Goal: Task Accomplishment & Management: Manage account settings

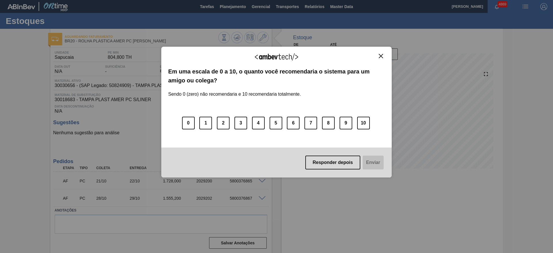
click at [379, 57] on img "Close" at bounding box center [381, 56] width 4 height 4
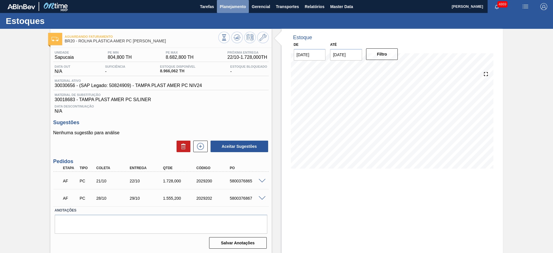
click at [222, 5] on span "Planejamento" at bounding box center [233, 6] width 26 height 7
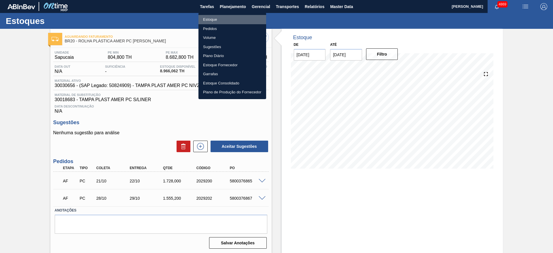
click at [224, 18] on li "Estoque" at bounding box center [232, 19] width 68 height 9
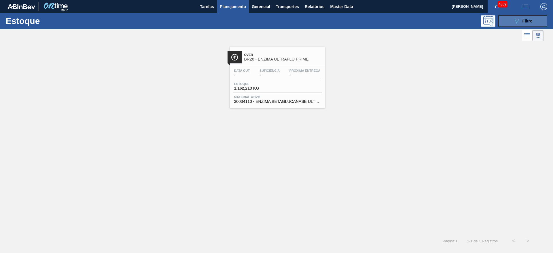
click at [511, 20] on button "089F7B8B-B2A5-4AFE-B5C0-19BA573D28AC Filtro" at bounding box center [522, 21] width 49 height 12
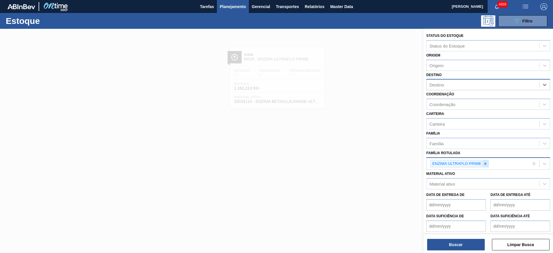
click at [485, 166] on div at bounding box center [485, 163] width 6 height 7
click at [142, 134] on div at bounding box center [276, 155] width 553 height 253
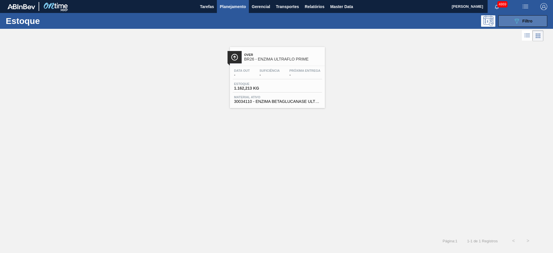
click at [532, 18] on button "089F7B8B-B2A5-4AFE-B5C0-19BA573D28AC Filtro" at bounding box center [522, 21] width 49 height 12
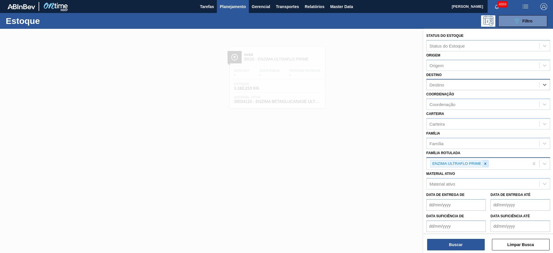
click at [486, 164] on icon at bounding box center [485, 164] width 4 height 4
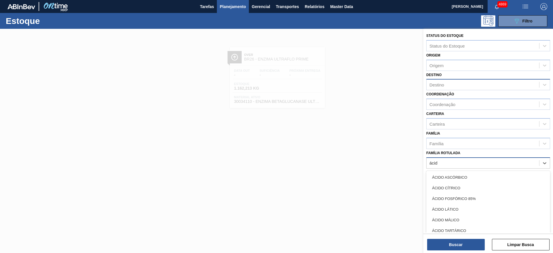
type Rotulada "ácido"
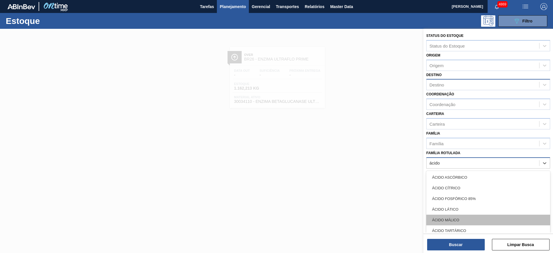
click at [446, 220] on div "ÁCIDO MÁLICO" at bounding box center [488, 220] width 124 height 11
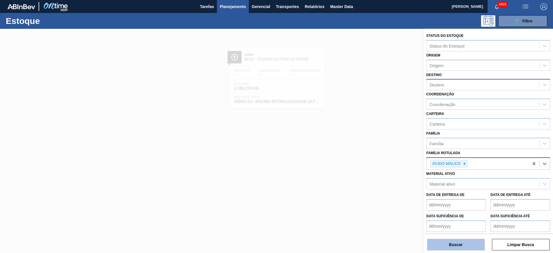
click at [449, 245] on button "Buscar" at bounding box center [456, 245] width 58 height 12
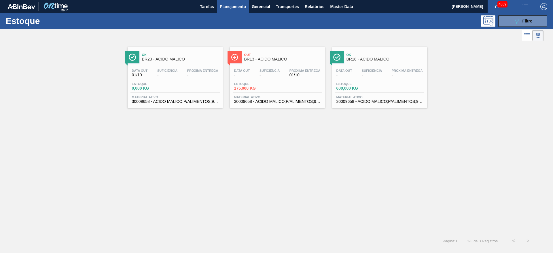
click at [297, 101] on span "30009658 - ACIDO MALICO;P/ALIMENTOS;99-100,5PCT" at bounding box center [277, 101] width 86 height 4
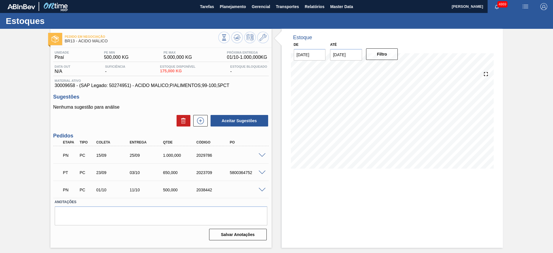
click at [263, 173] on span at bounding box center [262, 172] width 7 height 4
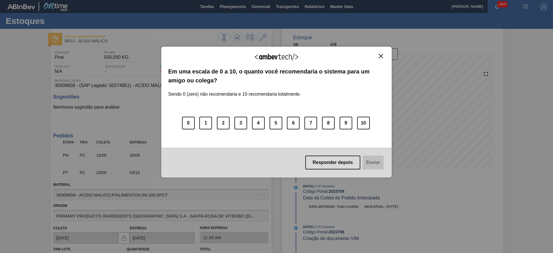
click at [382, 58] on img "Close" at bounding box center [381, 56] width 4 height 4
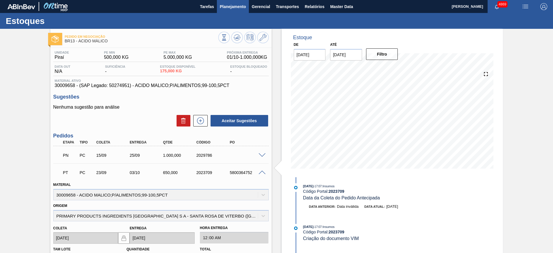
click at [230, 7] on span "Planejamento" at bounding box center [233, 6] width 26 height 7
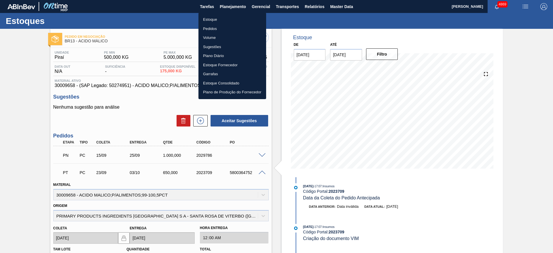
click at [217, 18] on li "Estoque" at bounding box center [232, 19] width 68 height 9
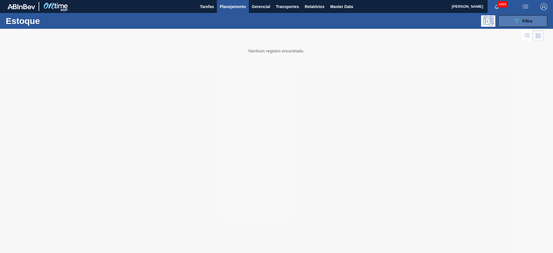
click at [542, 20] on button "089F7B8B-B2A5-4AFE-B5C0-19BA573D28AC Filtro" at bounding box center [522, 21] width 49 height 12
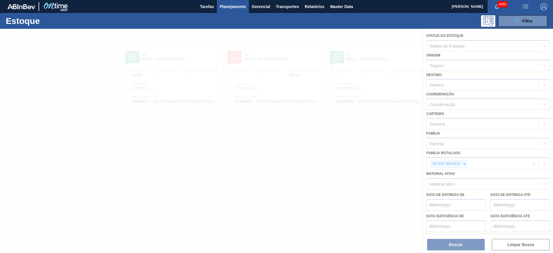
click at [463, 163] on div at bounding box center [276, 141] width 553 height 224
click at [465, 164] on div at bounding box center [276, 141] width 553 height 224
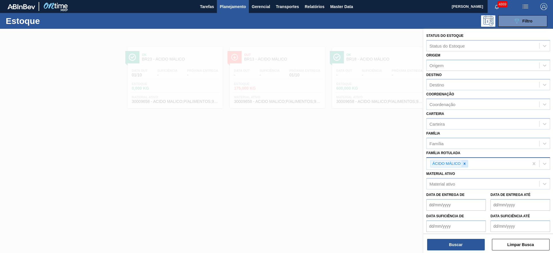
click at [463, 165] on icon at bounding box center [464, 164] width 4 height 4
type Rotulada "fosf"
drag, startPoint x: 460, startPoint y: 162, endPoint x: 429, endPoint y: 162, distance: 30.8
click at [429, 162] on div "Família Rotulada" at bounding box center [482, 163] width 113 height 8
type Rotulada "fo"
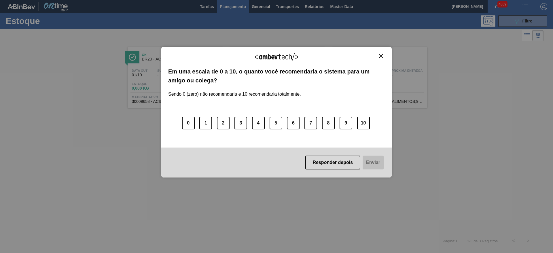
click at [382, 54] on button "Close" at bounding box center [381, 56] width 8 height 5
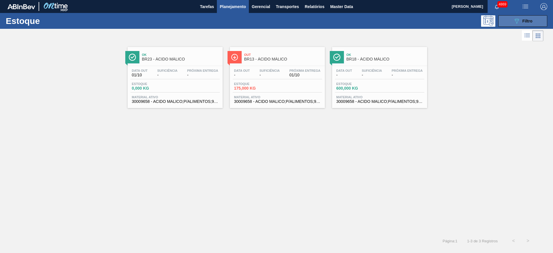
click at [516, 16] on button "089F7B8B-B2A5-4AFE-B5C0-19BA573D28AC Filtro" at bounding box center [522, 21] width 49 height 12
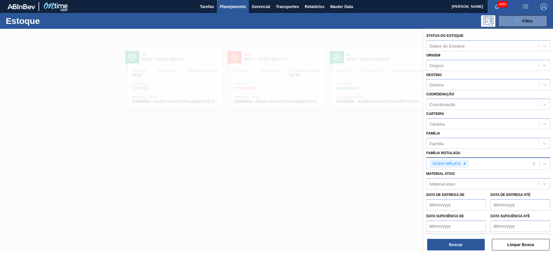
click at [466, 164] on icon at bounding box center [464, 164] width 4 height 4
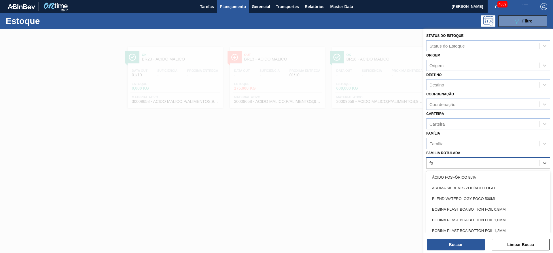
type Rotulada "fos"
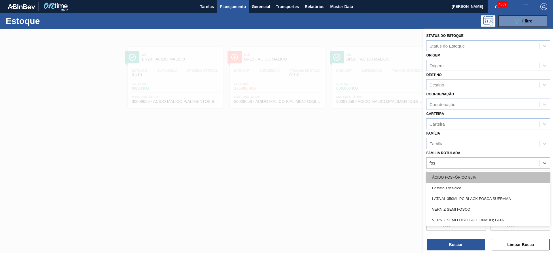
click at [463, 176] on div "ÁCIDO FOSFÓRICO 85%" at bounding box center [488, 177] width 124 height 11
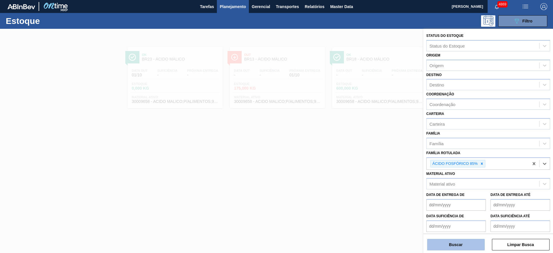
click at [472, 243] on button "Buscar" at bounding box center [456, 245] width 58 height 12
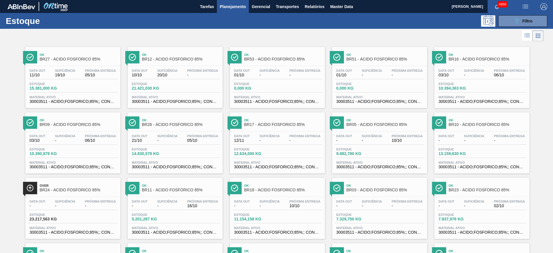
scroll to position [130, 0]
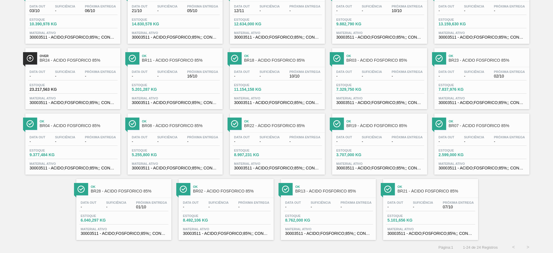
click at [398, 206] on span "-" at bounding box center [395, 207] width 16 height 4
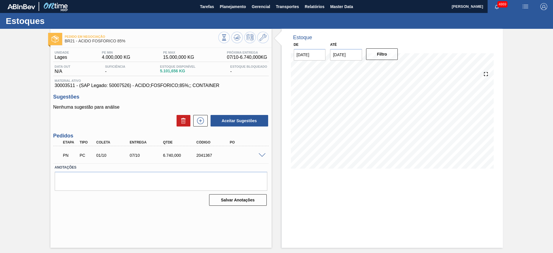
click at [261, 155] on span at bounding box center [262, 155] width 7 height 4
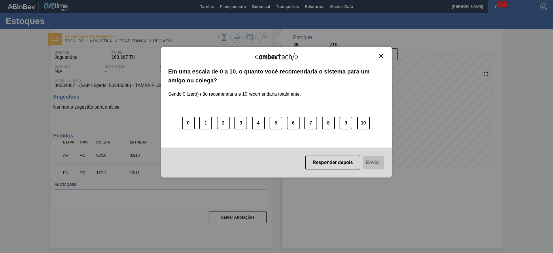
click at [383, 58] on button "Close" at bounding box center [381, 56] width 8 height 5
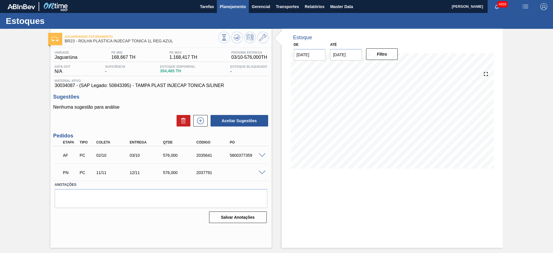
click at [222, 8] on span "Planejamento" at bounding box center [233, 6] width 26 height 7
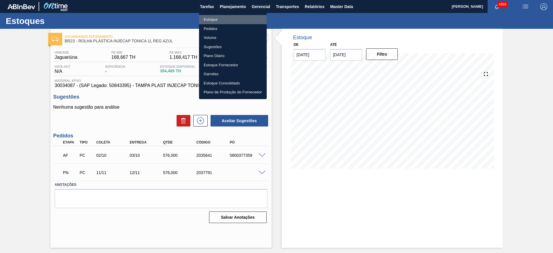
click at [219, 20] on li "Estoque" at bounding box center [233, 19] width 68 height 9
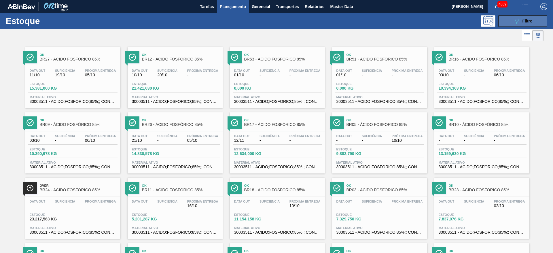
click at [510, 22] on button "089F7B8B-B2A5-4AFE-B5C0-19BA573D28AC Filtro" at bounding box center [522, 21] width 49 height 12
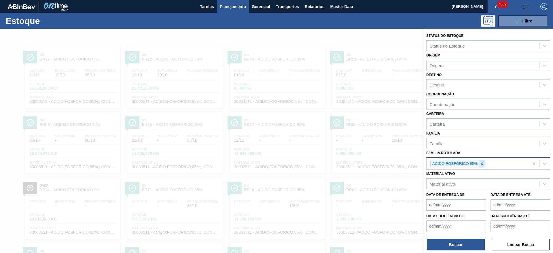
click at [482, 164] on icon at bounding box center [482, 163] width 2 height 2
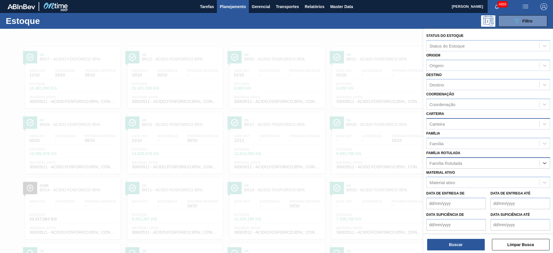
click at [448, 123] on div "Carteira" at bounding box center [482, 123] width 113 height 8
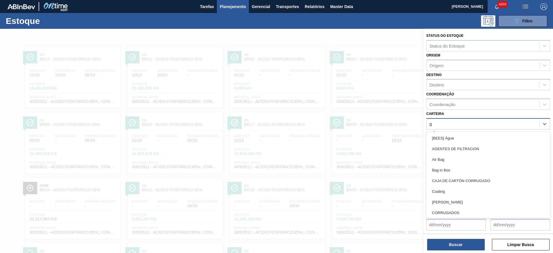
type input "ga"
drag, startPoint x: 457, startPoint y: 201, endPoint x: 456, endPoint y: 148, distance: 53.6
click at [457, 201] on div "Garrafa de Vidro" at bounding box center [488, 202] width 124 height 11
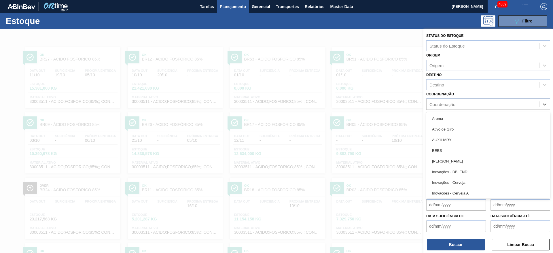
click at [453, 105] on div "Coordenação" at bounding box center [442, 104] width 26 height 5
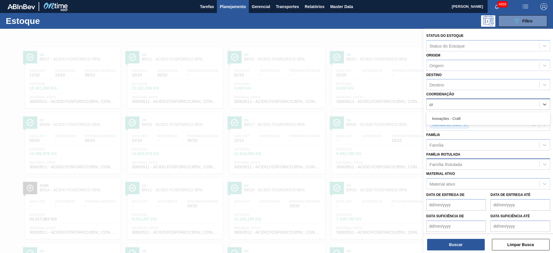
type input "cra"
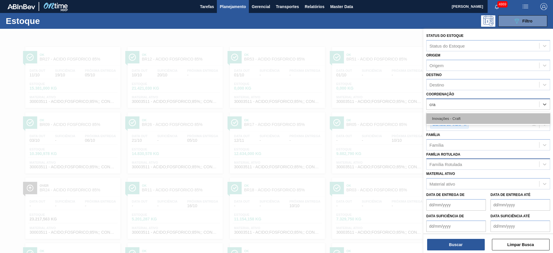
click at [453, 120] on div "Inovações - Craft" at bounding box center [488, 118] width 124 height 11
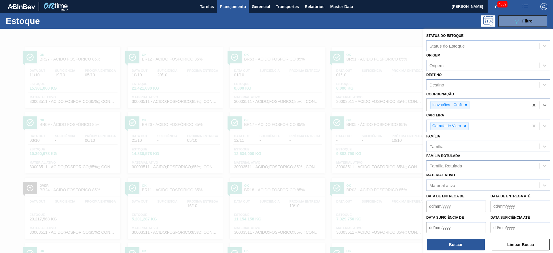
click at [449, 85] on div "Destino" at bounding box center [482, 85] width 113 height 8
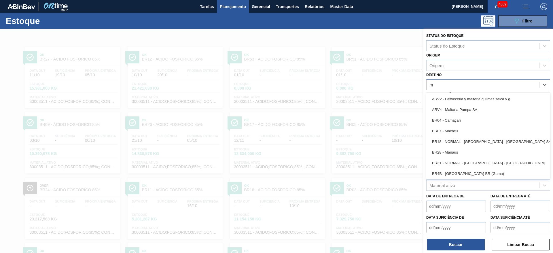
type input "ma"
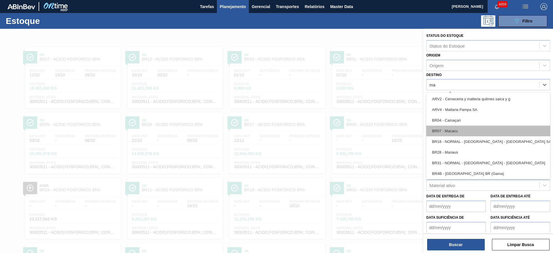
click at [456, 127] on div "BR07 - Macacu" at bounding box center [488, 131] width 124 height 11
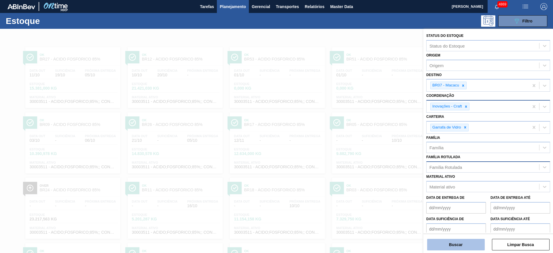
click at [461, 240] on button "Buscar" at bounding box center [456, 245] width 58 height 12
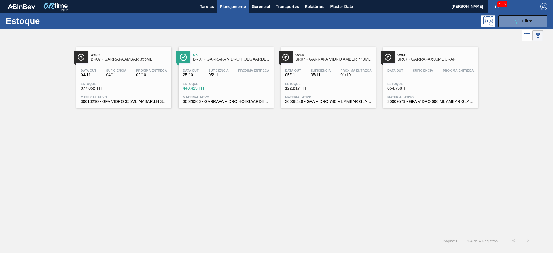
click at [320, 88] on span "122,217 TH" at bounding box center [305, 88] width 40 height 4
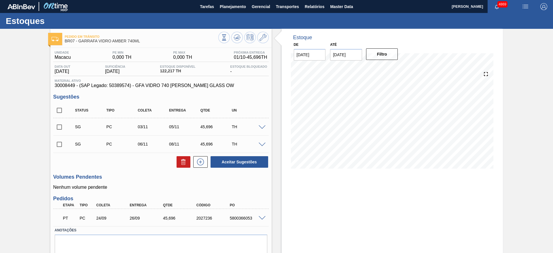
scroll to position [20, 0]
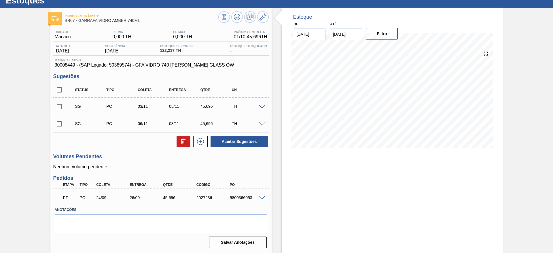
click at [264, 199] on span at bounding box center [262, 198] width 7 height 4
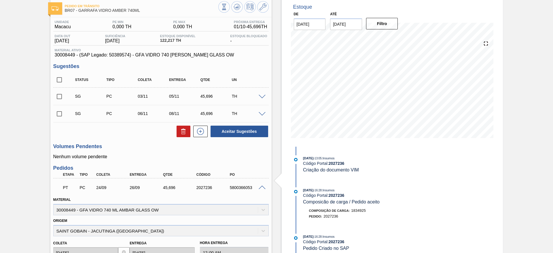
scroll to position [0, 0]
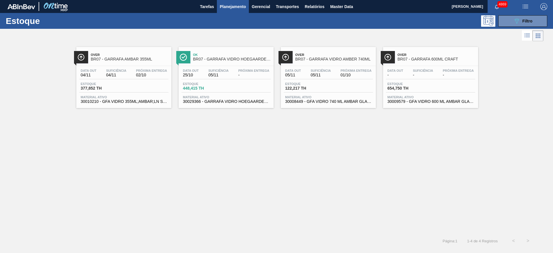
click at [122, 91] on div "Estoque 377,852 TH" at bounding box center [123, 87] width 89 height 10
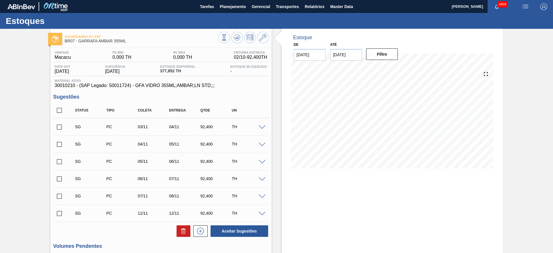
click at [347, 52] on input "15/10/2025" at bounding box center [346, 55] width 32 height 12
click at [365, 122] on div "29" at bounding box center [365, 124] width 8 height 8
type input "29/10/2025"
click at [374, 52] on button "Filtro" at bounding box center [382, 54] width 32 height 12
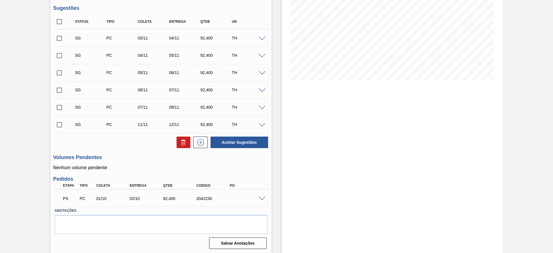
scroll to position [90, 0]
drag, startPoint x: 210, startPoint y: 200, endPoint x: 242, endPoint y: 199, distance: 31.4
click at [244, 199] on div "PS PC 01/10 02/10 92,400 2042230" at bounding box center [159, 197] width 200 height 12
copy div "2042230"
click at [259, 197] on span at bounding box center [262, 198] width 7 height 4
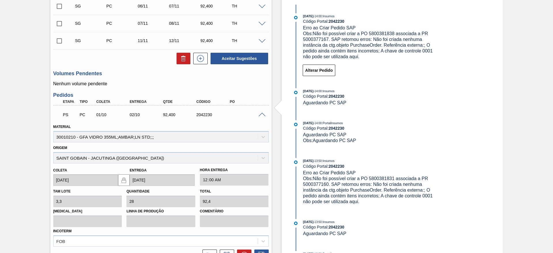
scroll to position [229, 0]
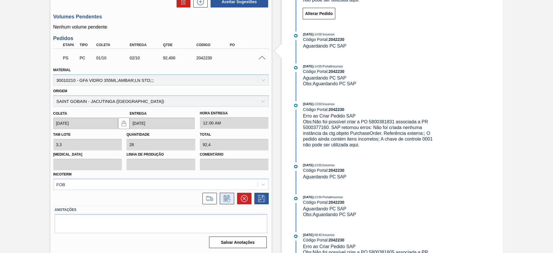
click at [226, 203] on button at bounding box center [227, 199] width 14 height 12
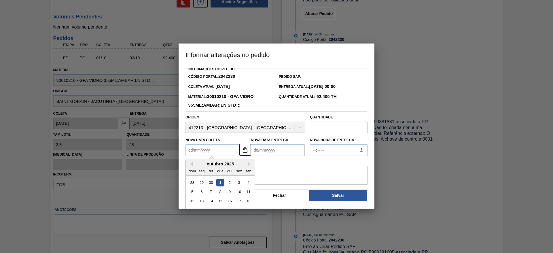
click at [196, 151] on Coleta2042230 "Nova Data Coleta" at bounding box center [212, 150] width 54 height 12
click at [230, 183] on div "2" at bounding box center [230, 183] width 8 height 8
type Coleta2042230 "[DATE]"
type Entrega2042230 "03/10/2025"
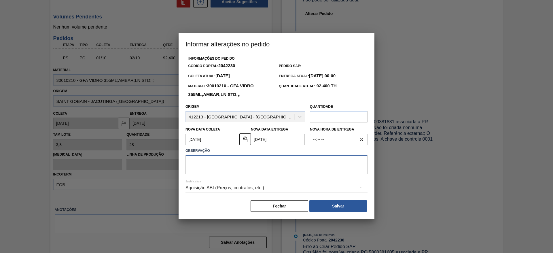
click at [238, 165] on textarea at bounding box center [276, 164] width 182 height 19
type textarea "data"
click at [257, 188] on div "Aquisição ABI (Preços, contratos, etc.)" at bounding box center [276, 188] width 182 height 16
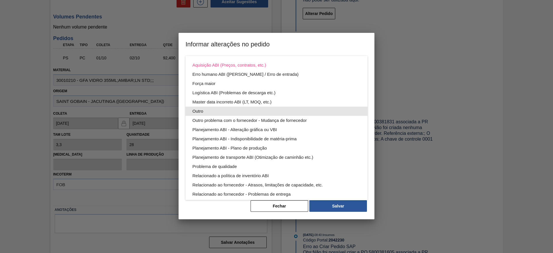
click at [223, 115] on div "Outro" at bounding box center [276, 111] width 168 height 9
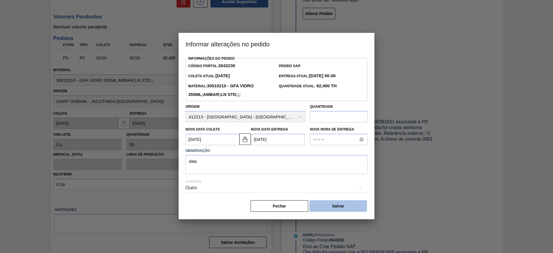
click at [330, 205] on button "Salvar" at bounding box center [338, 206] width 58 height 12
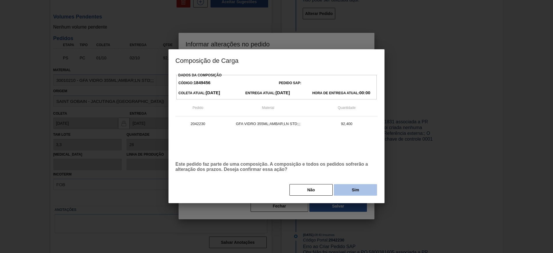
click at [352, 187] on button "Sim" at bounding box center [355, 190] width 43 height 12
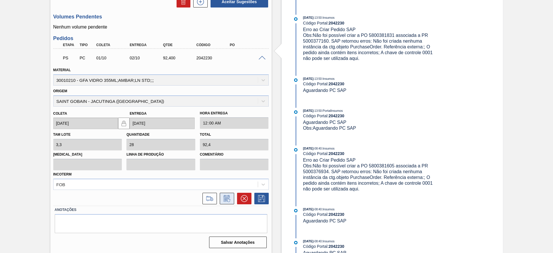
click at [223, 197] on icon at bounding box center [226, 198] width 9 height 7
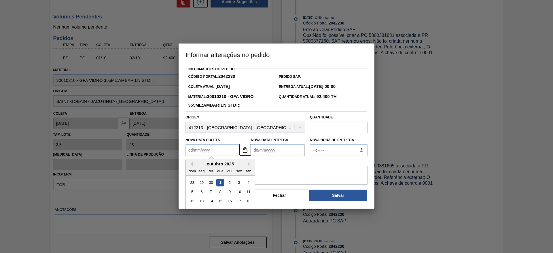
click at [219, 148] on Coleta2042230 "Nova Data Coleta" at bounding box center [212, 150] width 54 height 12
click at [227, 185] on div "2" at bounding box center [230, 183] width 8 height 8
type Coleta2042230 "02/10/2025"
type Entrega2042230 "03/10/2025"
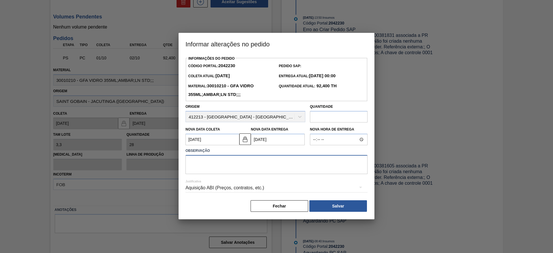
click at [244, 170] on textarea at bounding box center [276, 164] width 182 height 19
type textarea "data"
click at [234, 186] on div "Aquisição ABI (Preços, contratos, etc.)" at bounding box center [276, 188] width 182 height 16
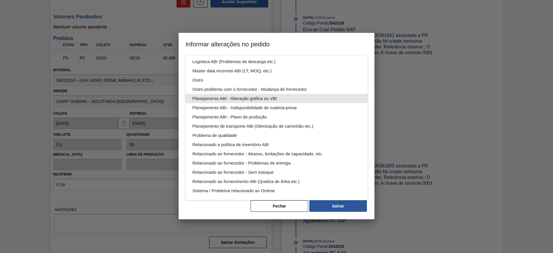
scroll to position [0, 0]
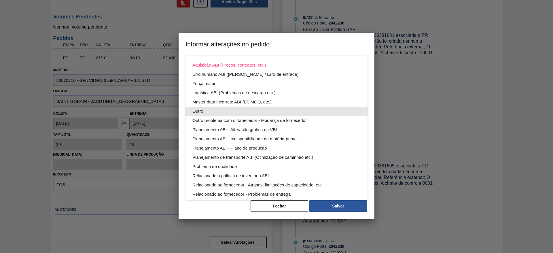
click at [226, 111] on div "Outro" at bounding box center [276, 111] width 168 height 9
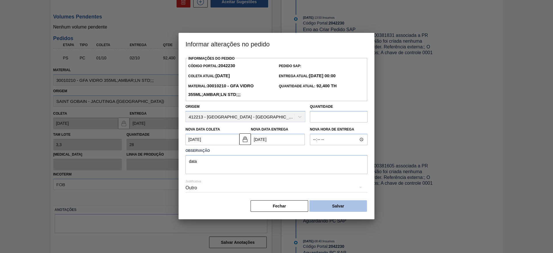
click at [336, 212] on button "Salvar" at bounding box center [338, 206] width 58 height 12
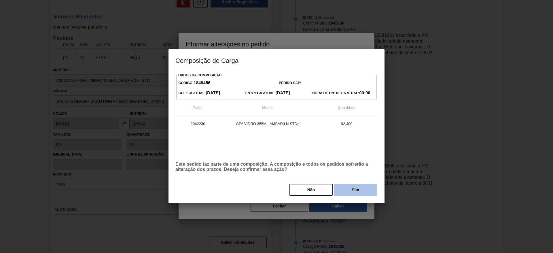
click at [357, 185] on button "Sim" at bounding box center [355, 190] width 43 height 12
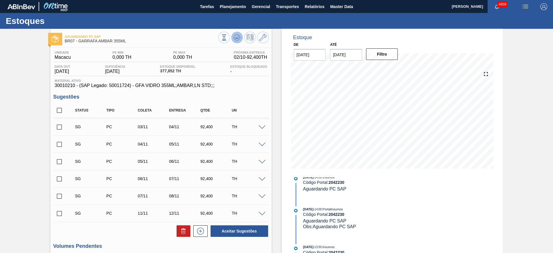
click at [238, 35] on icon at bounding box center [237, 36] width 6 height 3
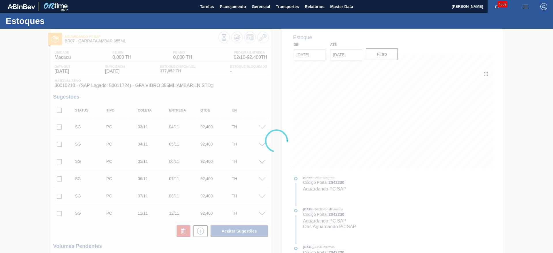
scroll to position [183, 0]
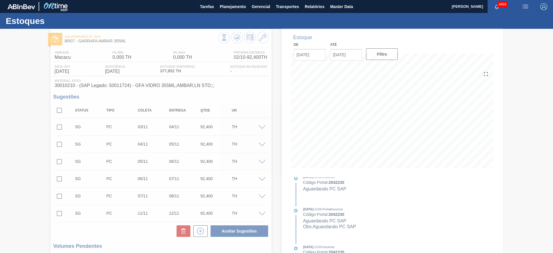
type input "data"
type input "[DATE]"
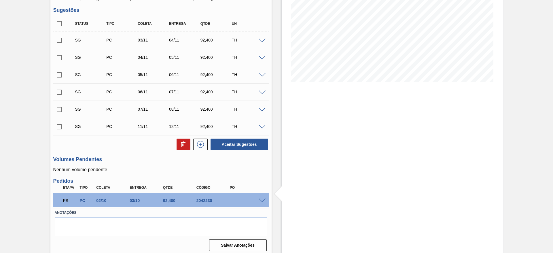
scroll to position [90, 0]
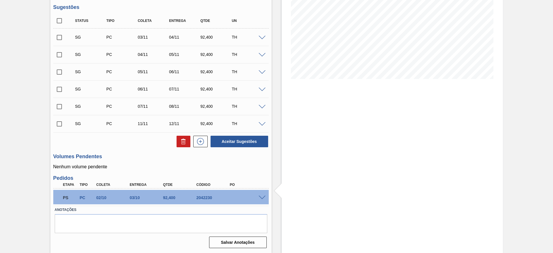
click at [260, 196] on span at bounding box center [262, 198] width 7 height 4
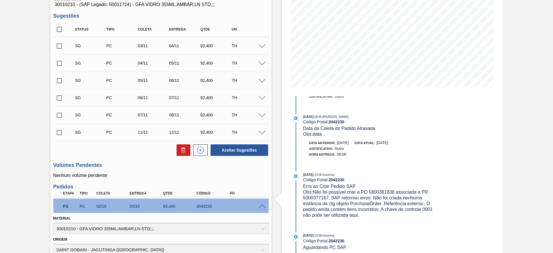
scroll to position [130, 0]
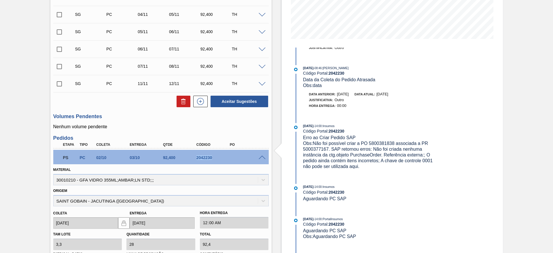
drag, startPoint x: 191, startPoint y: 156, endPoint x: 221, endPoint y: 161, distance: 31.2
click at [221, 161] on div "PS PC 02/10 03/10 92,400 2042230" at bounding box center [159, 157] width 200 height 12
copy div "2042230"
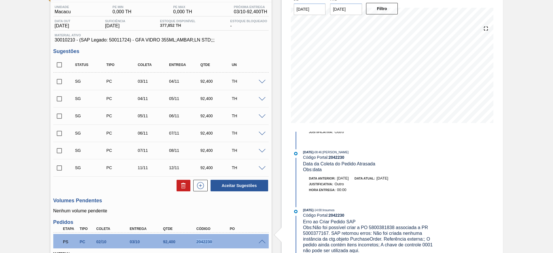
scroll to position [0, 0]
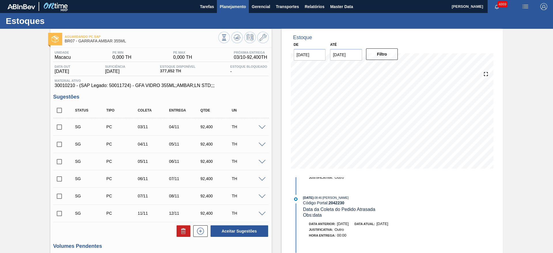
click at [244, 3] on span "Planejamento" at bounding box center [233, 6] width 26 height 7
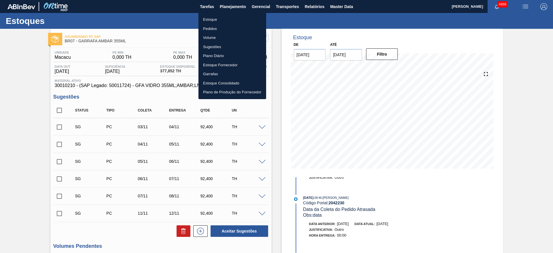
click at [234, 16] on li "Estoque" at bounding box center [232, 19] width 68 height 9
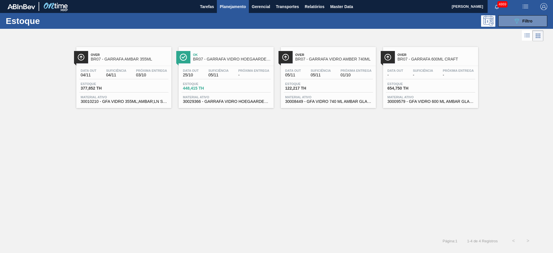
click at [230, 8] on span "Planejamento" at bounding box center [233, 6] width 26 height 7
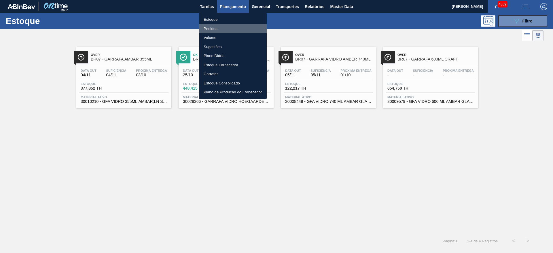
click at [221, 27] on li "Pedidos" at bounding box center [233, 28] width 68 height 9
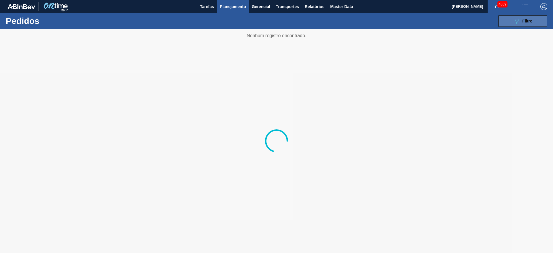
click at [530, 19] on span "Filtro" at bounding box center [527, 21] width 10 height 5
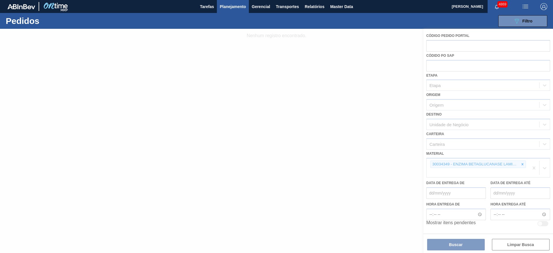
click at [521, 165] on div at bounding box center [276, 141] width 553 height 224
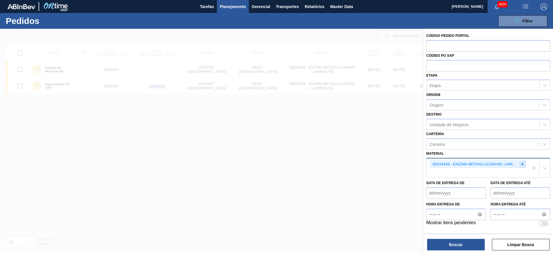
click at [521, 163] on icon at bounding box center [522, 164] width 4 height 4
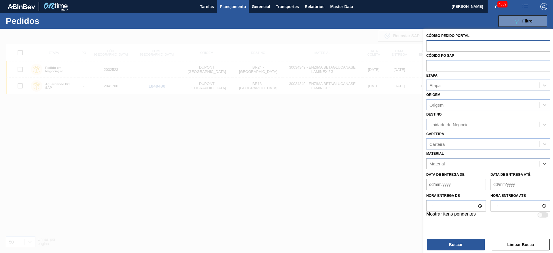
click at [469, 49] on input "text" at bounding box center [488, 45] width 124 height 11
paste input "text"
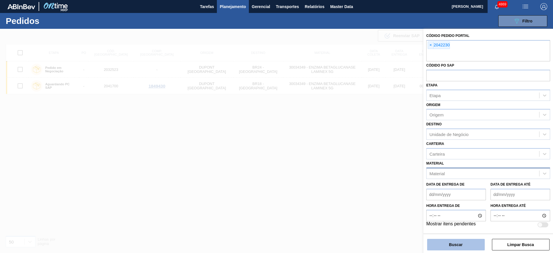
click at [454, 244] on button "Buscar" at bounding box center [456, 245] width 58 height 12
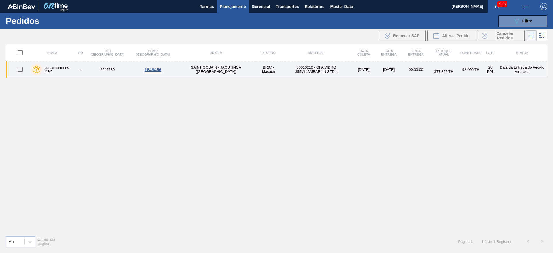
click at [135, 70] on div "1849456" at bounding box center [153, 69] width 44 height 5
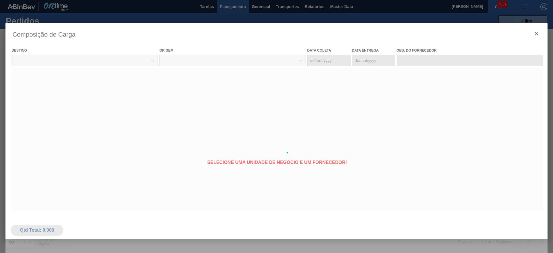
type coleta "[DATE]"
type entrega "[DATE]"
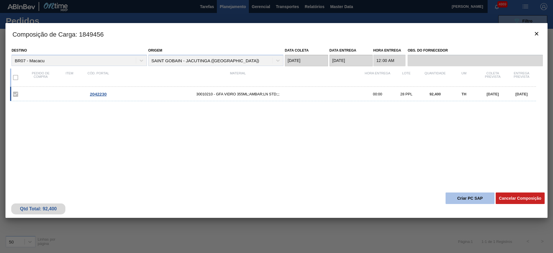
click at [469, 196] on button "Criar PC SAP" at bounding box center [469, 198] width 49 height 12
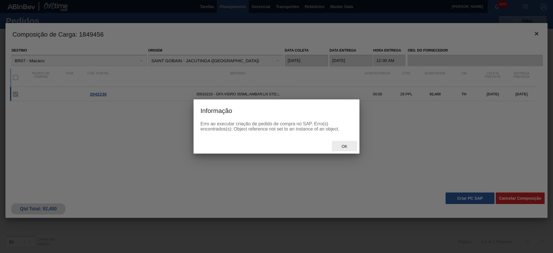
click at [342, 146] on span "Ok" at bounding box center [344, 146] width 15 height 5
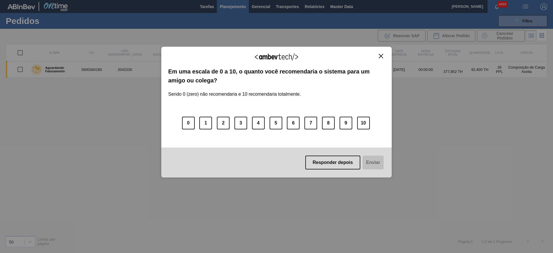
click at [380, 57] on img "Close" at bounding box center [381, 56] width 4 height 4
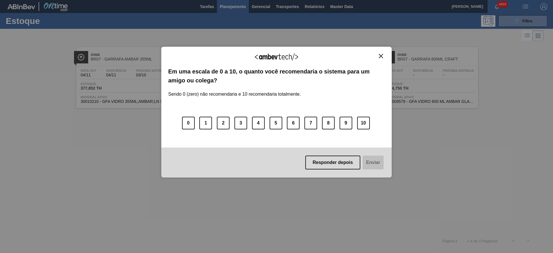
click at [381, 59] on div "Agradecemos seu feedback!" at bounding box center [276, 61] width 217 height 14
click at [382, 54] on img "Close" at bounding box center [381, 56] width 4 height 4
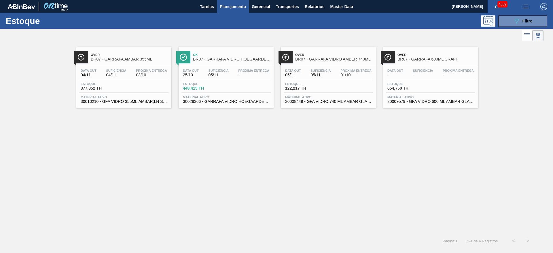
click at [369, 89] on div "Estoque 122,217 TH" at bounding box center [328, 87] width 89 height 10
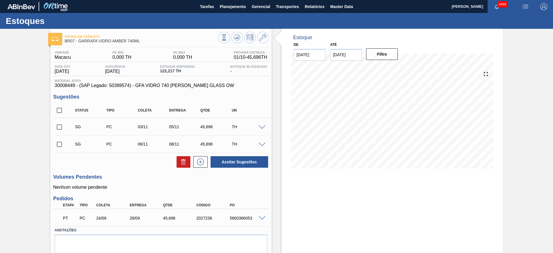
click at [261, 126] on span at bounding box center [262, 127] width 7 height 4
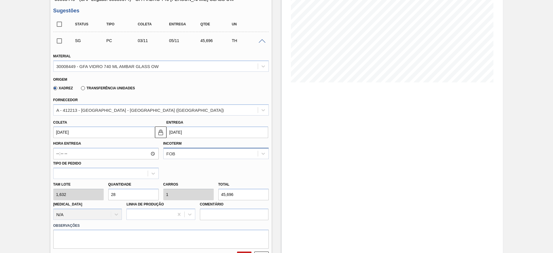
scroll to position [86, 0]
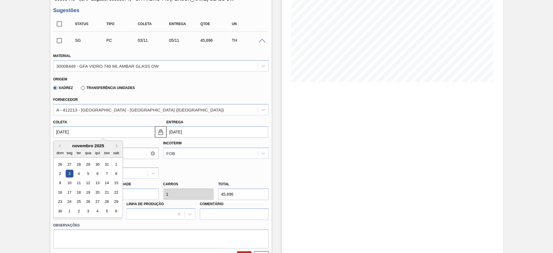
click at [100, 129] on input "[DATE]" at bounding box center [104, 132] width 102 height 12
click at [57, 147] on button "Previous Month" at bounding box center [58, 146] width 4 height 4
click at [96, 164] on div "2" at bounding box center [97, 164] width 8 height 8
type input "[DATE]"
type input "04/10/2025"
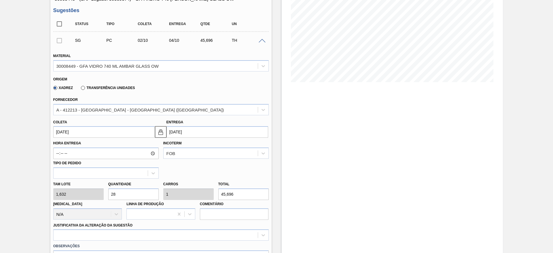
click at [172, 134] on input "04/10/2025" at bounding box center [217, 132] width 102 height 12
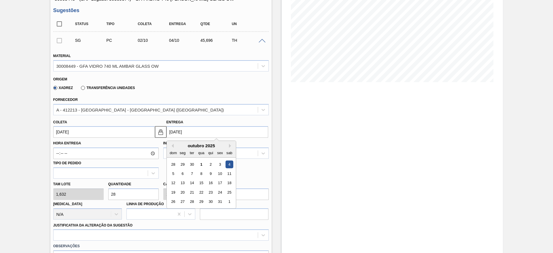
click at [88, 136] on input "[DATE]" at bounding box center [104, 132] width 102 height 12
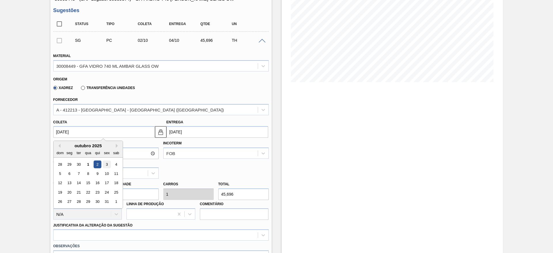
click at [105, 162] on div "3" at bounding box center [107, 164] width 8 height 8
type input "[DATE]"
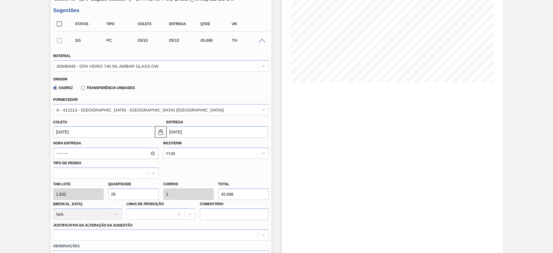
click at [180, 132] on input "05/10/2025" at bounding box center [217, 132] width 102 height 12
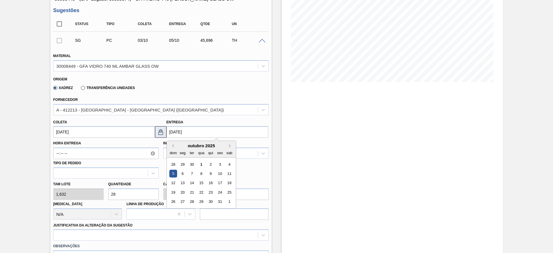
click at [165, 132] on button at bounding box center [161, 132] width 12 height 12
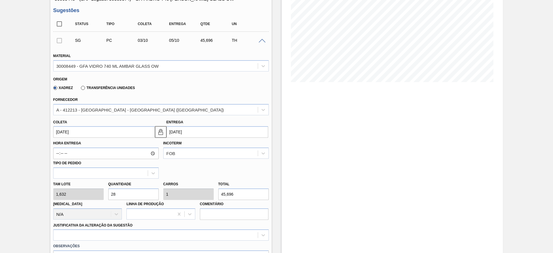
click at [181, 132] on input "05/10/2025" at bounding box center [217, 132] width 102 height 12
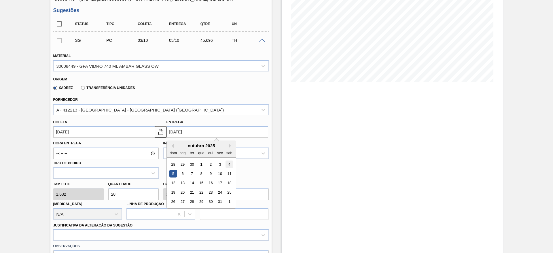
click at [230, 162] on div "4" at bounding box center [229, 164] width 8 height 8
type input "04/10/2025"
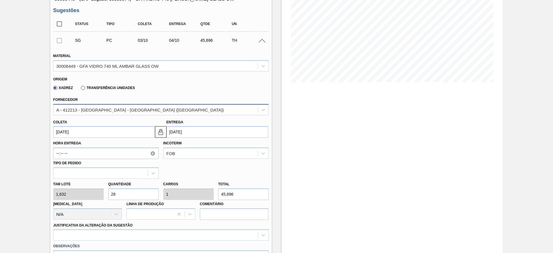
click at [209, 107] on div "A - 412213 - [GEOGRAPHIC_DATA] - [GEOGRAPHIC_DATA] ([GEOGRAPHIC_DATA])" at bounding box center [156, 109] width 204 height 8
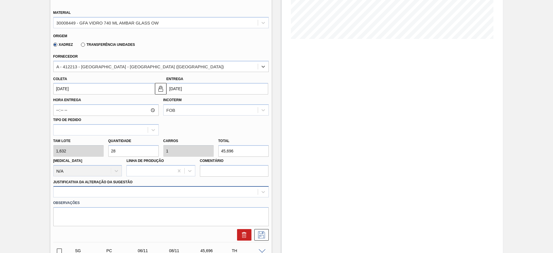
click at [196, 191] on div at bounding box center [160, 191] width 215 height 11
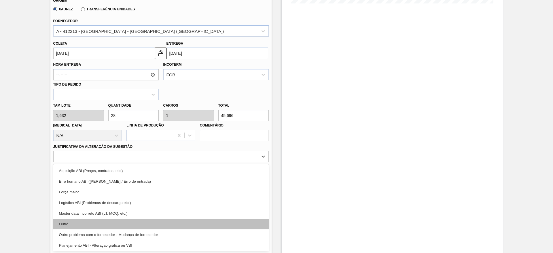
click at [189, 223] on div "Outro" at bounding box center [160, 224] width 215 height 11
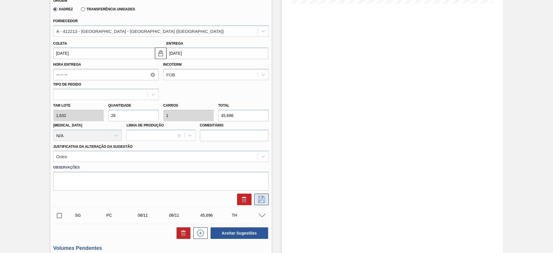
click at [260, 203] on button at bounding box center [261, 199] width 14 height 12
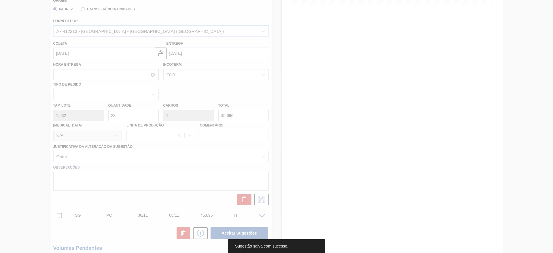
scroll to position [20, 0]
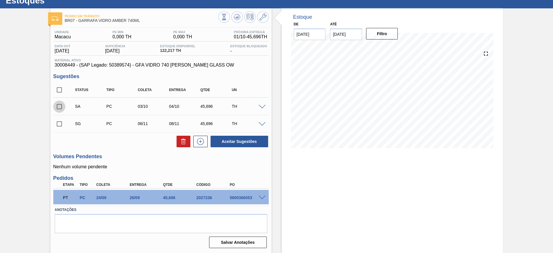
click at [58, 106] on input "checkbox" at bounding box center [59, 106] width 12 height 12
click at [236, 139] on button "Aceitar Sugestões" at bounding box center [239, 142] width 58 height 12
checkbox input "false"
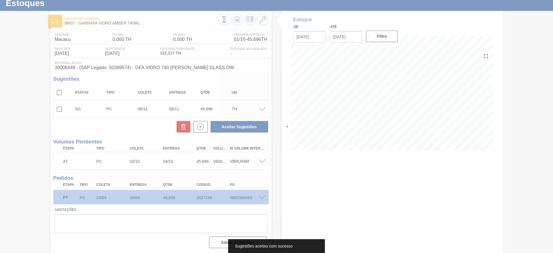
scroll to position [18, 0]
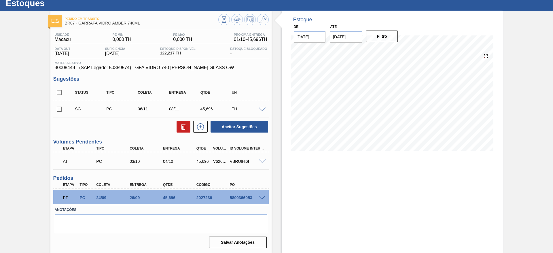
click at [259, 106] on div "SG PC 06/11 08/11 45,696 TH" at bounding box center [160, 109] width 215 height 14
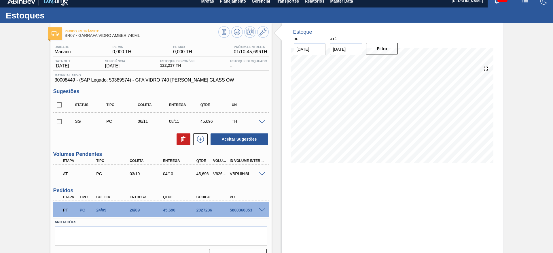
scroll to position [0, 0]
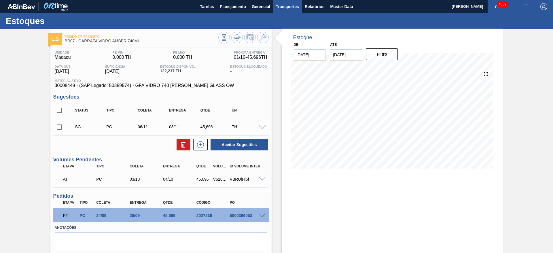
click at [292, 6] on span "Transportes" at bounding box center [287, 6] width 23 height 7
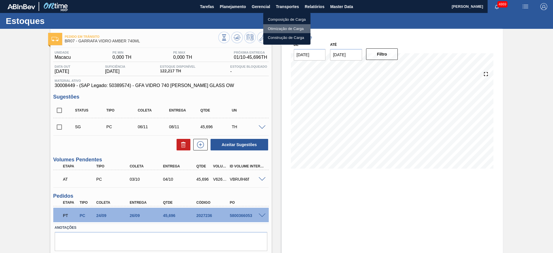
click at [293, 28] on li "Otimização de Carga" at bounding box center [286, 28] width 47 height 9
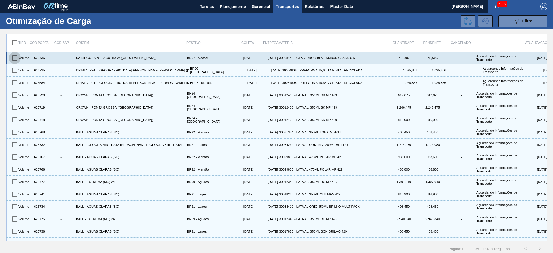
click at [15, 58] on input "checkbox" at bounding box center [15, 58] width 12 height 12
checkbox input "true"
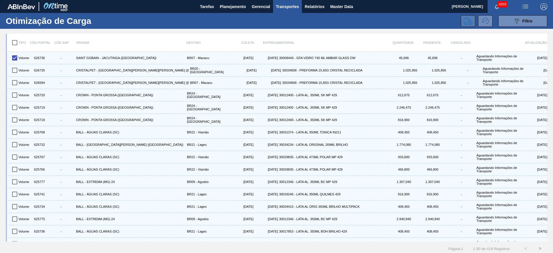
click at [468, 22] on icon at bounding box center [468, 21] width 9 height 8
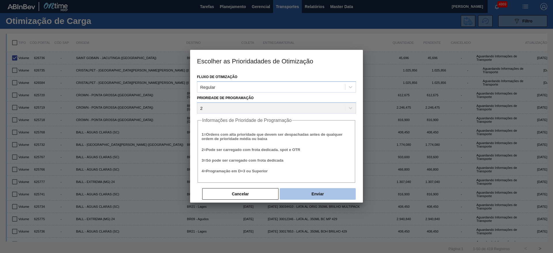
click at [308, 193] on button "Enviar" at bounding box center [318, 194] width 76 height 12
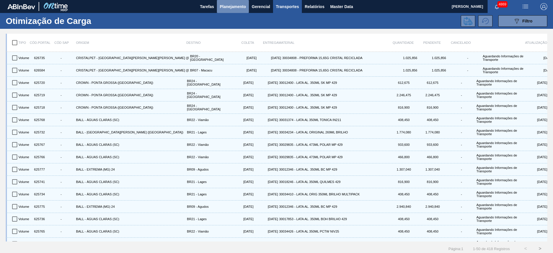
click at [236, 7] on span "Planejamento" at bounding box center [233, 6] width 26 height 7
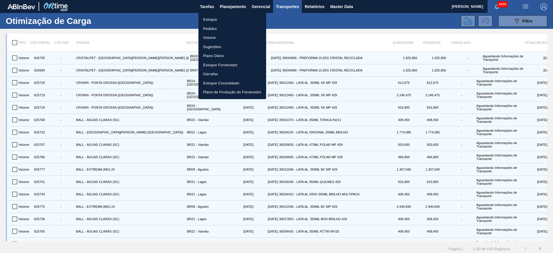
click at [232, 18] on li "Estoque" at bounding box center [232, 19] width 68 height 9
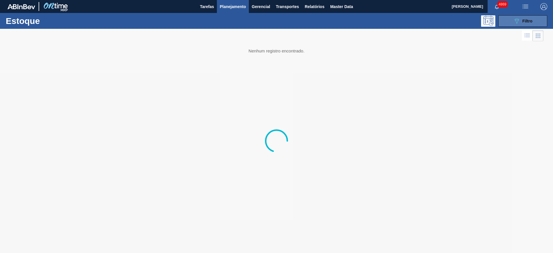
click at [521, 21] on div "089F7B8B-B2A5-4AFE-B5C0-19BA573D28AC Filtro" at bounding box center [522, 21] width 19 height 7
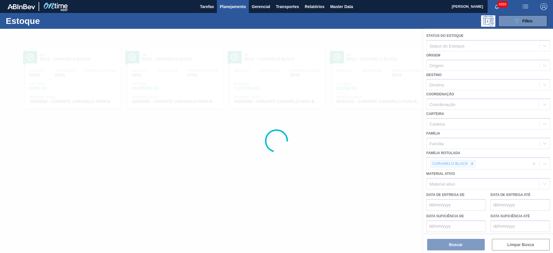
click at [473, 163] on div at bounding box center [276, 141] width 553 height 224
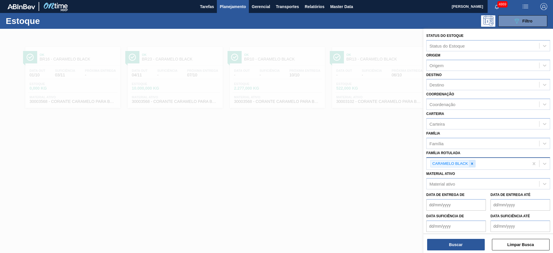
click at [471, 164] on icon at bounding box center [472, 164] width 4 height 4
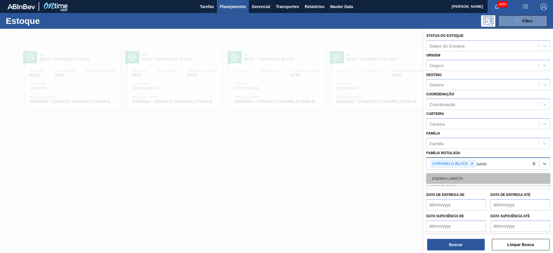
type Rotulada "lumist"
click at [475, 177] on div "ENZIMA LUMISTA" at bounding box center [488, 178] width 124 height 11
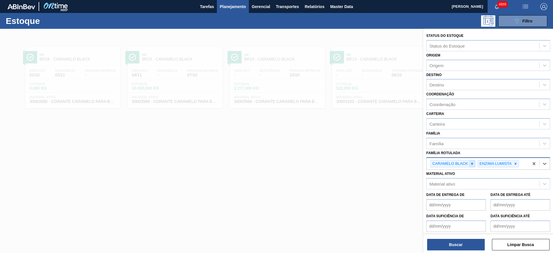
click at [472, 160] on div at bounding box center [472, 163] width 6 height 7
click at [234, 6] on span "Planejamento" at bounding box center [233, 6] width 26 height 7
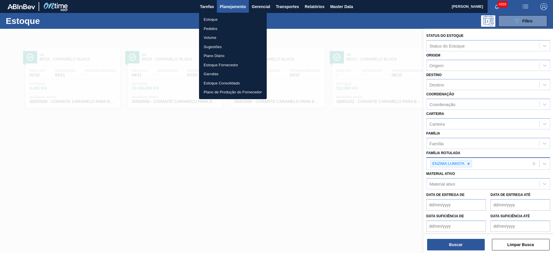
click at [219, 30] on li "Pedidos" at bounding box center [233, 28] width 68 height 9
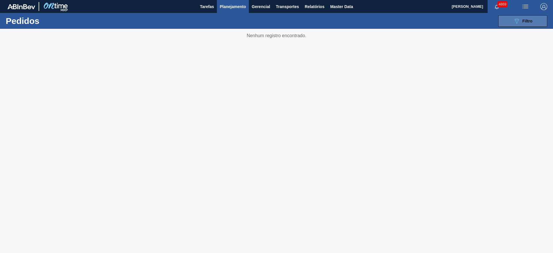
click at [527, 20] on span "Filtro" at bounding box center [527, 21] width 10 height 5
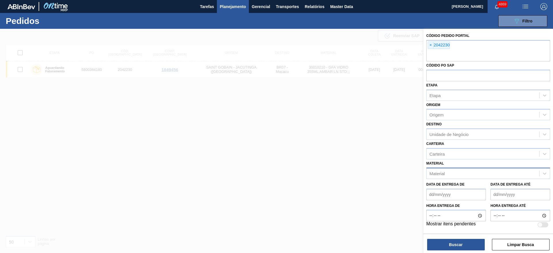
click at [466, 173] on div "Material" at bounding box center [482, 173] width 113 height 8
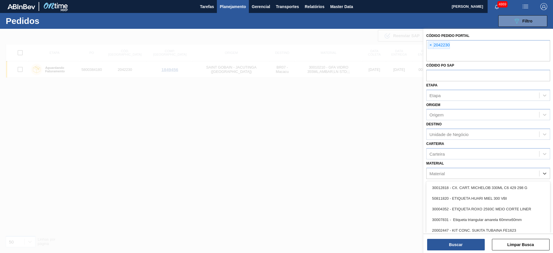
paste input "30030745"
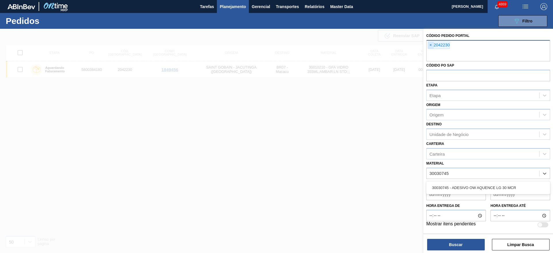
type input "30030745"
click at [428, 45] on span "×" at bounding box center [430, 45] width 5 height 7
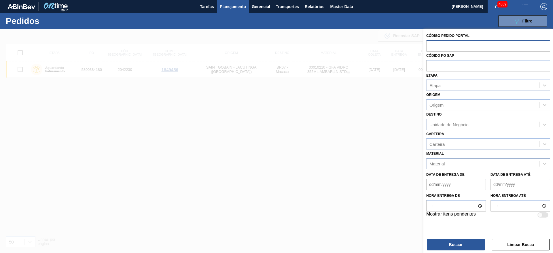
click at [457, 164] on div "Material" at bounding box center [482, 163] width 113 height 8
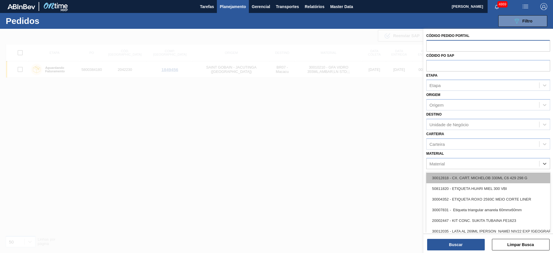
paste input "30030745"
type input "30030745"
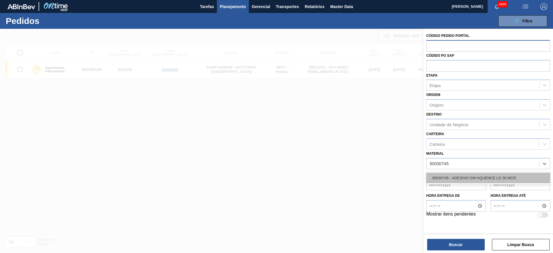
click at [471, 181] on div "30030745 - ADESIVO OW AQUENCE LG 30 MCR" at bounding box center [488, 177] width 124 height 11
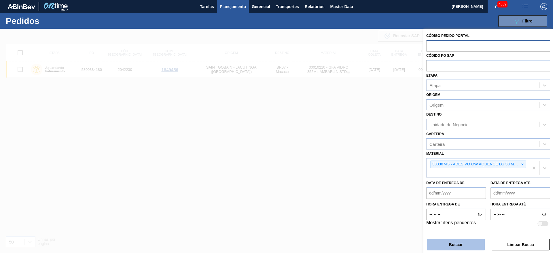
click at [467, 239] on button "Buscar" at bounding box center [456, 245] width 58 height 12
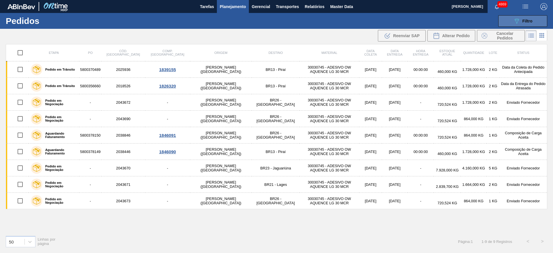
click at [525, 19] on span "Filtro" at bounding box center [527, 21] width 10 height 5
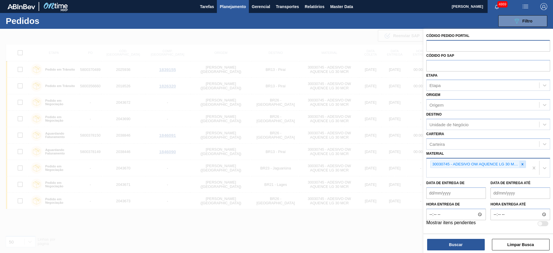
click at [523, 165] on icon at bounding box center [522, 164] width 4 height 4
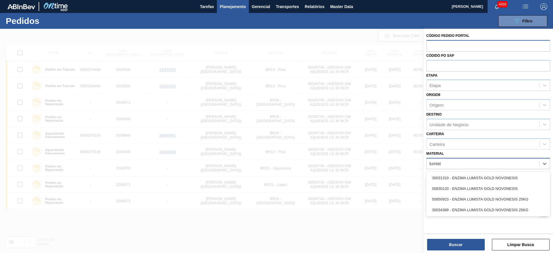
type input "lumista"
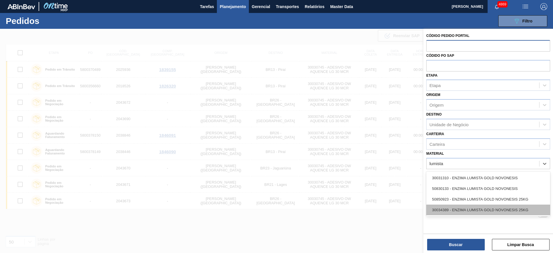
click at [466, 209] on div "30034389 - ENZIMA LUMISTA GOLD NOVONESIS 25KG" at bounding box center [488, 209] width 124 height 11
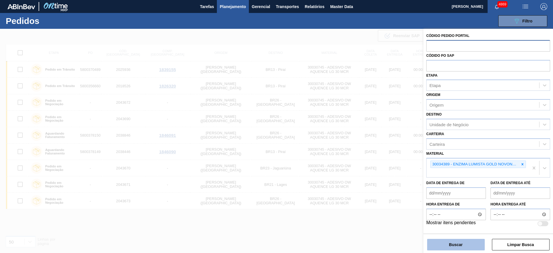
click at [462, 243] on button "Buscar" at bounding box center [456, 245] width 58 height 12
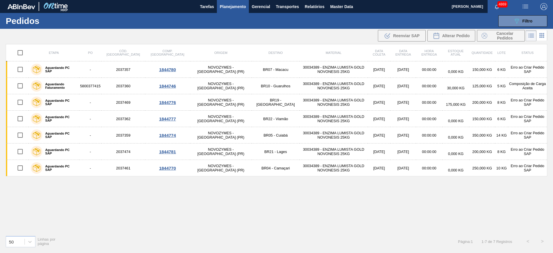
click at [144, 198] on div "Etapa PO Cód. Pedido Comp. Carga Origem Destino Material Data coleta Data entre…" at bounding box center [276, 137] width 541 height 187
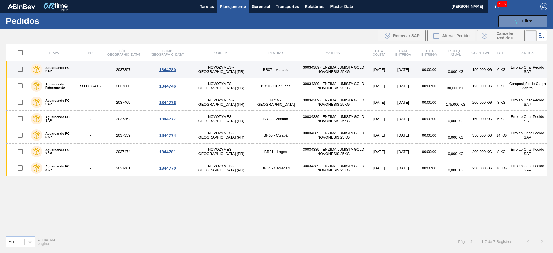
click at [147, 69] on div "1844780" at bounding box center [167, 69] width 43 height 5
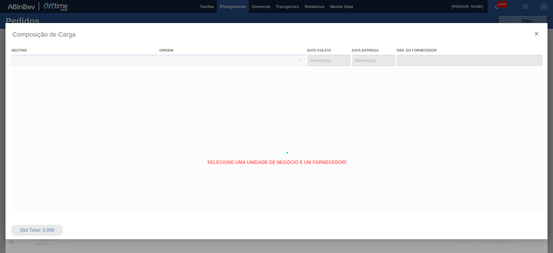
type coleta "[DATE]"
type entrega "02/10/2025"
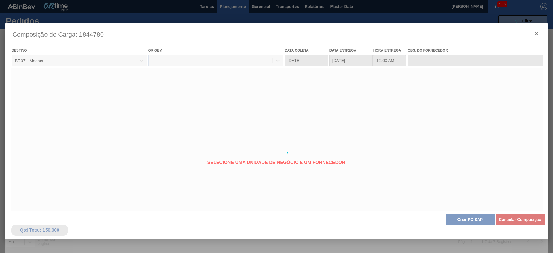
click at [535, 33] on div at bounding box center [276, 152] width 542 height 259
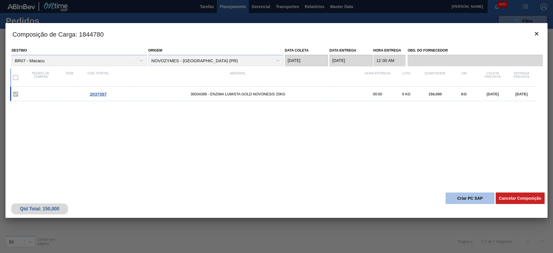
click at [477, 202] on button "Criar PC SAP" at bounding box center [469, 198] width 49 height 12
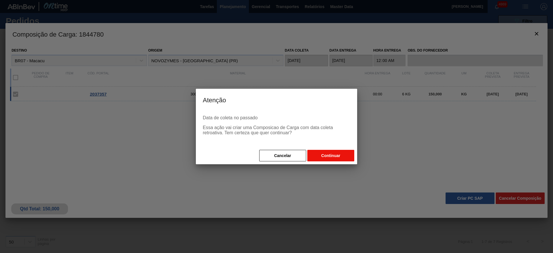
click at [320, 152] on button "Continuar" at bounding box center [330, 156] width 47 height 12
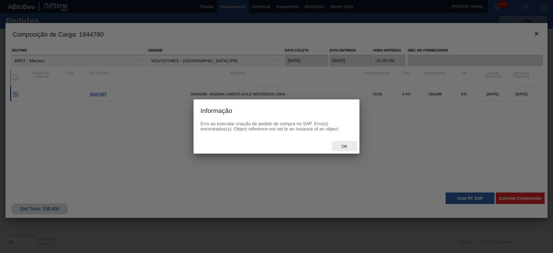
click at [351, 145] on span "Ok" at bounding box center [344, 146] width 15 height 5
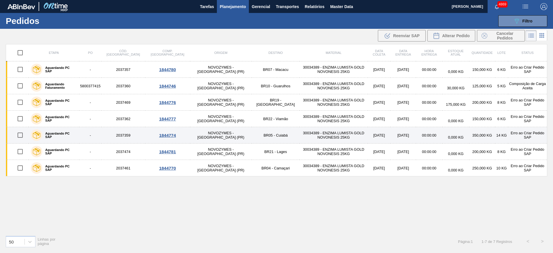
click at [196, 134] on td "NOVOZYMES - ARAUCARIA (PR)" at bounding box center [221, 135] width 62 height 16
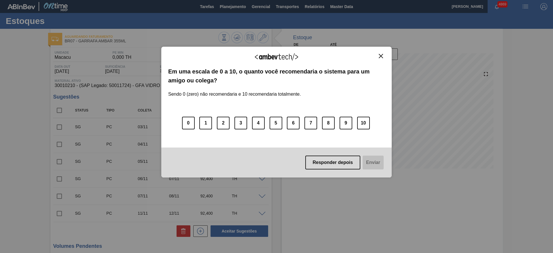
click at [380, 56] on img "Close" at bounding box center [381, 56] width 4 height 4
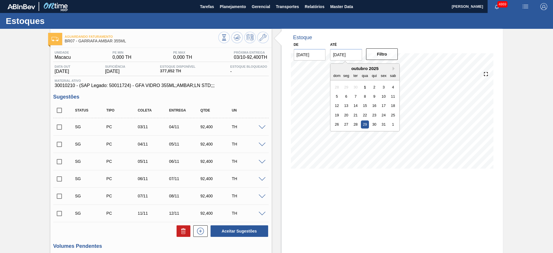
click at [346, 58] on input "[DATE]" at bounding box center [346, 55] width 32 height 12
click at [392, 69] on div "outubro 2025" at bounding box center [364, 68] width 69 height 5
click at [391, 67] on div "outubro 2025" at bounding box center [364, 68] width 69 height 5
click at [394, 69] on button "Next Month" at bounding box center [394, 69] width 4 height 4
click at [337, 134] on div "30" at bounding box center [337, 134] width 8 height 8
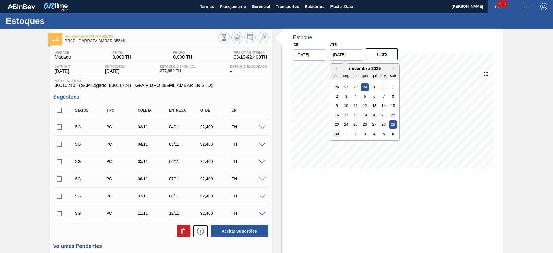
type input "[DATE]"
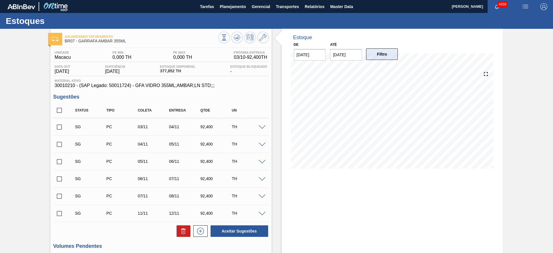
click at [385, 58] on button "Filtro" at bounding box center [382, 54] width 32 height 12
click at [395, 196] on div "Estoque De [DATE] Até [DATE] Filtro 01/11 Projeção de Estoque 124.328 [DOMAIN_N…" at bounding box center [392, 186] width 221 height 314
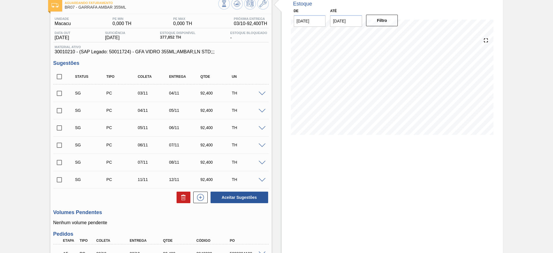
scroll to position [43, 0]
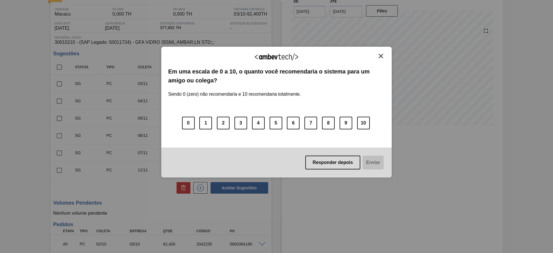
click at [379, 57] on img "Close" at bounding box center [381, 56] width 4 height 4
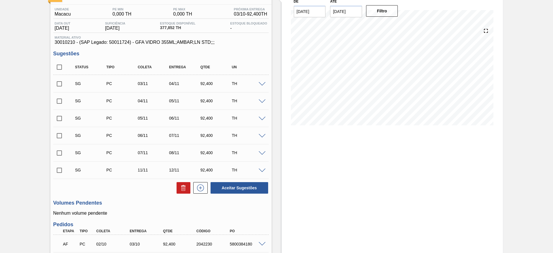
scroll to position [0, 0]
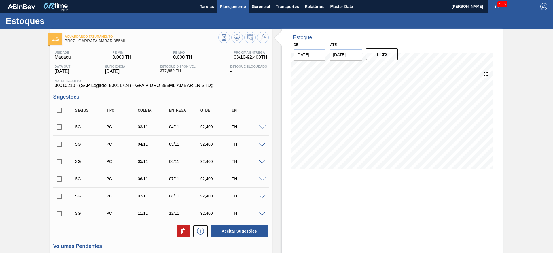
click at [221, 5] on span "Planejamento" at bounding box center [233, 6] width 26 height 7
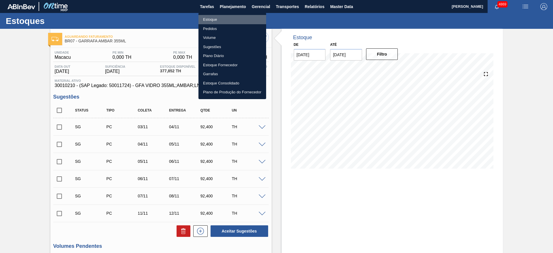
click at [215, 21] on li "Estoque" at bounding box center [232, 19] width 68 height 9
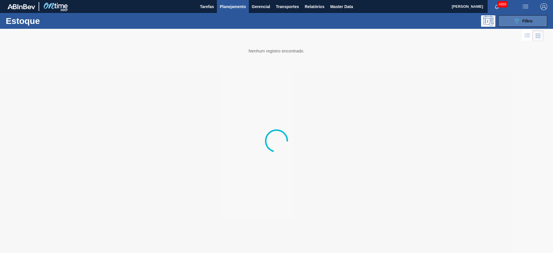
click at [515, 21] on icon "089F7B8B-B2A5-4AFE-B5C0-19BA573D28AC" at bounding box center [516, 21] width 7 height 7
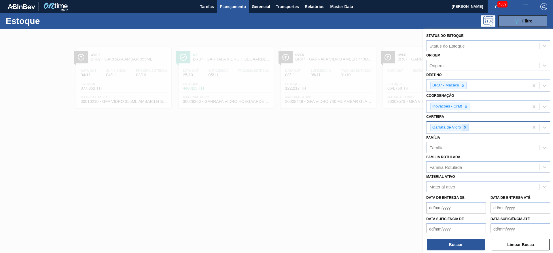
click at [465, 127] on icon at bounding box center [465, 127] width 2 height 2
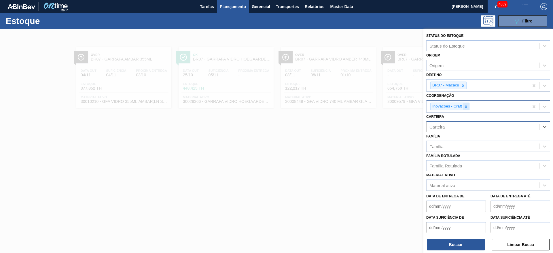
click at [467, 106] on icon at bounding box center [466, 107] width 4 height 4
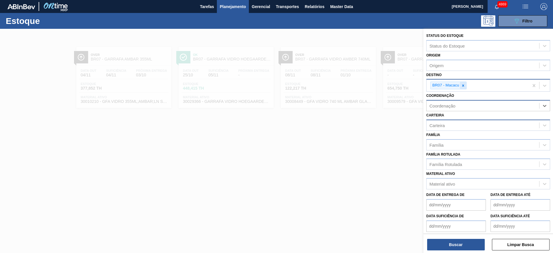
click at [464, 86] on icon at bounding box center [463, 85] width 2 height 2
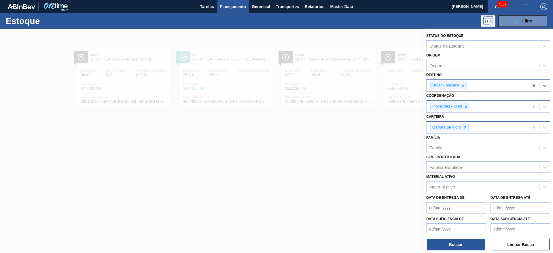
click at [443, 160] on div "Família Rotulada Família Rotulada" at bounding box center [488, 163] width 124 height 20
type Rotulada "maltode"
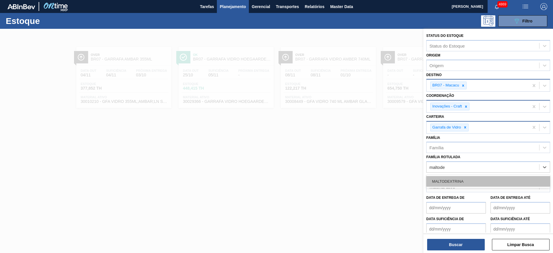
click at [458, 179] on div "MALTODEXTRINA" at bounding box center [488, 181] width 124 height 11
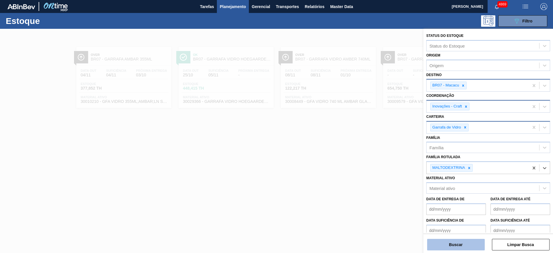
click at [463, 246] on button "Buscar" at bounding box center [456, 245] width 58 height 12
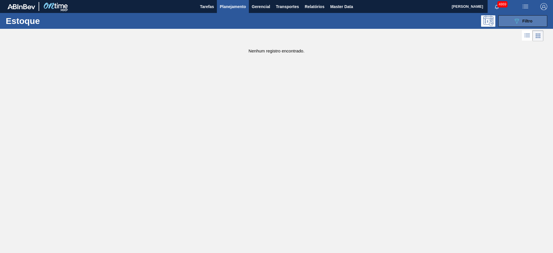
click at [524, 25] on button "089F7B8B-B2A5-4AFE-B5C0-19BA573D28AC Filtro" at bounding box center [522, 21] width 49 height 12
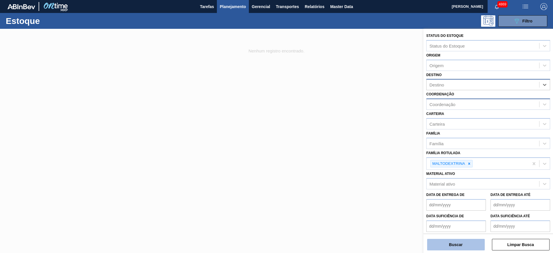
click at [450, 246] on button "Buscar" at bounding box center [456, 245] width 58 height 12
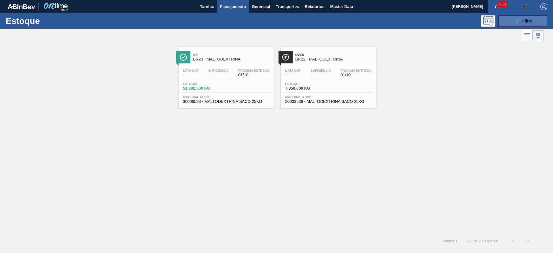
click at [528, 19] on span "Filtro" at bounding box center [527, 21] width 10 height 5
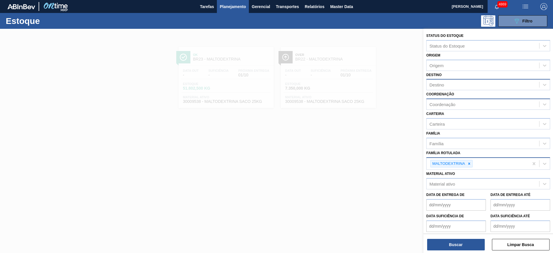
click at [469, 164] on icon at bounding box center [469, 163] width 2 height 2
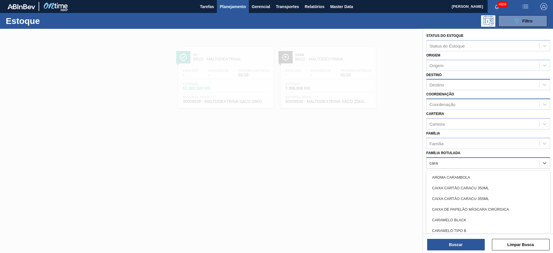
type Rotulada "caram"
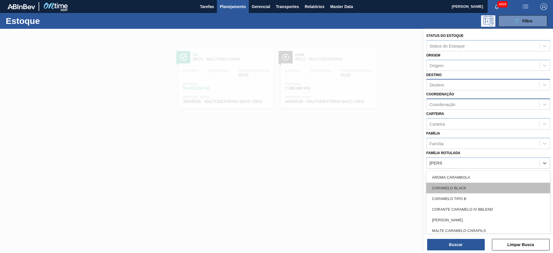
click at [462, 184] on div "CARAMELO BLACK" at bounding box center [488, 188] width 124 height 11
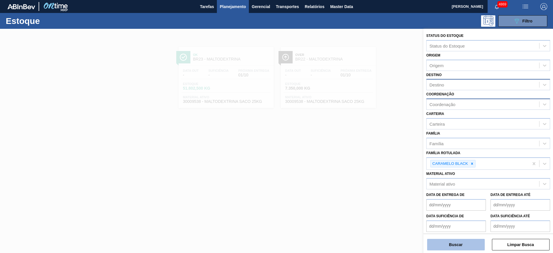
click at [454, 244] on button "Buscar" at bounding box center [456, 245] width 58 height 12
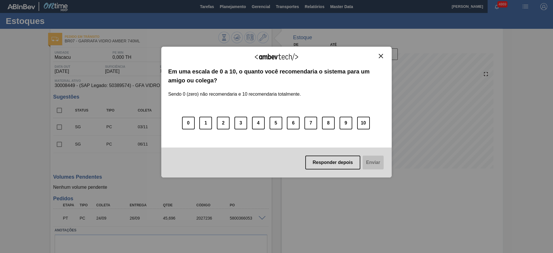
click at [382, 57] on img "Close" at bounding box center [381, 56] width 4 height 4
click at [379, 56] on img "Close" at bounding box center [381, 56] width 4 height 4
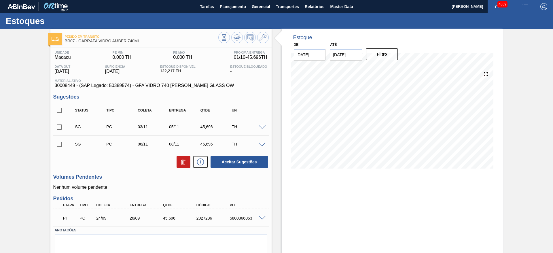
click at [261, 216] on span at bounding box center [262, 218] width 7 height 4
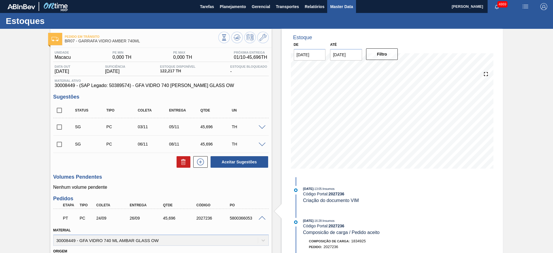
click at [337, 7] on span "Master Data" at bounding box center [341, 6] width 23 height 7
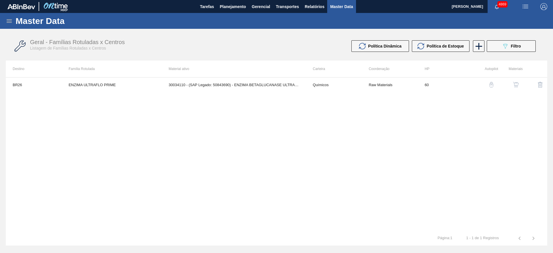
click at [10, 21] on icon at bounding box center [9, 20] width 5 height 3
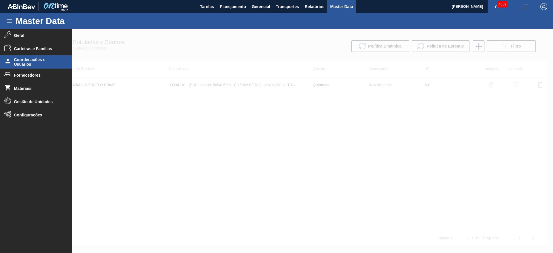
click at [39, 62] on span "Coordenações e Usuários" at bounding box center [38, 61] width 48 height 9
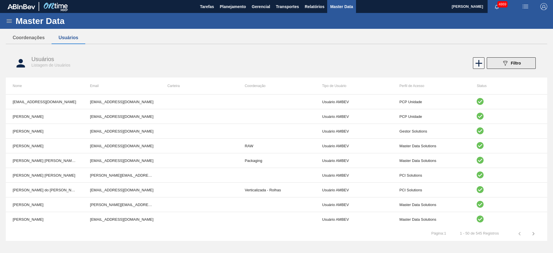
click at [502, 62] on icon "089F7B8B-B2A5-4AFE-B5C0-19BA573D28AC" at bounding box center [505, 63] width 7 height 7
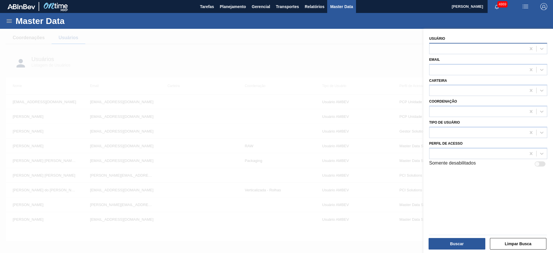
click at [466, 46] on div at bounding box center [477, 48] width 96 height 8
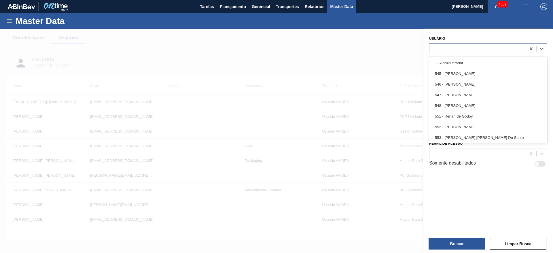
click at [466, 46] on div at bounding box center [477, 48] width 96 height 8
type input "[PERSON_NAME]"
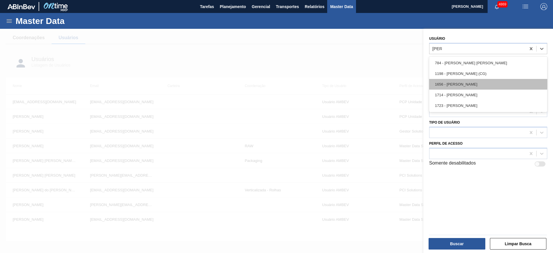
click at [485, 80] on div "1656 - [PERSON_NAME]" at bounding box center [488, 84] width 118 height 11
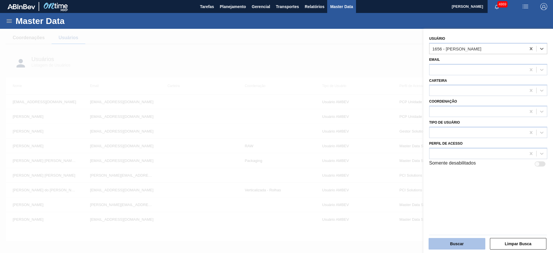
click at [460, 243] on button "Buscar" at bounding box center [456, 244] width 57 height 12
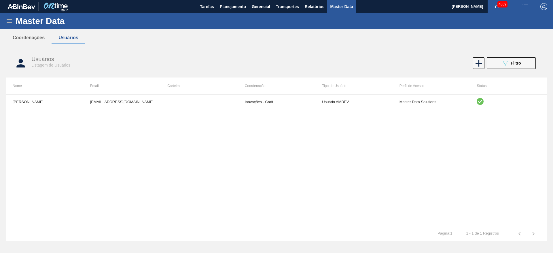
click at [9, 19] on icon at bounding box center [9, 21] width 7 height 7
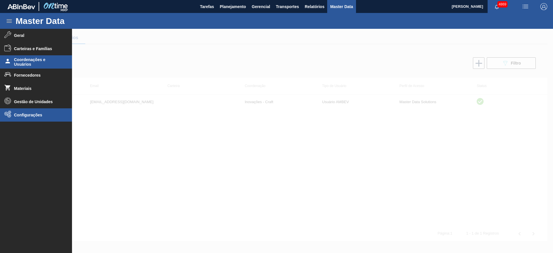
click at [32, 115] on span "Configurações" at bounding box center [38, 115] width 48 height 5
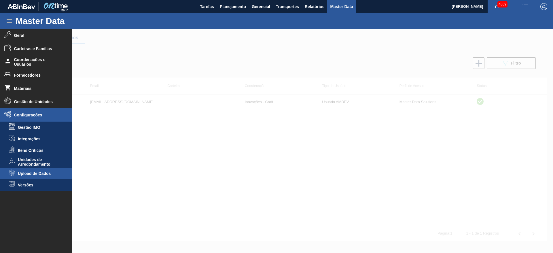
click at [43, 172] on span "Upload de Dados" at bounding box center [40, 173] width 44 height 5
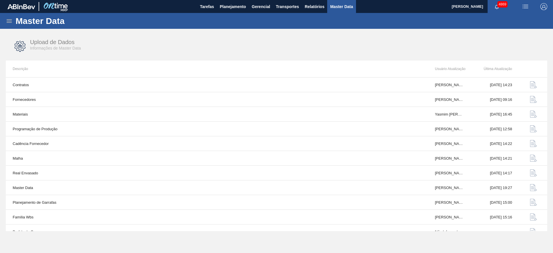
click at [12, 21] on icon at bounding box center [9, 20] width 5 height 3
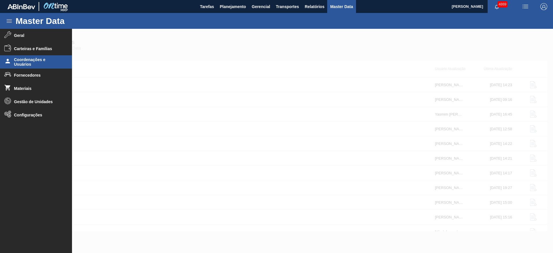
click at [32, 67] on li "Coordenações e Usuários" at bounding box center [36, 61] width 72 height 13
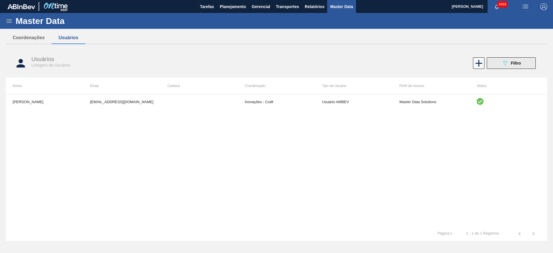
click at [495, 62] on button "089F7B8B-B2A5-4AFE-B5C0-19BA573D28AC Filtro" at bounding box center [511, 63] width 49 height 12
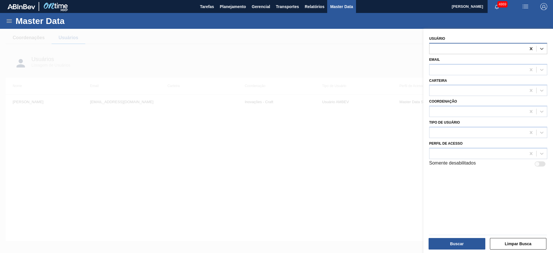
click at [531, 48] on icon at bounding box center [531, 48] width 3 height 3
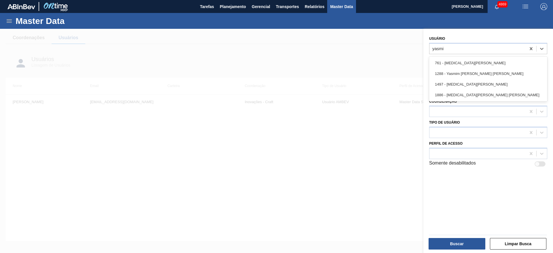
type input "yasmim"
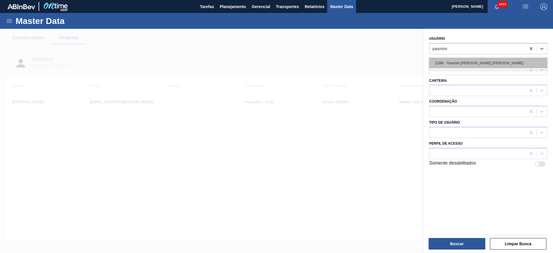
click at [491, 58] on div "1288 - Yasmim [PERSON_NAME] [PERSON_NAME]" at bounding box center [488, 63] width 118 height 11
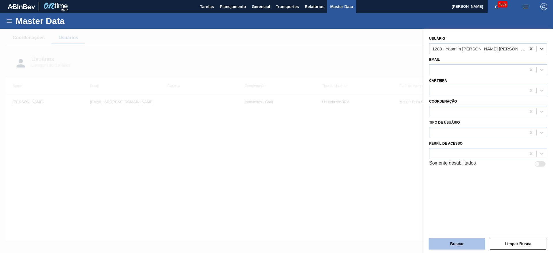
click at [468, 242] on button "Buscar" at bounding box center [456, 244] width 57 height 12
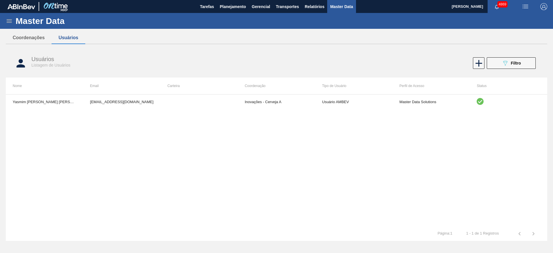
click at [299, 144] on div "Yasmim [PERSON_NAME] [PERSON_NAME] [EMAIL_ADDRESS][DOMAIN_NAME] Inovações - Cer…" at bounding box center [276, 160] width 541 height 132
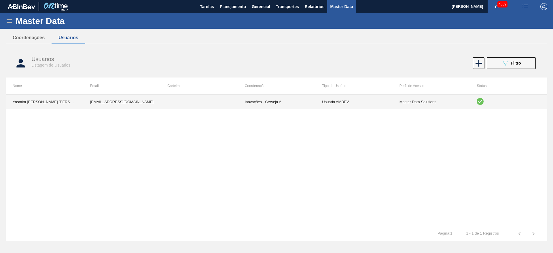
click at [367, 105] on td "Usuário AMBEV" at bounding box center [353, 101] width 77 height 14
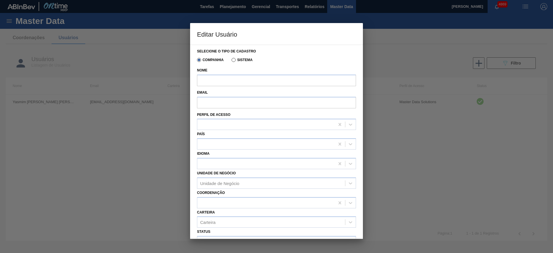
type input "Yasmim [PERSON_NAME] [PERSON_NAME]"
type input "[EMAIL_ADDRESS][DOMAIN_NAME]"
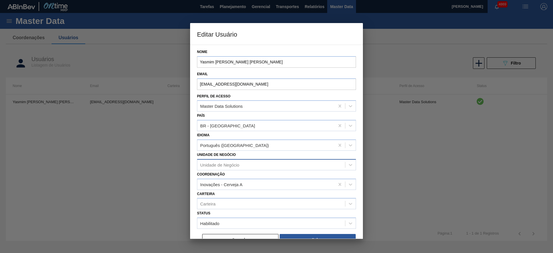
scroll to position [28, 0]
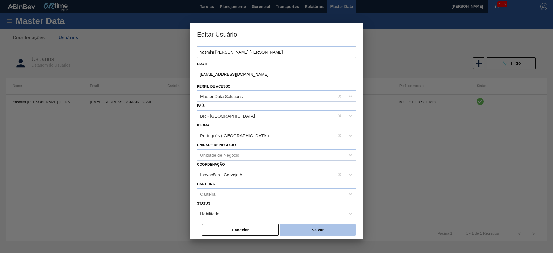
click at [321, 228] on button "Salvar" at bounding box center [318, 230] width 76 height 12
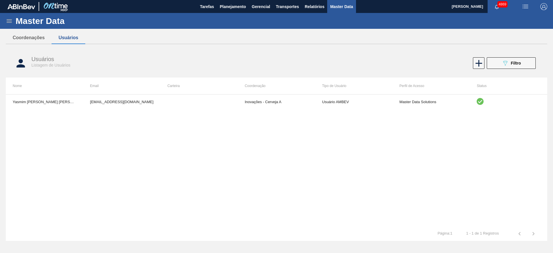
click at [263, 147] on div "Yasmim [PERSON_NAME] [PERSON_NAME] [EMAIL_ADDRESS][DOMAIN_NAME] Inovações - Cer…" at bounding box center [276, 160] width 541 height 132
click at [7, 16] on div "Master Data" at bounding box center [276, 21] width 553 height 16
click at [10, 18] on icon at bounding box center [9, 21] width 7 height 7
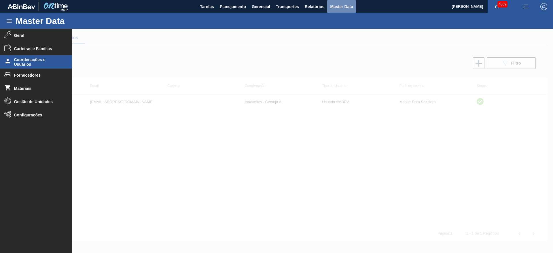
click at [343, 7] on span "Master Data" at bounding box center [341, 6] width 23 height 7
click at [267, 6] on span "Gerencial" at bounding box center [261, 6] width 18 height 7
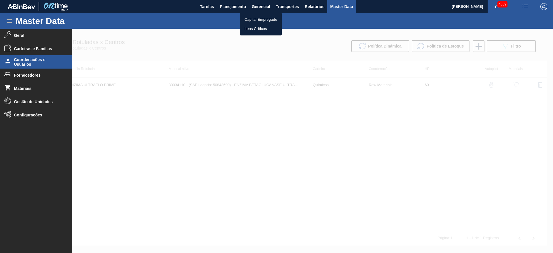
click at [21, 114] on div at bounding box center [276, 126] width 553 height 253
click at [21, 114] on span "Configurações" at bounding box center [38, 115] width 48 height 5
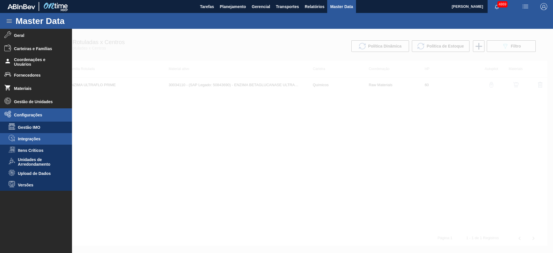
click at [36, 136] on li "Integrações" at bounding box center [36, 139] width 72 height 12
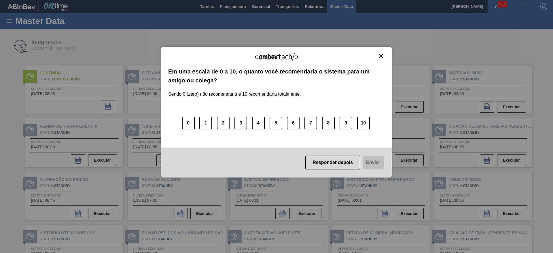
click at [381, 58] on img "Close" at bounding box center [381, 56] width 4 height 4
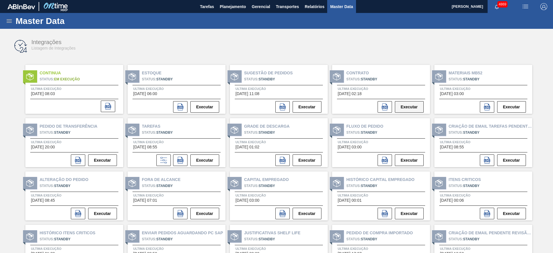
click at [404, 105] on button "Executar" at bounding box center [409, 107] width 29 height 12
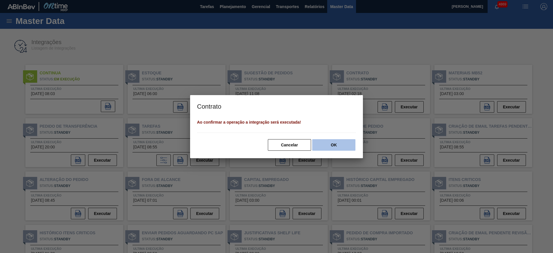
click at [340, 140] on button "OK" at bounding box center [333, 145] width 43 height 12
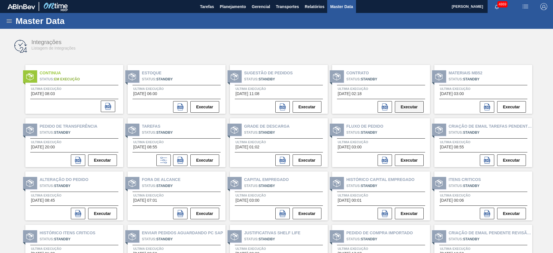
click at [407, 107] on button "Executar" at bounding box center [409, 107] width 29 height 12
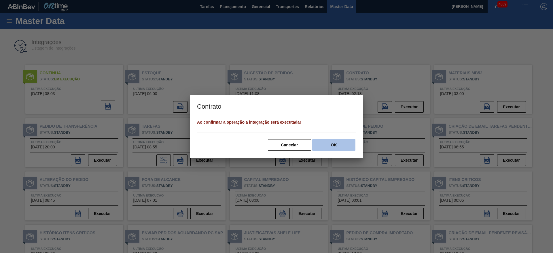
click at [332, 145] on button "OK" at bounding box center [333, 145] width 43 height 12
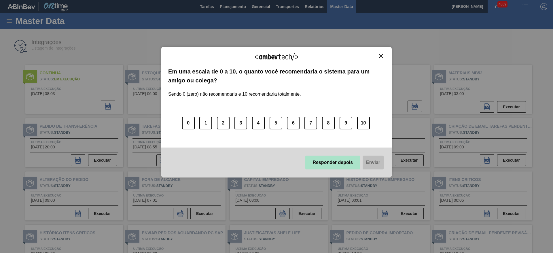
click at [342, 160] on button "Responder depois" at bounding box center [332, 162] width 55 height 14
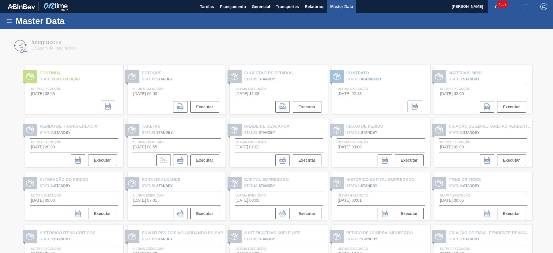
click at [326, 43] on div at bounding box center [276, 141] width 553 height 224
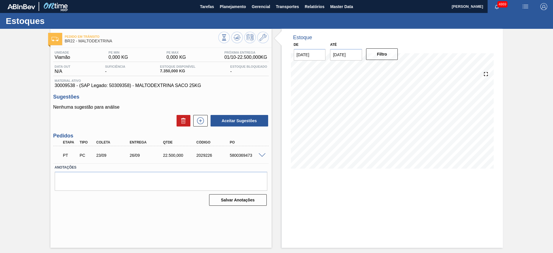
click at [373, 207] on div "Estoque De 01/10/2025 Até 30/11/2025 Filtro 05/10 Projeção de Estoque 29,875 Ne…" at bounding box center [392, 138] width 221 height 219
click at [368, 194] on div "Estoque De [DATE] Até [DATE] Filtro 14/10 Projeção de Estoque 3,913.07 [DOMAIN_…" at bounding box center [392, 138] width 221 height 219
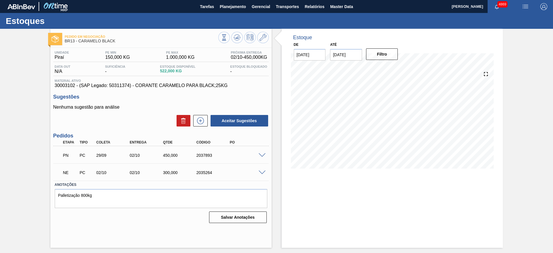
click at [260, 153] on span at bounding box center [262, 155] width 7 height 4
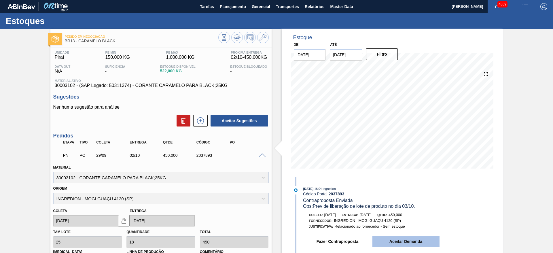
click at [388, 241] on button "Aceitar Demanda" at bounding box center [405, 242] width 67 height 12
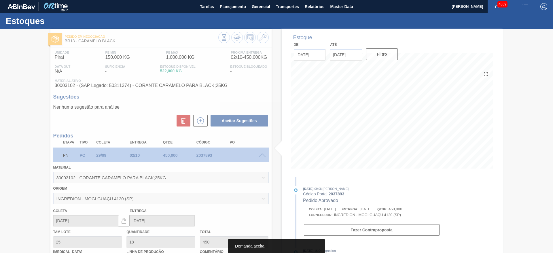
type input "[DATE]"
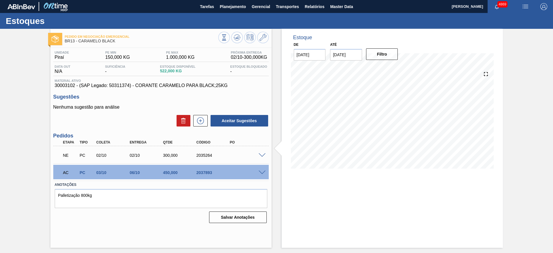
click at [262, 154] on span at bounding box center [262, 155] width 7 height 4
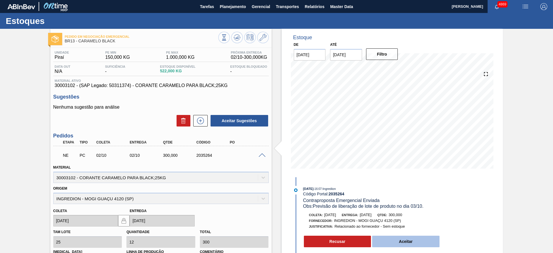
click at [392, 240] on button "Aceitar" at bounding box center [405, 242] width 67 height 12
click at [404, 243] on button "Aceitar" at bounding box center [405, 242] width 67 height 12
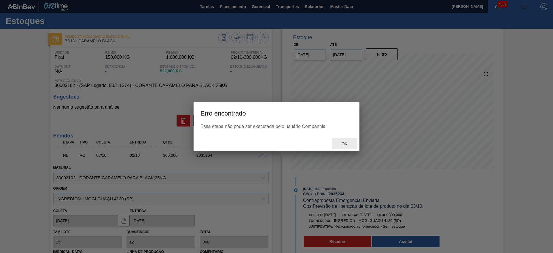
click at [354, 141] on div "Ok" at bounding box center [344, 143] width 25 height 11
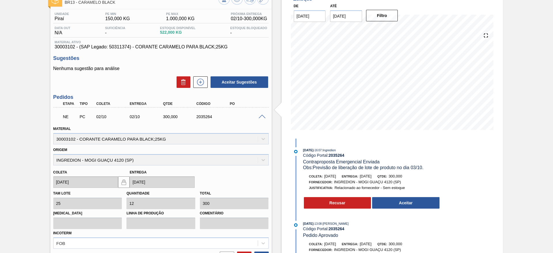
scroll to position [86, 0]
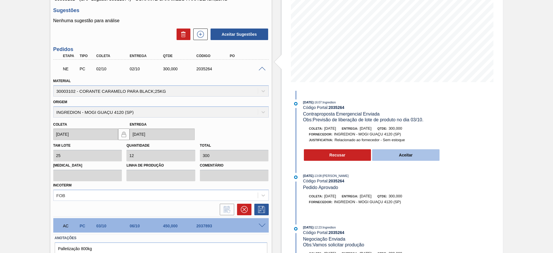
click at [407, 153] on button "Aceitar" at bounding box center [405, 155] width 67 height 12
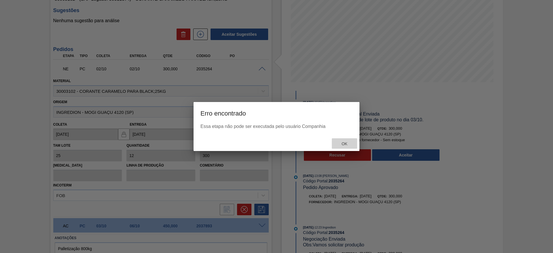
click at [335, 147] on div "Ok" at bounding box center [344, 143] width 25 height 11
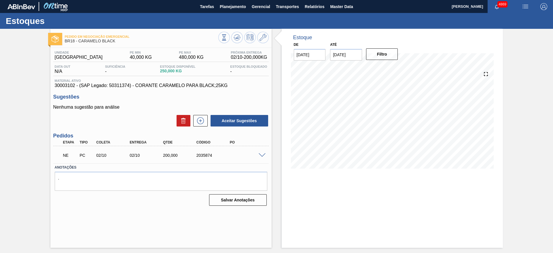
click at [261, 154] on span at bounding box center [262, 155] width 7 height 4
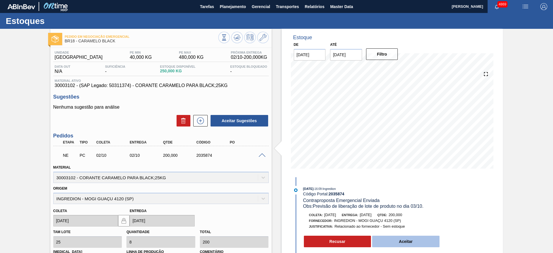
click at [386, 240] on button "Aceitar" at bounding box center [405, 242] width 67 height 12
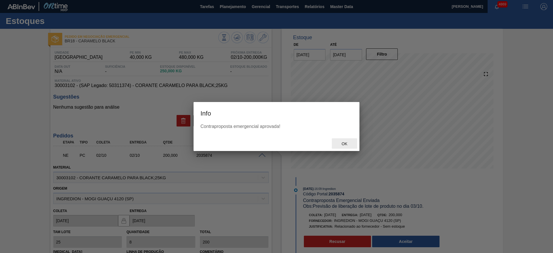
click at [342, 143] on span "Ok" at bounding box center [344, 143] width 15 height 5
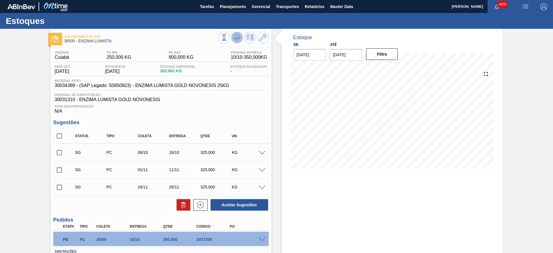
click at [235, 37] on icon at bounding box center [237, 37] width 7 height 7
click at [262, 239] on span at bounding box center [262, 239] width 7 height 4
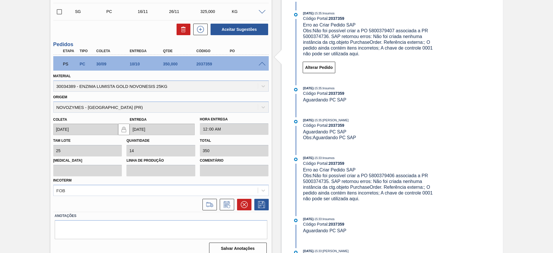
scroll to position [181, 0]
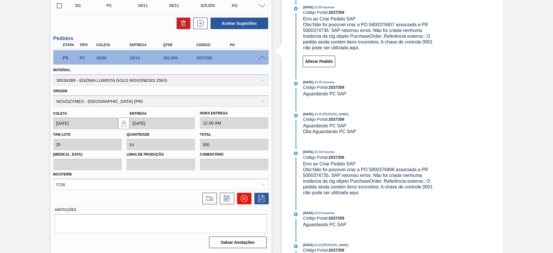
click at [244, 200] on icon at bounding box center [244, 198] width 7 height 7
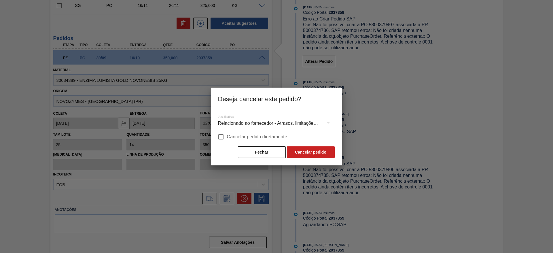
click at [260, 124] on div "Relacionado ao fornecedor - Atrasos, limitações de capacidade, etc." at bounding box center [276, 123] width 117 height 16
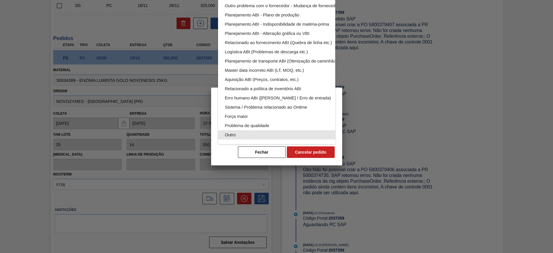
click at [253, 130] on div "Outro" at bounding box center [290, 134] width 130 height 9
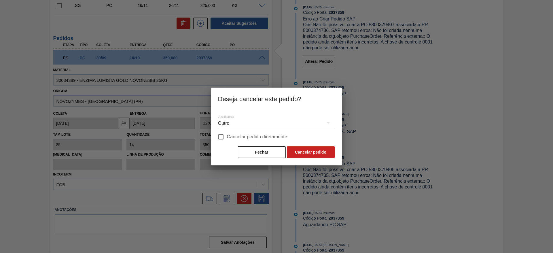
scroll to position [38, 0]
click at [222, 136] on input "Cancelar pedido diretamente" at bounding box center [221, 137] width 12 height 12
checkbox input "true"
click at [305, 150] on button "Cancelar pedido" at bounding box center [311, 152] width 48 height 12
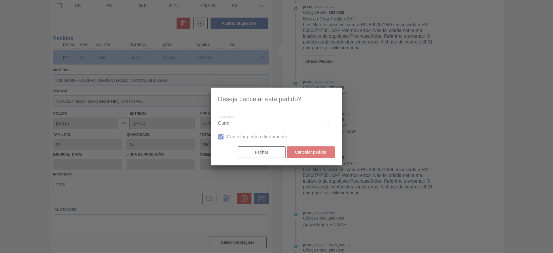
scroll to position [32, 0]
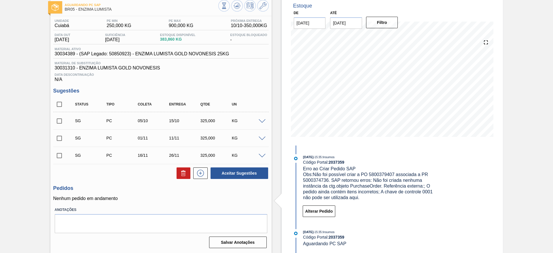
click at [261, 122] on span at bounding box center [262, 121] width 7 height 4
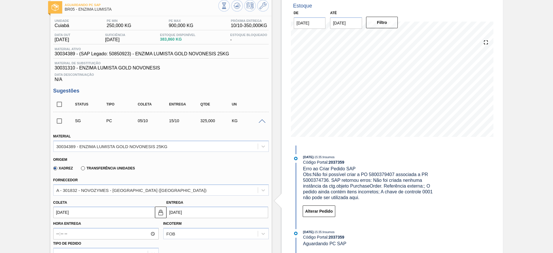
scroll to position [118, 0]
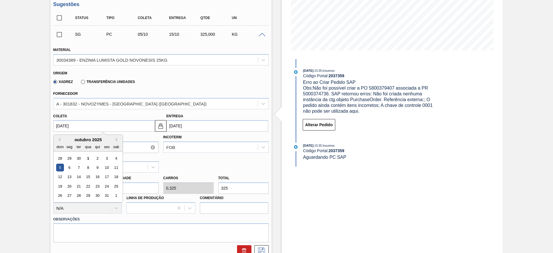
click at [128, 127] on input "05/10/2025" at bounding box center [104, 126] width 102 height 12
click at [66, 167] on div "6" at bounding box center [69, 168] width 8 height 8
type input "06/10/2025"
type input "16/10/2025"
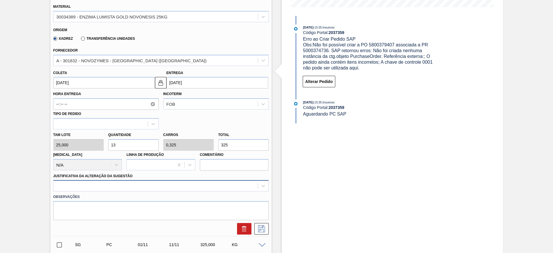
click at [120, 189] on div at bounding box center [160, 185] width 215 height 11
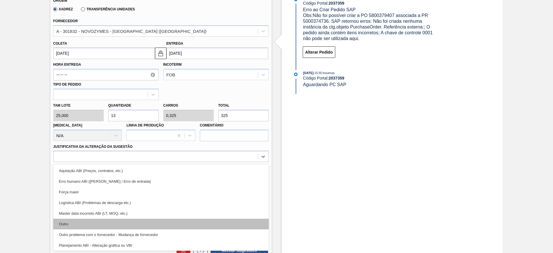
click at [114, 226] on div "Outro" at bounding box center [160, 224] width 215 height 11
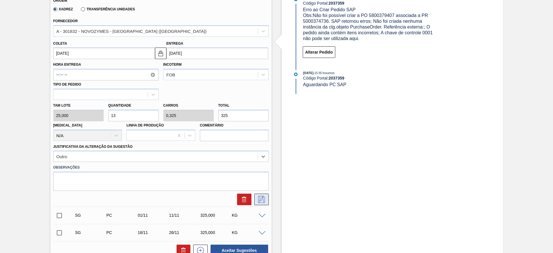
click at [261, 198] on icon at bounding box center [261, 199] width 9 height 7
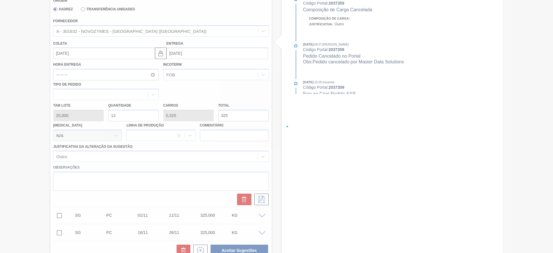
scroll to position [32, 0]
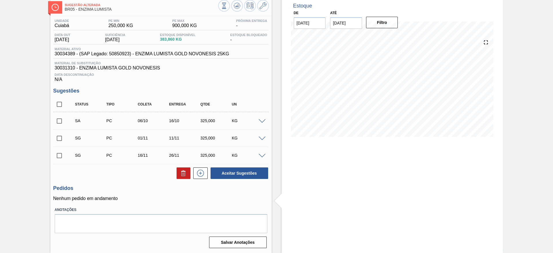
click at [58, 120] on input "checkbox" at bounding box center [59, 121] width 12 height 12
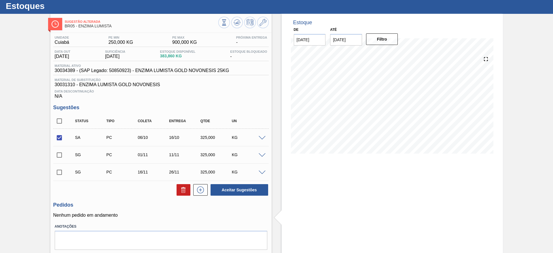
scroll to position [0, 0]
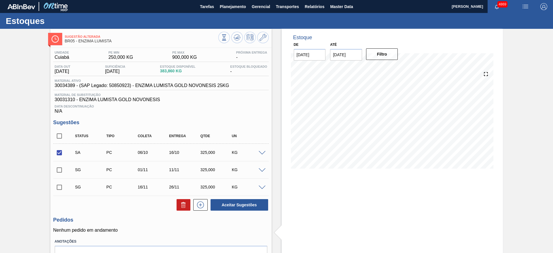
click at [262, 155] on div "SA PC 06/10 16/10 325,000 KG" at bounding box center [160, 152] width 215 height 14
click at [259, 152] on span at bounding box center [262, 153] width 7 height 4
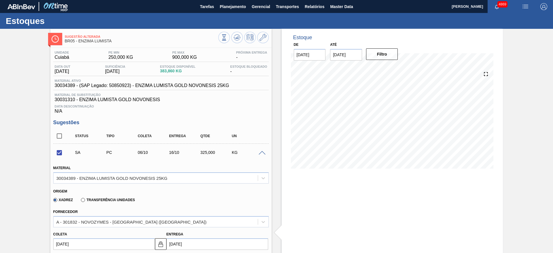
scroll to position [173, 0]
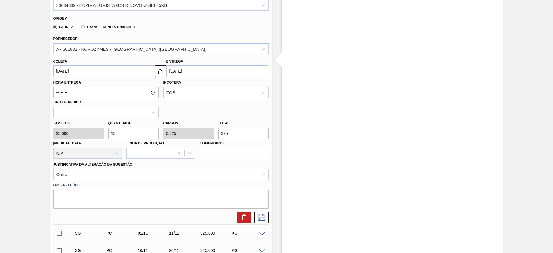
click at [189, 68] on input "16/10/2025" at bounding box center [217, 71] width 102 height 12
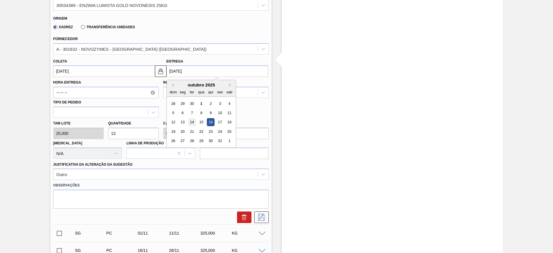
click at [194, 120] on div "14" at bounding box center [192, 122] width 8 height 8
checkbox input "false"
type input "[DATE]"
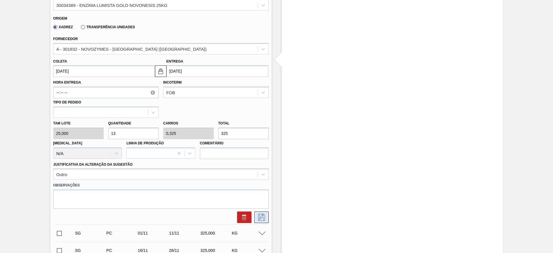
click at [262, 219] on icon at bounding box center [261, 217] width 9 height 7
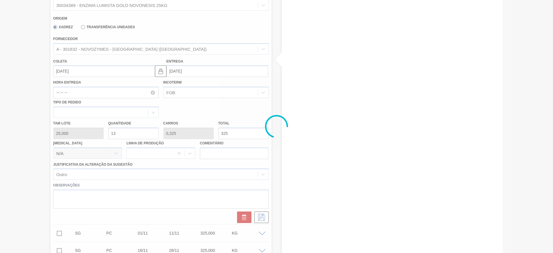
scroll to position [32, 0]
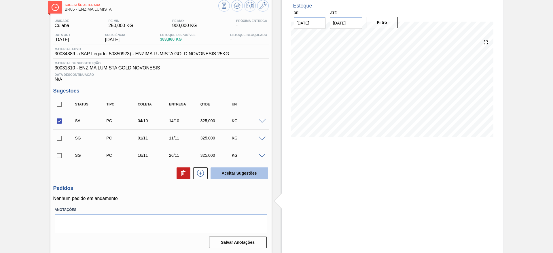
click at [236, 176] on button "Aceitar Sugestões" at bounding box center [239, 173] width 58 height 12
checkbox input "false"
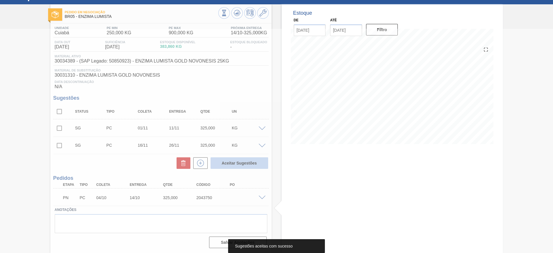
scroll to position [24, 0]
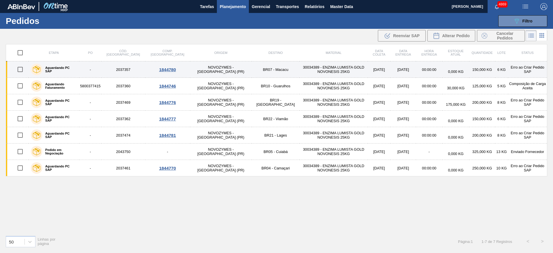
click at [150, 69] on div "1844780" at bounding box center [167, 69] width 43 height 5
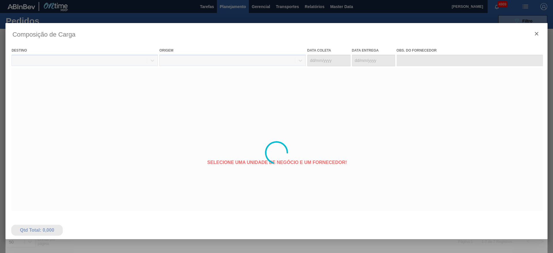
type coleta "[DATE]"
type entrega "[DATE]"
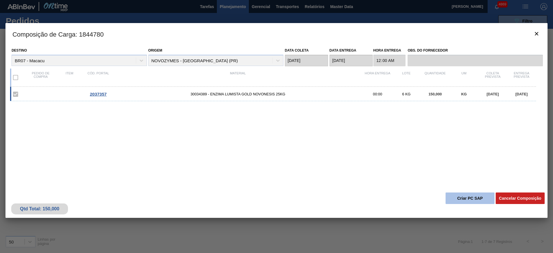
click at [471, 195] on button "Criar PC SAP" at bounding box center [469, 198] width 49 height 12
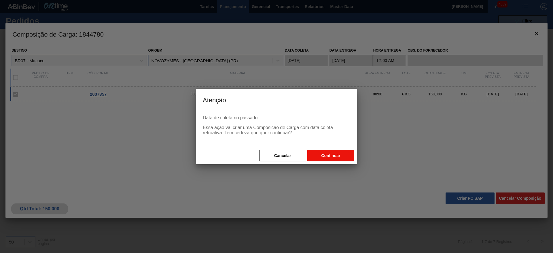
click at [342, 152] on button "Continuar" at bounding box center [330, 156] width 47 height 12
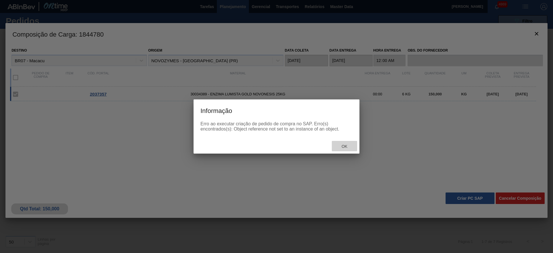
click at [347, 147] on span "Ok" at bounding box center [344, 146] width 15 height 5
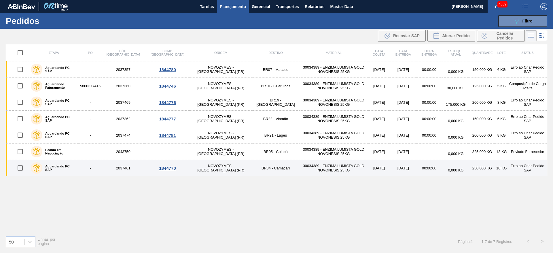
click at [152, 168] on div "1844770" at bounding box center [167, 168] width 43 height 5
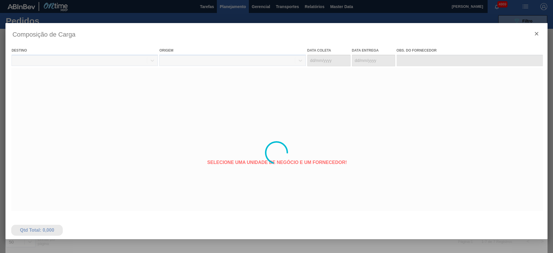
type coleta "[DATE]"
type entrega "[DATE]"
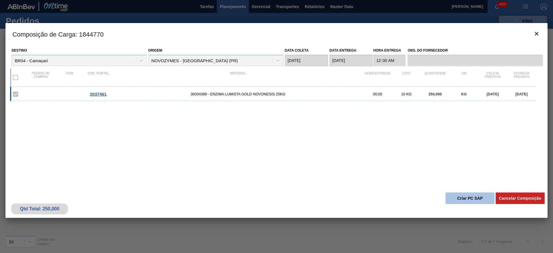
click at [470, 201] on button "Criar PC SAP" at bounding box center [469, 198] width 49 height 12
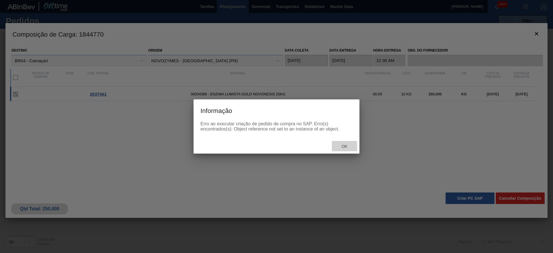
click at [344, 147] on span "Ok" at bounding box center [344, 146] width 15 height 5
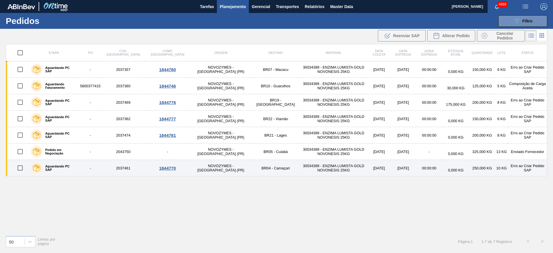
click at [101, 163] on td "-" at bounding box center [90, 168] width 22 height 16
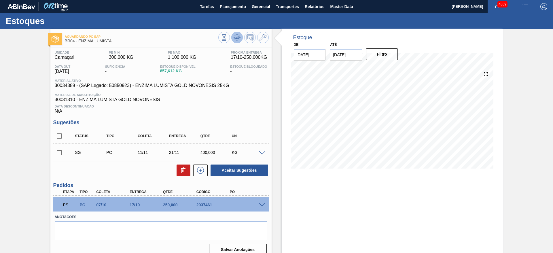
click at [238, 38] on icon at bounding box center [237, 37] width 4 height 3
click at [262, 203] on span at bounding box center [262, 205] width 7 height 4
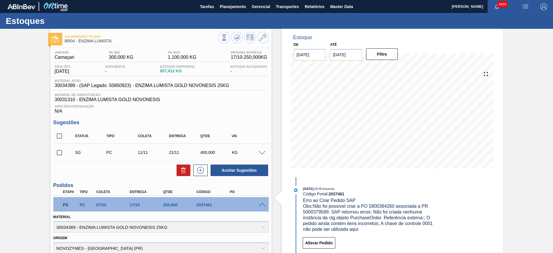
scroll to position [86, 0]
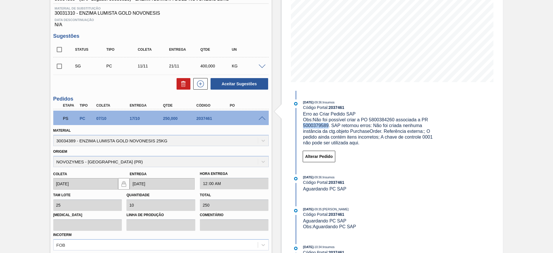
drag, startPoint x: 301, startPoint y: 125, endPoint x: 327, endPoint y: 128, distance: 26.1
click at [327, 128] on div "[DATE] 09:36 : Insumos Código Portal: 2037461 Erro ao Criar Pedido SAP Obs: Não…" at bounding box center [366, 122] width 148 height 46
copy span "5000379589"
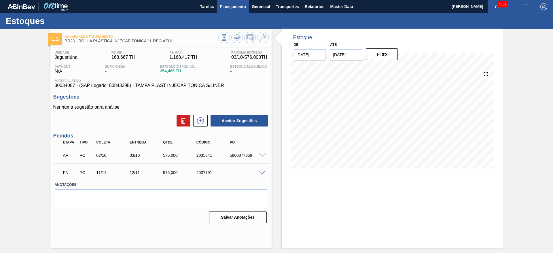
click at [231, 6] on span "Planejamento" at bounding box center [233, 6] width 26 height 7
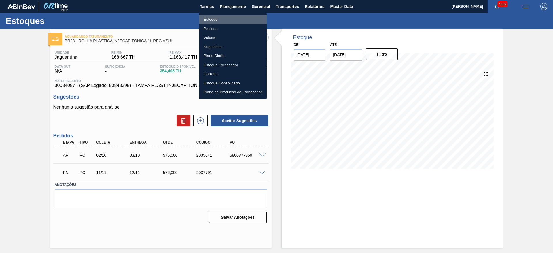
click at [231, 18] on li "Estoque" at bounding box center [233, 19] width 68 height 9
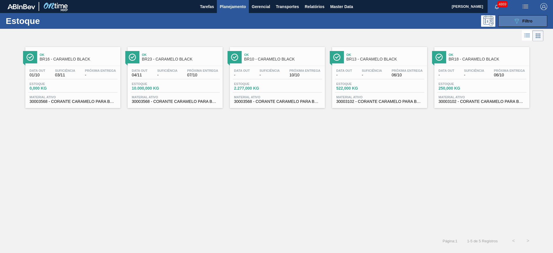
click at [520, 23] on icon "089F7B8B-B2A5-4AFE-B5C0-19BA573D28AC" at bounding box center [516, 21] width 7 height 7
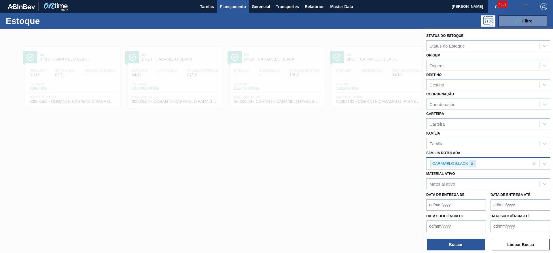
click at [470, 162] on icon at bounding box center [472, 164] width 4 height 4
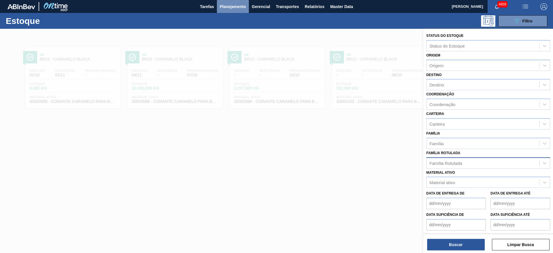
click at [234, 9] on span "Planejamento" at bounding box center [233, 6] width 26 height 7
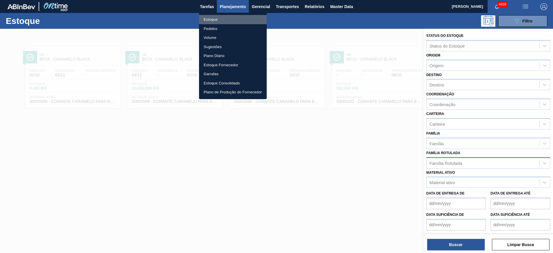
click at [226, 19] on li "Estoque" at bounding box center [233, 19] width 68 height 9
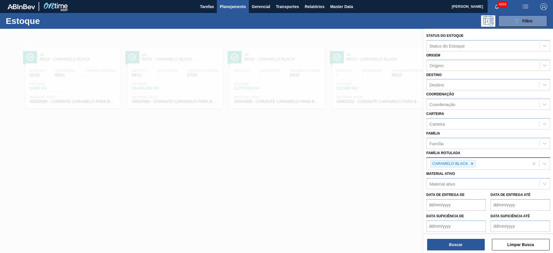
click at [233, 2] on button "Planejamento" at bounding box center [233, 6] width 32 height 13
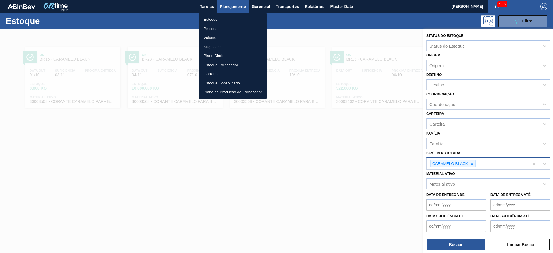
click at [221, 29] on li "Pedidos" at bounding box center [233, 28] width 68 height 9
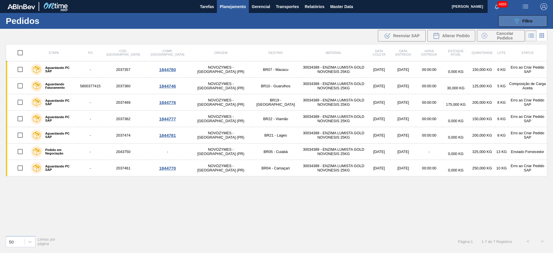
click at [536, 19] on button "089F7B8B-B2A5-4AFE-B5C0-19BA573D28AC Filtro" at bounding box center [522, 21] width 49 height 12
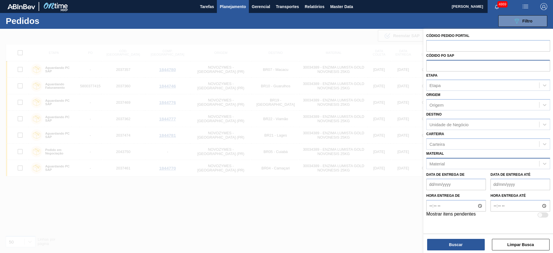
click at [447, 62] on input "text" at bounding box center [488, 65] width 124 height 11
paste input "text"
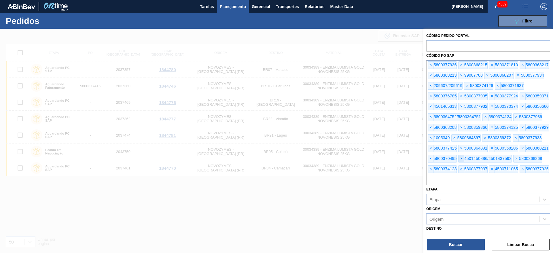
click at [460, 157] on span "×" at bounding box center [460, 158] width 5 height 7
click at [429, 115] on span "×" at bounding box center [430, 116] width 5 height 7
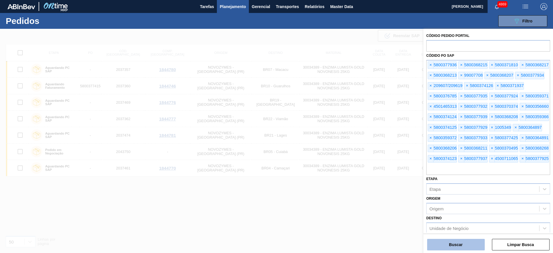
click at [449, 247] on button "Buscar" at bounding box center [456, 245] width 58 height 12
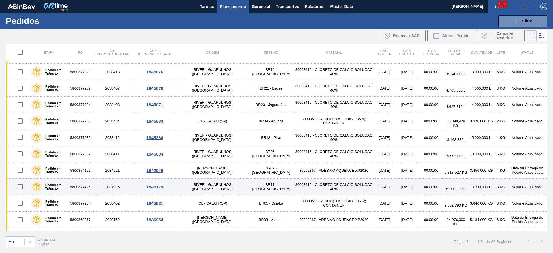
scroll to position [389, 0]
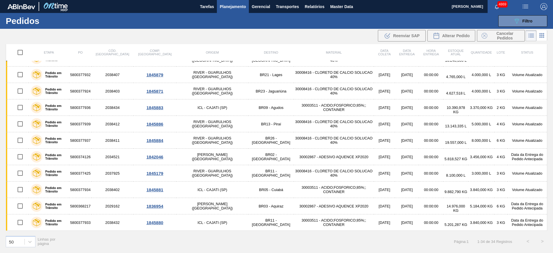
click at [235, 9] on span "Planejamento" at bounding box center [233, 6] width 26 height 7
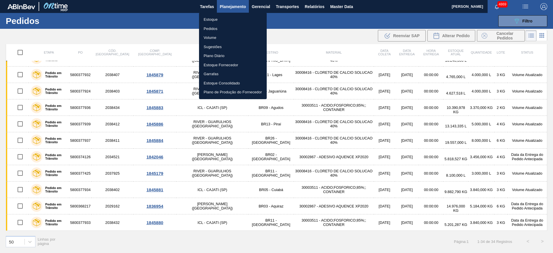
click at [223, 22] on li "Estoque" at bounding box center [233, 19] width 68 height 9
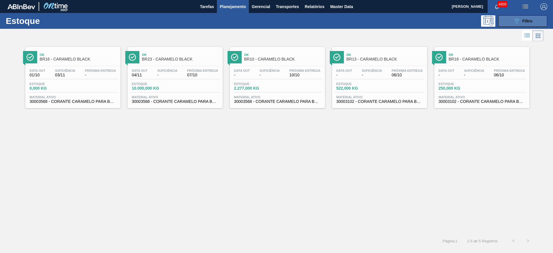
click at [516, 21] on icon "089F7B8B-B2A5-4AFE-B5C0-19BA573D28AC" at bounding box center [516, 21] width 7 height 7
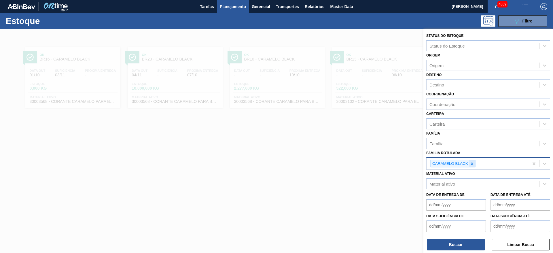
click at [473, 164] on icon at bounding box center [472, 164] width 4 height 4
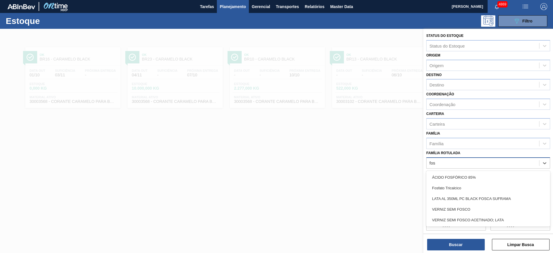
type Rotulada "fosf"
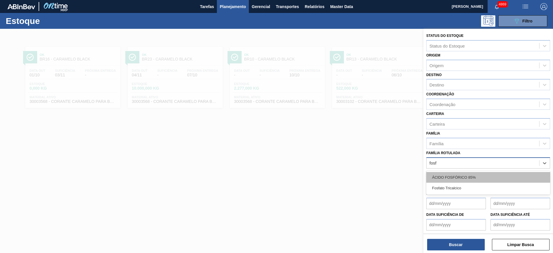
click at [469, 177] on div "ÁCIDO FOSFÓRICO 85%" at bounding box center [488, 177] width 124 height 11
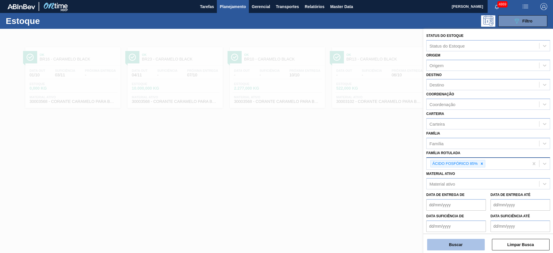
click at [468, 241] on button "Buscar" at bounding box center [456, 245] width 58 height 12
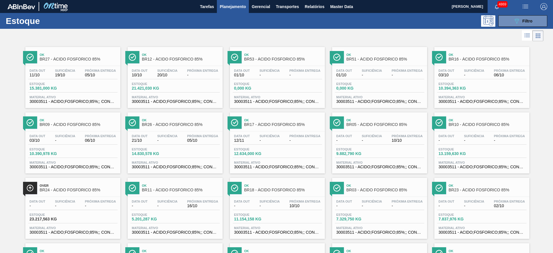
click at [461, 219] on span "7.837,976 KG" at bounding box center [459, 219] width 40 height 4
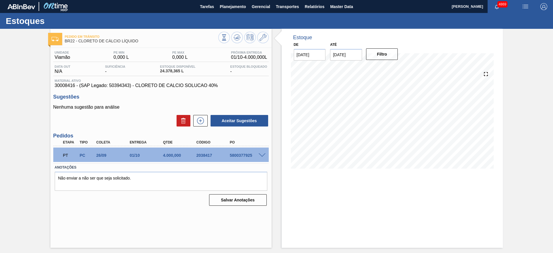
click at [260, 154] on span at bounding box center [262, 155] width 7 height 4
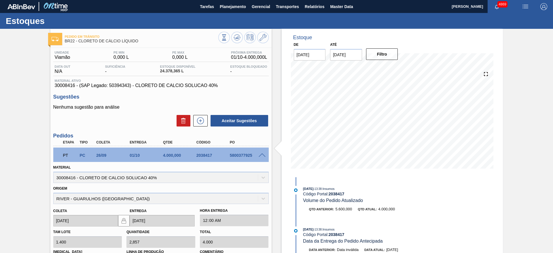
scroll to position [97, 0]
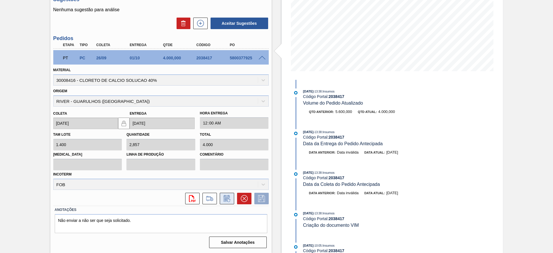
click at [224, 202] on button at bounding box center [227, 199] width 14 height 12
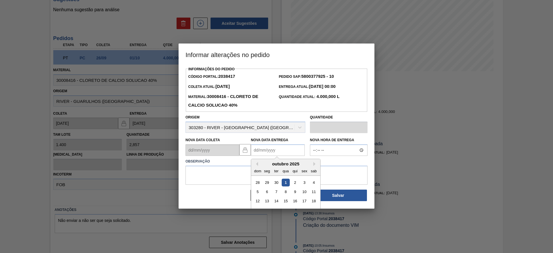
click at [263, 151] on Entrega2038417 "Nova Data Entrega" at bounding box center [278, 150] width 54 height 12
click at [305, 184] on div "3" at bounding box center [304, 183] width 8 height 8
type Entrega2038417 "[DATE]"
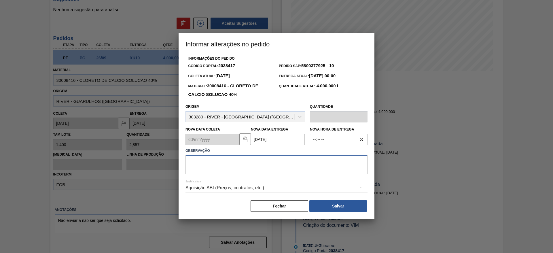
click at [286, 165] on textarea at bounding box center [276, 164] width 182 height 19
type textarea "data"
click at [350, 186] on div "Aquisição ABI (Preços, contratos, etc.)" at bounding box center [276, 188] width 182 height 16
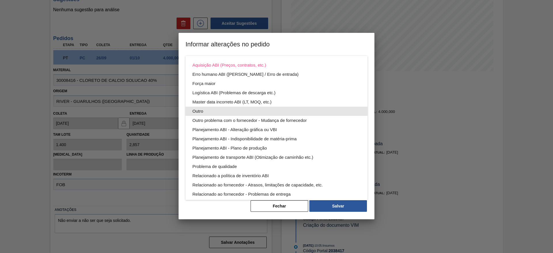
click at [217, 113] on div "Outro" at bounding box center [276, 111] width 168 height 9
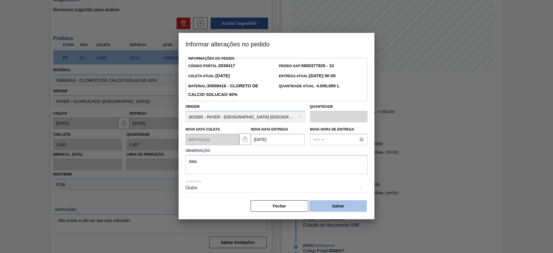
click at [359, 209] on button "Salvar" at bounding box center [338, 206] width 58 height 12
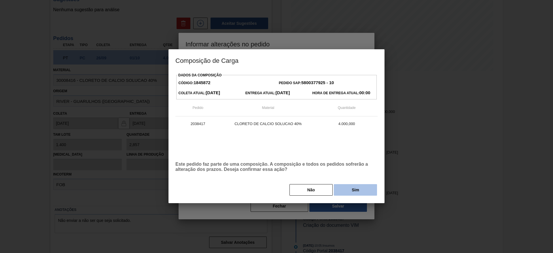
click at [341, 184] on button "Sim" at bounding box center [355, 190] width 43 height 12
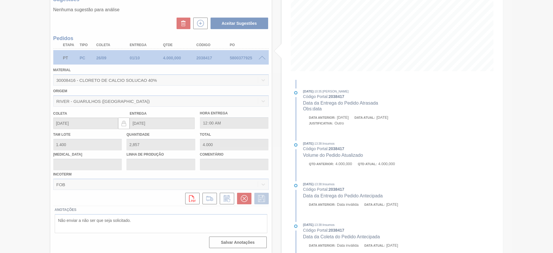
type input "data"
type input "[DATE]"
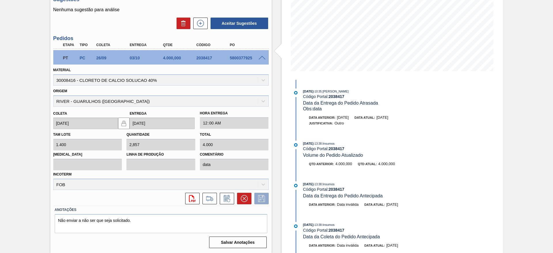
scroll to position [0, 0]
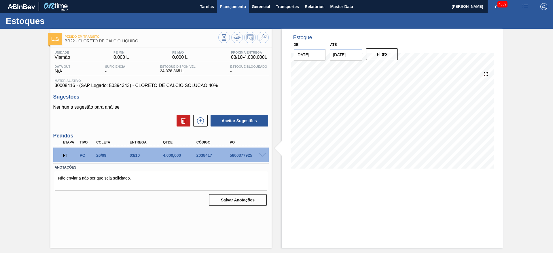
click at [239, 7] on span "Planejamento" at bounding box center [233, 6] width 26 height 7
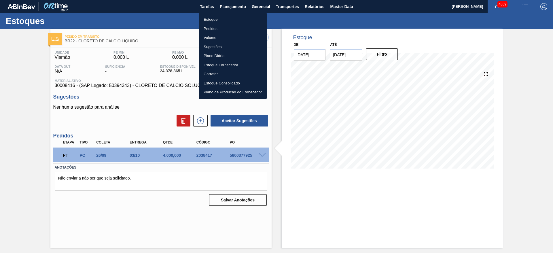
click at [234, 18] on li "Estoque" at bounding box center [233, 19] width 68 height 9
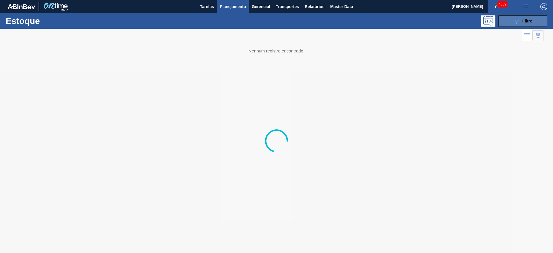
click at [518, 18] on icon "089F7B8B-B2A5-4AFE-B5C0-19BA573D28AC" at bounding box center [516, 21] width 7 height 7
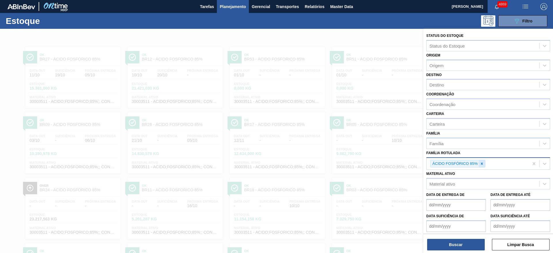
click at [481, 163] on icon at bounding box center [482, 163] width 2 height 2
click at [475, 183] on div "Material ativo" at bounding box center [482, 182] width 113 height 8
paste ativo "30012769"
type ativo "30012769"
click at [470, 197] on div "30012769 - CX. PAP. GOOSE MIDWAY 355ML C12 429" at bounding box center [488, 198] width 124 height 11
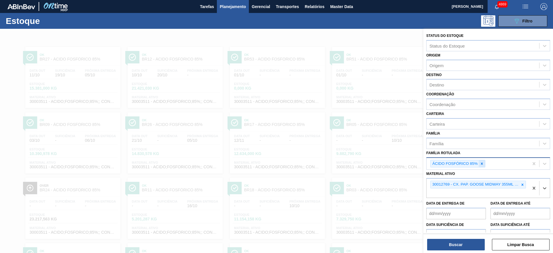
click at [481, 164] on icon at bounding box center [482, 163] width 2 height 2
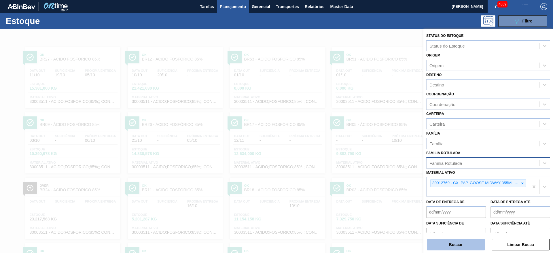
click at [466, 248] on button "Buscar" at bounding box center [456, 245] width 58 height 12
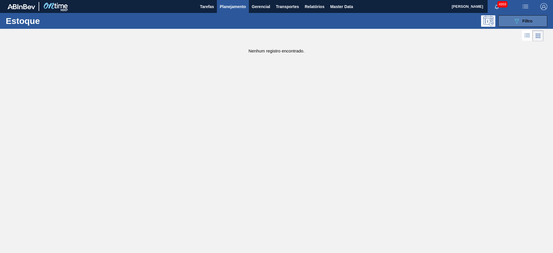
click at [516, 18] on icon "089F7B8B-B2A5-4AFE-B5C0-19BA573D28AC" at bounding box center [516, 21] width 7 height 7
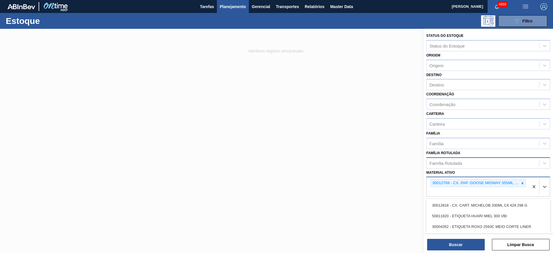
click at [460, 191] on div "30012769 - CX. PAP. GOOSE MIDWAY 355ML C12 429" at bounding box center [477, 186] width 102 height 19
type ativo "goose mi"
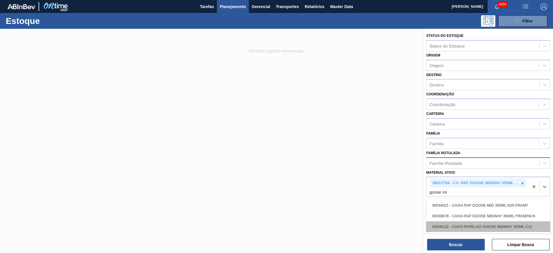
click at [489, 225] on div "30008132 - CAIXA PAPELAO GOOSE MIDWAY 355ML C12" at bounding box center [488, 226] width 124 height 11
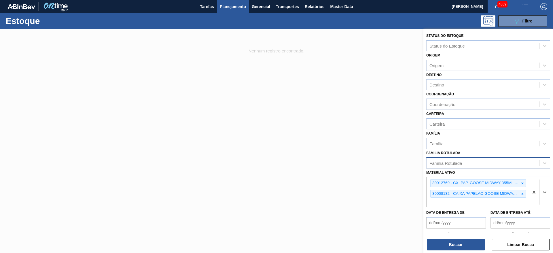
type ativo "o"
type ativo "goose midway 355"
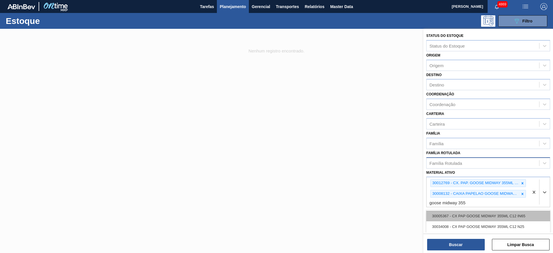
click at [488, 215] on div "30005367 - CX PAP GOOSE MIDWAY 355ML C12 IN65" at bounding box center [488, 215] width 124 height 11
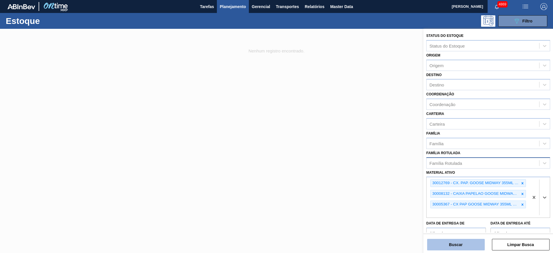
click at [475, 246] on button "Buscar" at bounding box center [456, 245] width 58 height 12
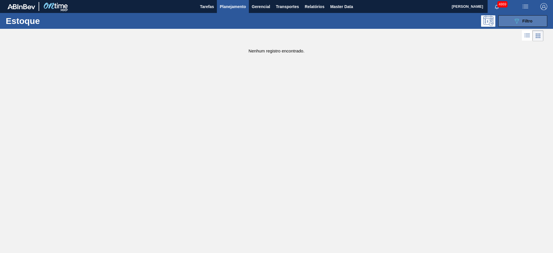
click at [517, 20] on icon "089F7B8B-B2A5-4AFE-B5C0-19BA573D28AC" at bounding box center [516, 21] width 7 height 7
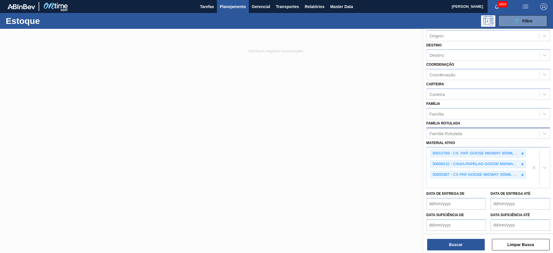
scroll to position [43, 0]
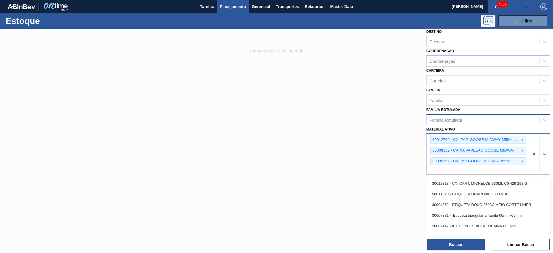
click at [481, 170] on div "30012769 - CX. PAP. GOOSE MIDWAY 355ML C12 429 30008132 - CAIXA PAPELAO GOOSE M…" at bounding box center [477, 154] width 102 height 40
type ativo "goose mid"
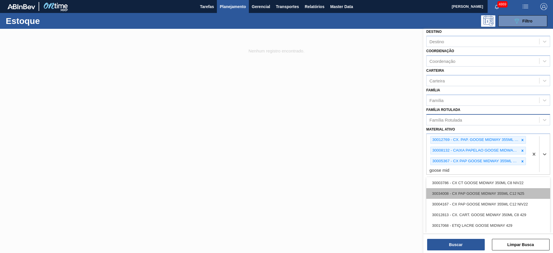
click at [499, 193] on div "30034008 - CX PAP GOOSE MIDWAY 355ML C12 N25" at bounding box center [488, 193] width 124 height 11
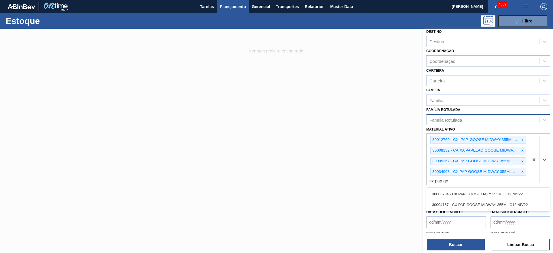
type ativo "cx pap goo"
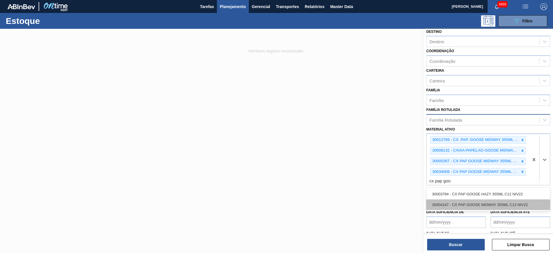
click at [501, 200] on div "30004167 - CX PAP GOOSE MIDWAY 355ML C12 NIV22" at bounding box center [488, 204] width 124 height 11
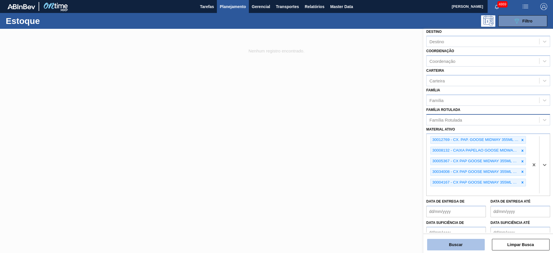
click at [475, 242] on button "Buscar" at bounding box center [456, 245] width 58 height 12
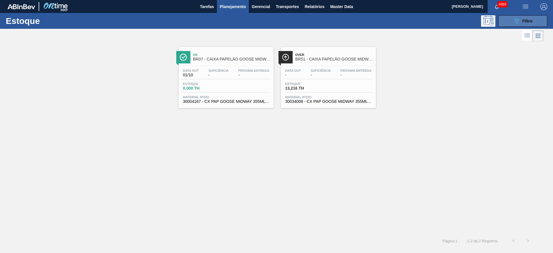
click at [538, 18] on button "089F7B8B-B2A5-4AFE-B5C0-19BA573D28AC Filtro" at bounding box center [522, 21] width 49 height 12
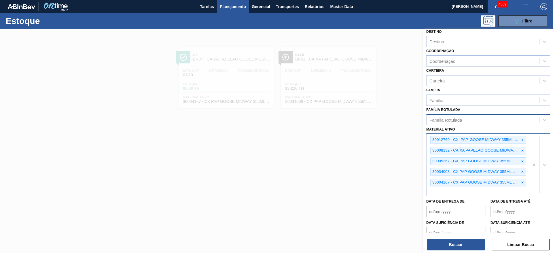
scroll to position [22, 0]
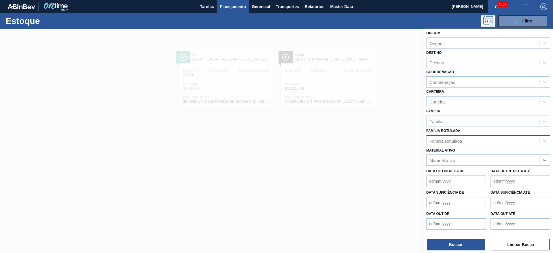
click at [497, 141] on div "Família Rotulada" at bounding box center [482, 140] width 113 height 8
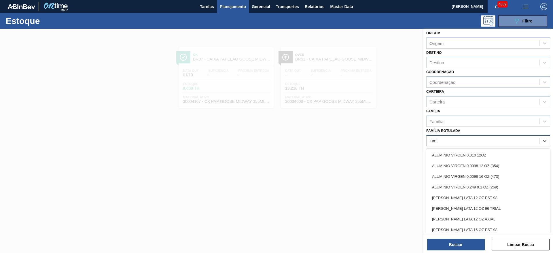
type Rotulada "lumis"
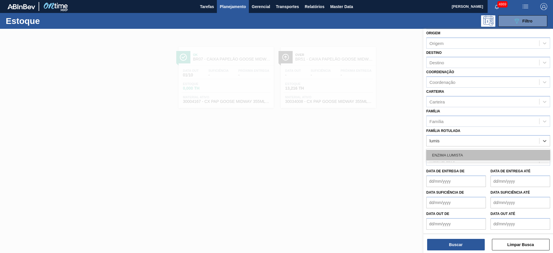
click at [489, 155] on div "ENZIMA LUMISTA" at bounding box center [488, 155] width 124 height 11
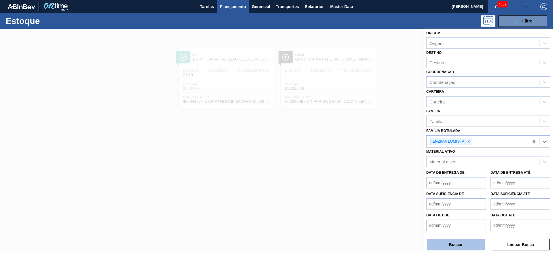
click at [468, 241] on button "Buscar" at bounding box center [456, 245] width 58 height 12
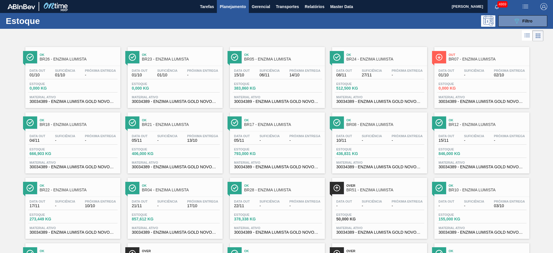
click at [459, 99] on span "30034389 - ENZIMA LUMISTA GOLD NOVONESIS 25KG" at bounding box center [482, 101] width 86 height 4
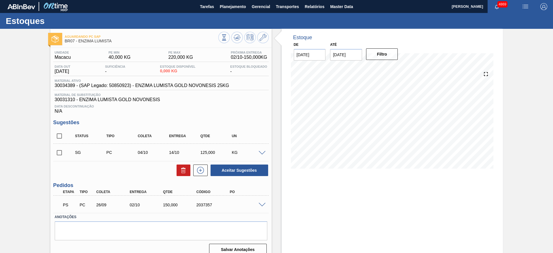
click at [263, 152] on span at bounding box center [262, 153] width 7 height 4
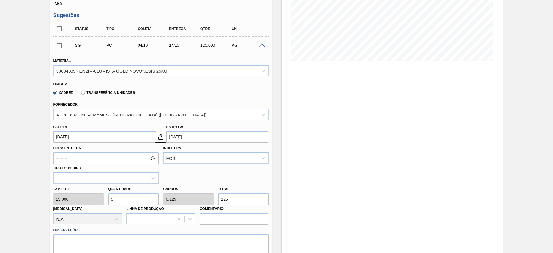
scroll to position [130, 0]
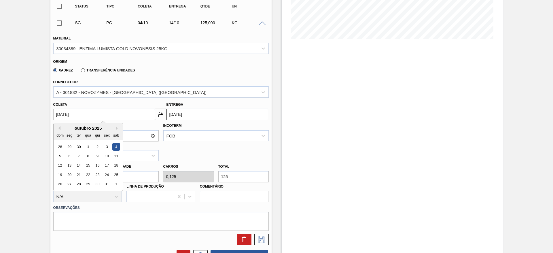
click at [96, 115] on input "04/10/2025" at bounding box center [104, 115] width 102 height 12
click at [68, 153] on div "6" at bounding box center [69, 156] width 8 height 8
type input "[DATE]"
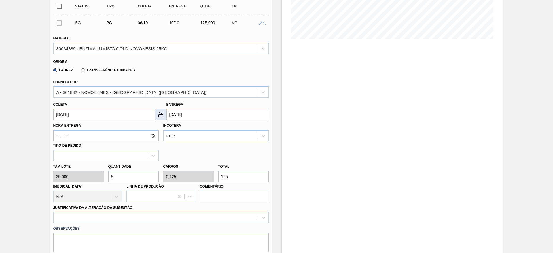
click at [164, 115] on img at bounding box center [160, 114] width 7 height 7
click at [175, 112] on input "16/10/2025" at bounding box center [217, 115] width 102 height 12
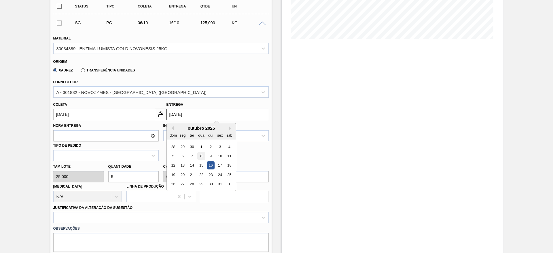
click at [202, 152] on div "8" at bounding box center [201, 156] width 8 height 8
type input "08/10/2025"
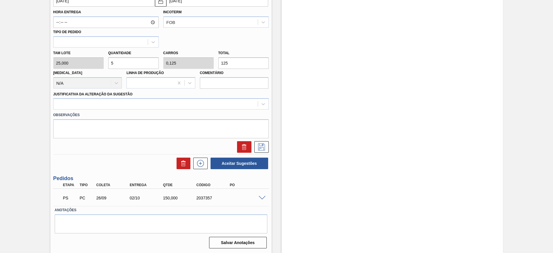
scroll to position [243, 0]
drag, startPoint x: 119, startPoint y: 61, endPoint x: 104, endPoint y: 65, distance: 15.7
click at [104, 65] on div "Tam lote 25,000 Quantidade 5 Carros 0,125 Total 125 Doca N/A Linha de Produção …" at bounding box center [161, 67] width 220 height 41
type input "7"
type input "0,175"
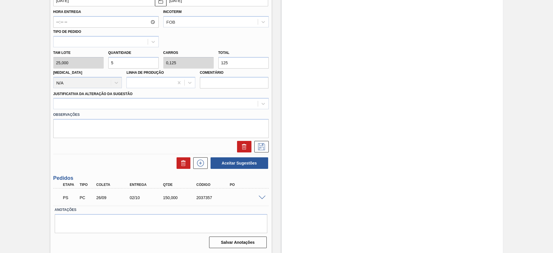
type input "175"
type input "7"
click at [169, 104] on div at bounding box center [156, 104] width 204 height 8
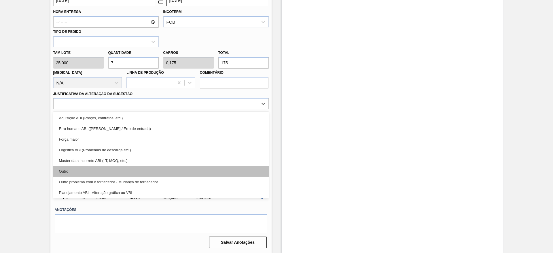
click at [129, 170] on div "Outro" at bounding box center [160, 171] width 215 height 11
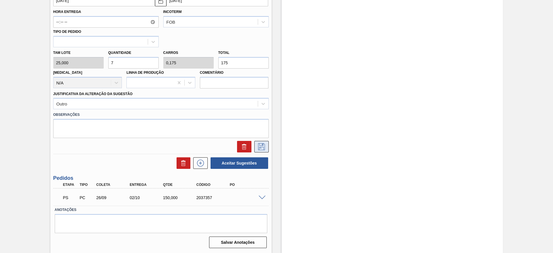
click at [259, 147] on icon at bounding box center [261, 146] width 9 height 7
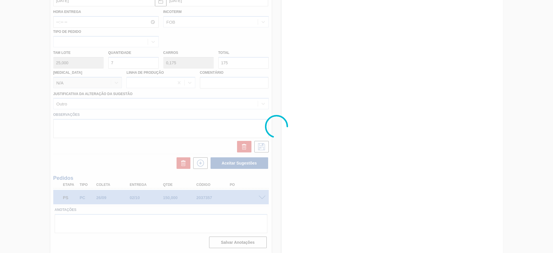
scroll to position [7, 0]
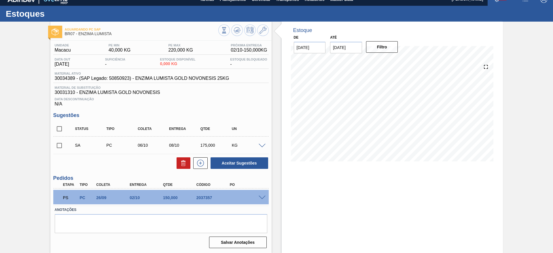
click at [58, 147] on input "checkbox" at bounding box center [59, 145] width 12 height 12
click at [257, 164] on button "Aceitar Sugestões" at bounding box center [239, 163] width 58 height 12
checkbox input "false"
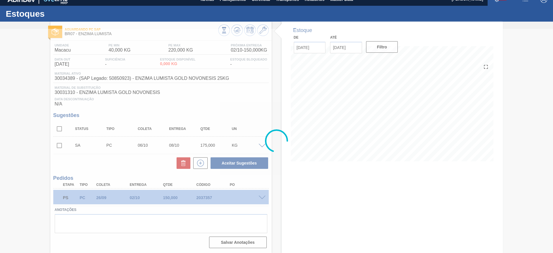
scroll to position [1, 0]
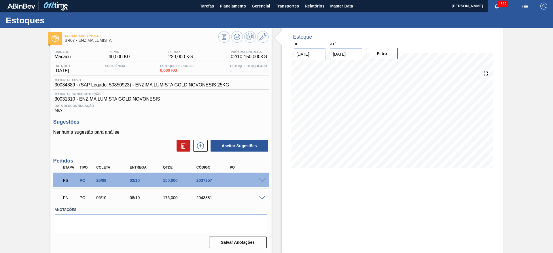
click at [260, 179] on span at bounding box center [262, 180] width 7 height 4
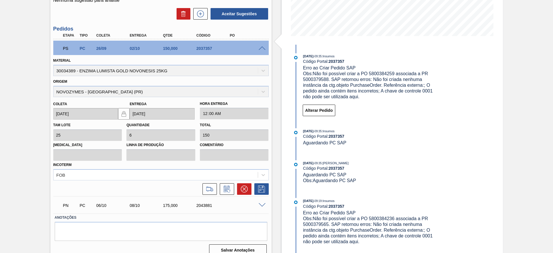
scroll to position [140, 0]
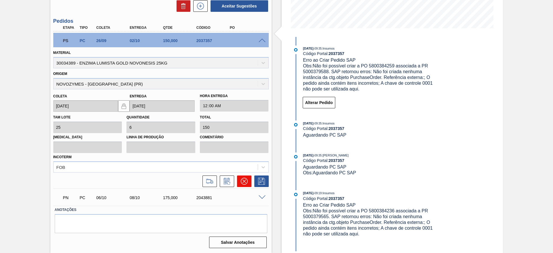
click at [247, 180] on icon at bounding box center [243, 181] width 7 height 7
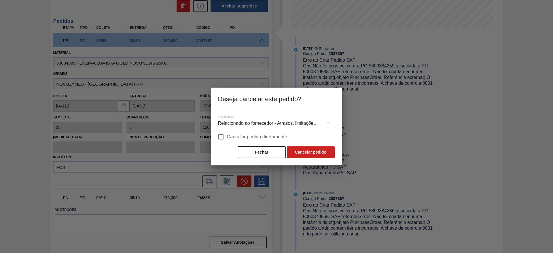
click at [246, 122] on div "Relacionado ao fornecedor - Atrasos, limitações de capacidade, etc." at bounding box center [276, 123] width 117 height 16
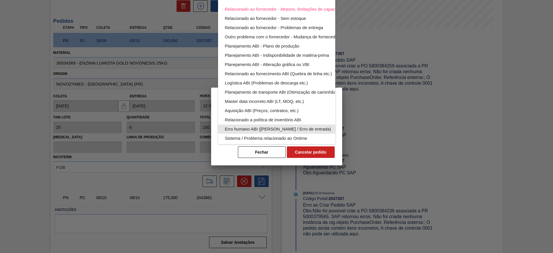
scroll to position [38, 0]
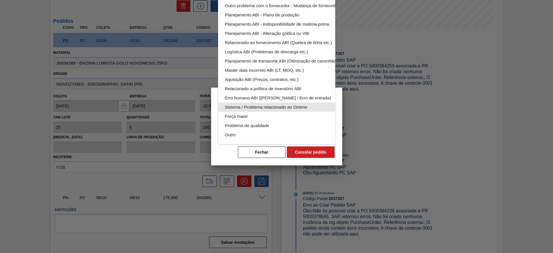
click at [245, 103] on div "Sistema / Problema relacionado ao Ontime" at bounding box center [290, 107] width 130 height 9
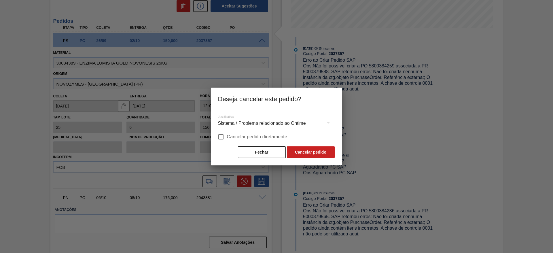
scroll to position [5, 0]
click at [221, 135] on input "Cancelar pedido diretamente" at bounding box center [221, 137] width 12 height 12
checkbox input "true"
click at [322, 155] on button "Cancelar pedido" at bounding box center [311, 152] width 48 height 12
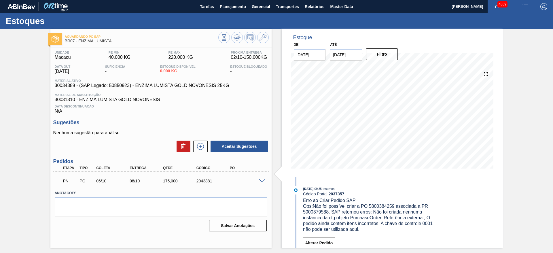
scroll to position [0, 0]
drag, startPoint x: 196, startPoint y: 183, endPoint x: 238, endPoint y: 179, distance: 42.8
click at [238, 179] on div "PN PC 06/10 08/10 175,000 2043881" at bounding box center [159, 180] width 200 height 12
copy div "2043881"
click at [238, 37] on icon at bounding box center [238, 37] width 1 height 2
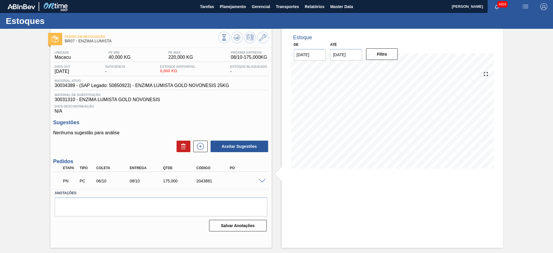
click at [166, 111] on div "Data Descontinuação N/A" at bounding box center [160, 108] width 215 height 12
click at [237, 32] on button at bounding box center [237, 38] width 12 height 12
drag, startPoint x: 55, startPoint y: 86, endPoint x: 75, endPoint y: 86, distance: 19.6
click at [75, 86] on span "30034389 - (SAP Legado: 50850923) - ENZIMA LUMISTA GOLD NOVONESIS 25KG" at bounding box center [142, 85] width 174 height 5
copy span "30034389"
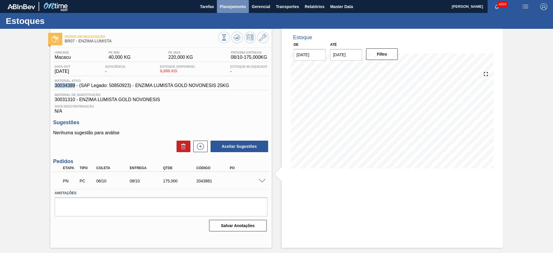
click at [239, 6] on span "Planejamento" at bounding box center [233, 6] width 26 height 7
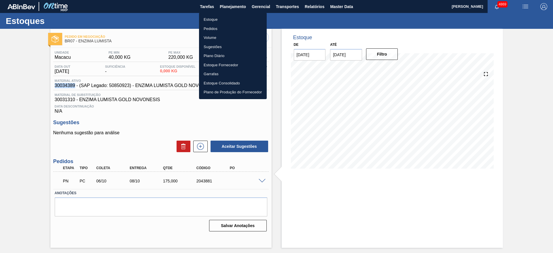
click at [230, 21] on li "Estoque" at bounding box center [233, 19] width 68 height 9
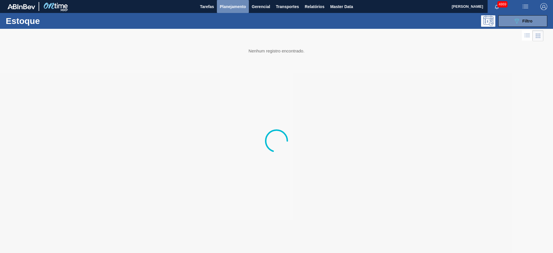
click at [228, 7] on span "Planejamento" at bounding box center [233, 6] width 26 height 7
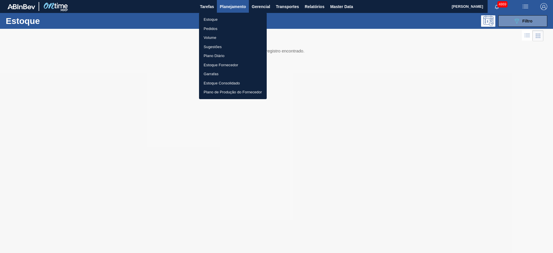
click at [220, 28] on li "Pedidos" at bounding box center [233, 28] width 68 height 9
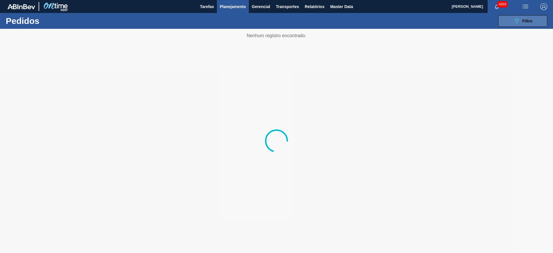
click at [543, 21] on button "089F7B8B-B2A5-4AFE-B5C0-19BA573D28AC Filtro" at bounding box center [522, 21] width 49 height 12
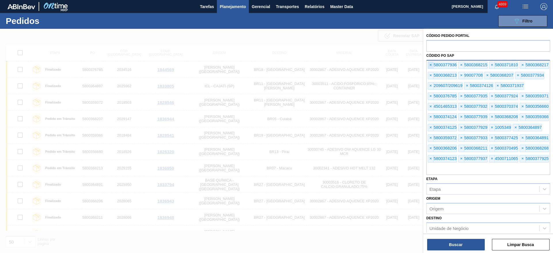
click at [431, 63] on span "×" at bounding box center [430, 65] width 5 height 7
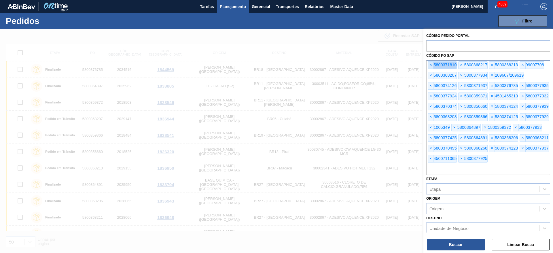
click at [431, 63] on span "×" at bounding box center [430, 65] width 5 height 7
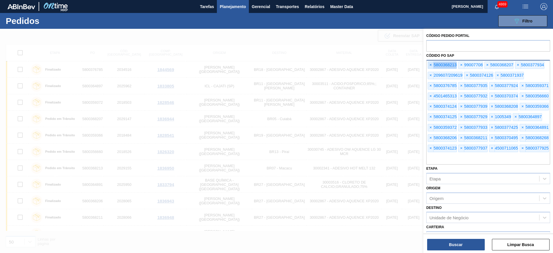
click at [431, 63] on span "×" at bounding box center [430, 65] width 5 height 7
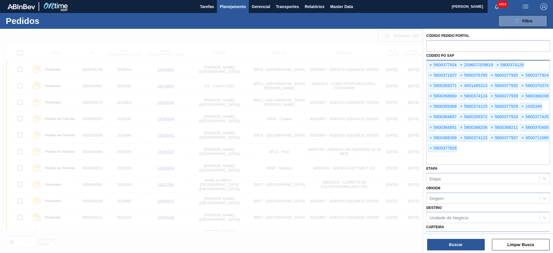
drag, startPoint x: 463, startPoint y: 153, endPoint x: 432, endPoint y: 70, distance: 88.7
click at [432, 70] on div "× 5800377934 × 209607/209619 × 5800374126 × 5800371937 × 5800376785 × 580037793…" at bounding box center [488, 112] width 124 height 105
click at [431, 148] on span "×" at bounding box center [430, 148] width 5 height 7
click at [431, 148] on input "text" at bounding box center [488, 148] width 124 height 11
drag, startPoint x: 512, startPoint y: 146, endPoint x: 429, endPoint y: 57, distance: 121.6
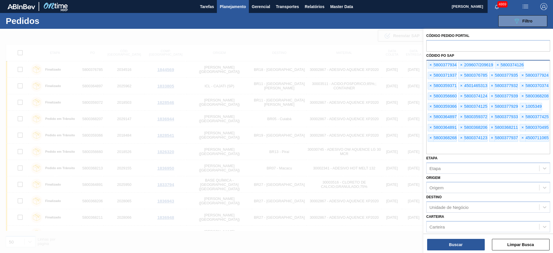
click at [429, 57] on div "Códido PO SAP × 5800377934 × 209607/209619 × 5800374126 × 5800371937 × 58003767…" at bounding box center [488, 103] width 124 height 103
click at [429, 63] on span "×" at bounding box center [430, 65] width 5 height 7
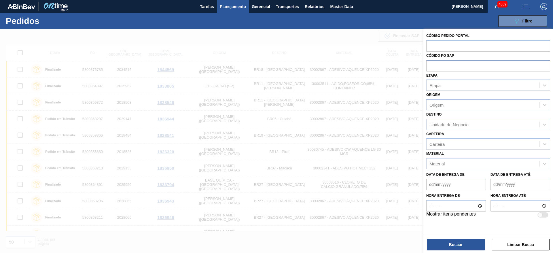
paste input "5800377912"
type input "5800377912"
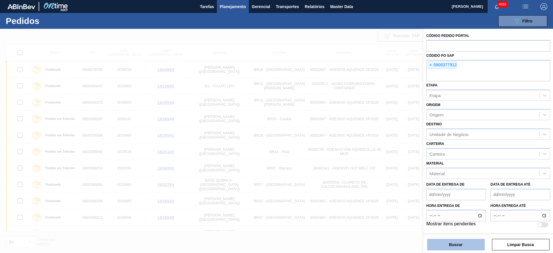
click at [463, 244] on button "Buscar" at bounding box center [456, 245] width 58 height 12
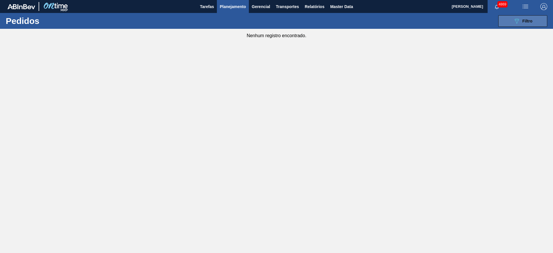
click at [534, 18] on button "089F7B8B-B2A5-4AFE-B5C0-19BA573D28AC Filtro" at bounding box center [522, 21] width 49 height 12
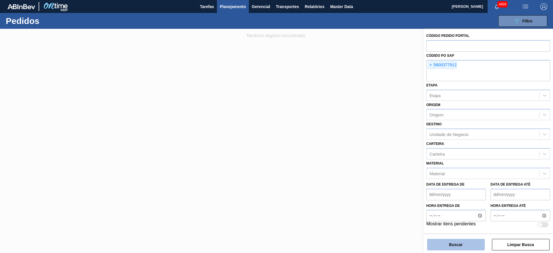
click at [477, 240] on button "Buscar" at bounding box center [456, 245] width 58 height 12
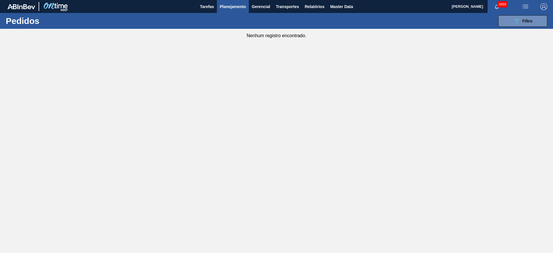
click at [228, 7] on span "Planejamento" at bounding box center [233, 6] width 26 height 7
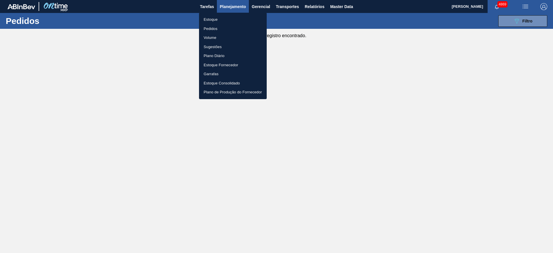
click at [218, 21] on li "Estoque" at bounding box center [233, 19] width 68 height 9
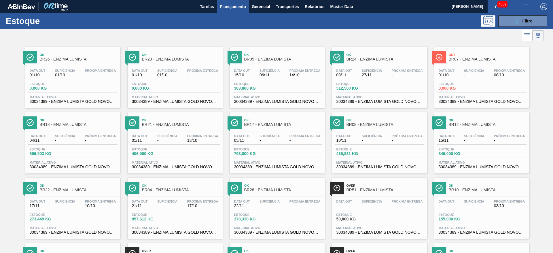
click at [489, 92] on div "Estoque 0,000 KG" at bounding box center [481, 87] width 89 height 10
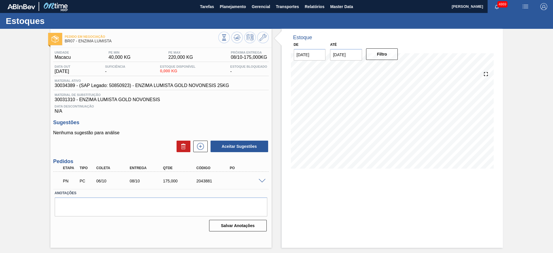
click at [263, 180] on span at bounding box center [262, 181] width 7 height 4
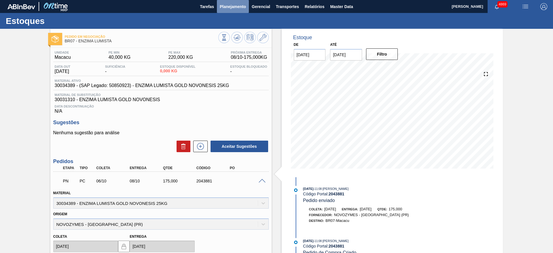
click at [228, 8] on span "Planejamento" at bounding box center [233, 6] width 26 height 7
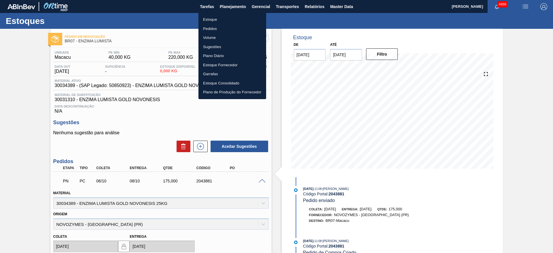
click at [225, 17] on li "Estoque" at bounding box center [232, 19] width 68 height 9
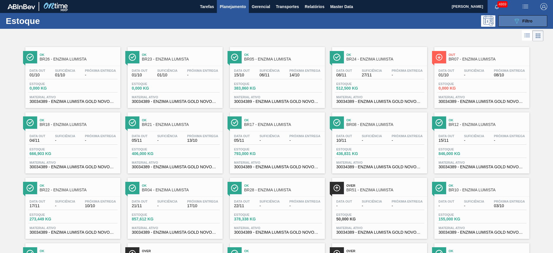
click at [524, 20] on span "Filtro" at bounding box center [527, 21] width 10 height 5
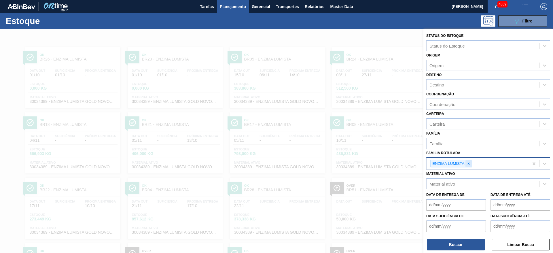
click at [468, 162] on icon at bounding box center [468, 164] width 4 height 4
type Rotulada "clarex"
click at [458, 160] on div "Família Rotulada" at bounding box center [482, 163] width 113 height 8
click at [458, 160] on div "Família Rotulada" at bounding box center [445, 162] width 33 height 5
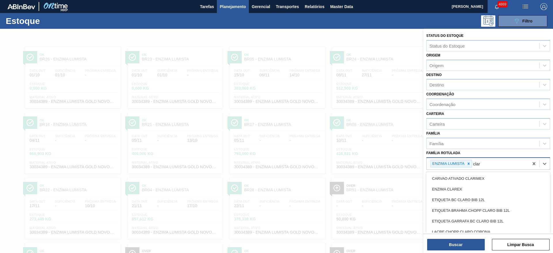
type Rotulada "clare"
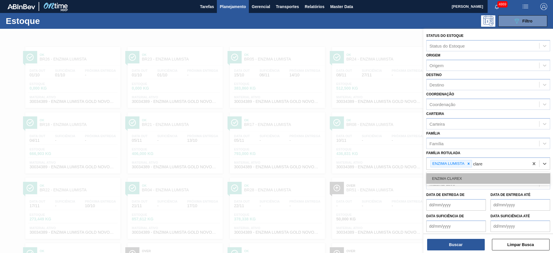
click at [457, 182] on div "ENZIMA CLAREX" at bounding box center [488, 178] width 124 height 11
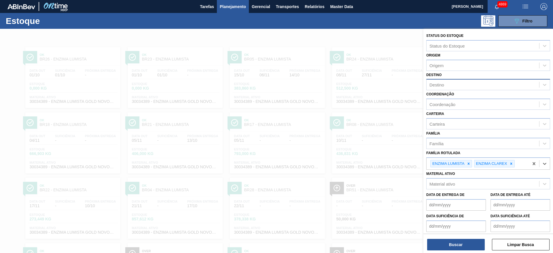
click at [439, 89] on div "Destino" at bounding box center [488, 84] width 124 height 11
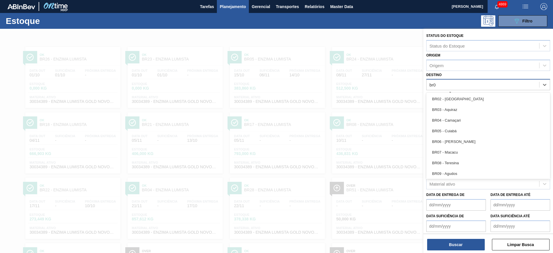
type input "br07"
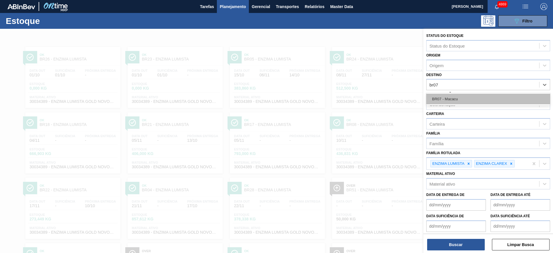
click at [443, 99] on div "BR07 - Macacu" at bounding box center [488, 99] width 124 height 11
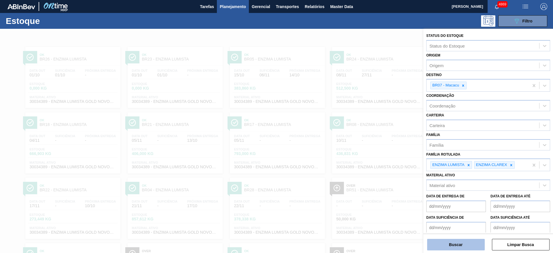
click at [475, 242] on button "Buscar" at bounding box center [456, 245] width 58 height 12
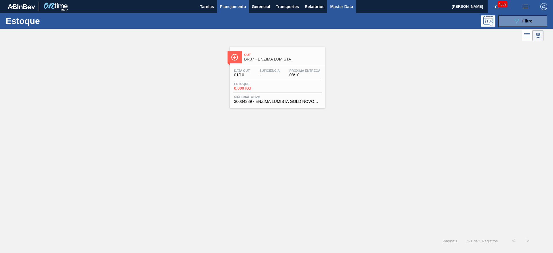
click at [346, 7] on span "Master Data" at bounding box center [341, 6] width 23 height 7
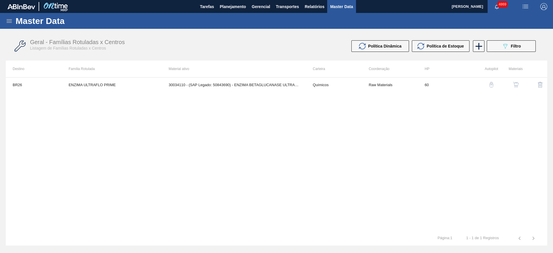
click at [9, 21] on icon at bounding box center [9, 21] width 7 height 7
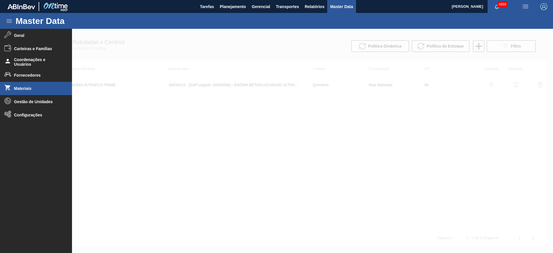
click at [25, 85] on li "Materiais" at bounding box center [36, 88] width 72 height 13
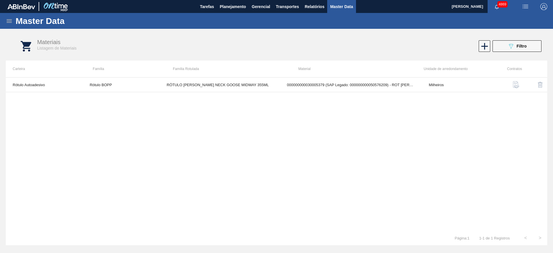
click at [9, 21] on icon at bounding box center [9, 20] width 5 height 3
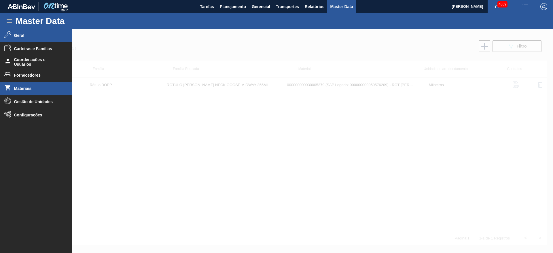
click at [20, 35] on span "Geral" at bounding box center [38, 35] width 48 height 5
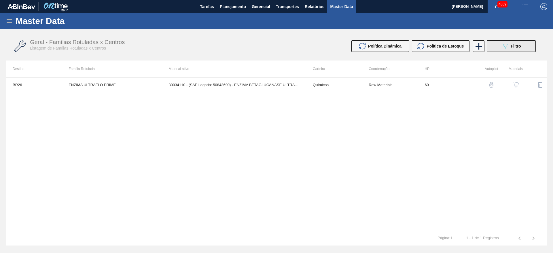
drag, startPoint x: 537, startPoint y: 46, endPoint x: 528, endPoint y: 45, distance: 8.5
click at [536, 46] on div "089F7B8B-B2A5-4AFE-B5C0-19BA573D28AC Filtro" at bounding box center [511, 46] width 55 height 12
click at [528, 44] on button "089F7B8B-B2A5-4AFE-B5C0-19BA573D28AC Filtro" at bounding box center [511, 46] width 49 height 12
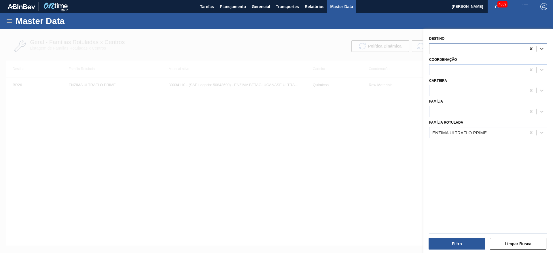
click at [532, 46] on icon at bounding box center [531, 49] width 6 height 6
click at [528, 133] on icon at bounding box center [531, 133] width 6 height 6
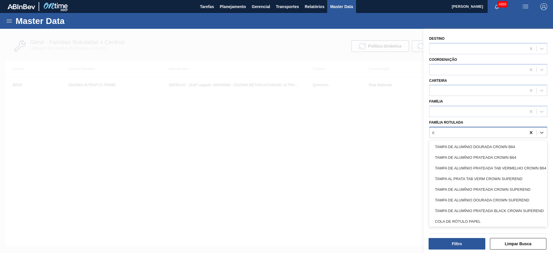
type Rotulada "cl"
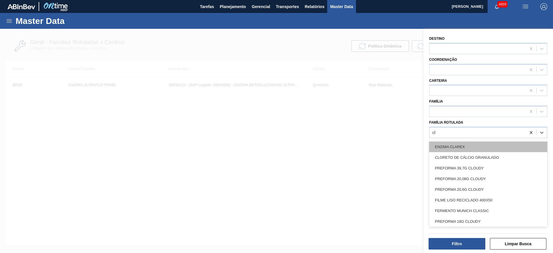
click at [506, 147] on div "ENZIMA CLAREX" at bounding box center [488, 146] width 118 height 11
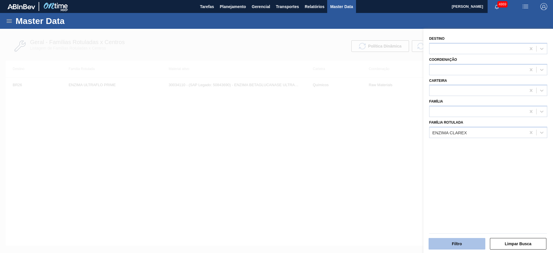
click at [467, 242] on button "Filtro" at bounding box center [456, 244] width 57 height 12
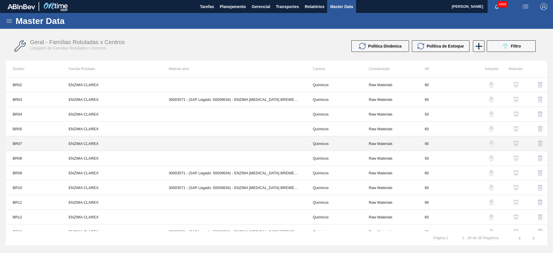
click at [18, 149] on td "BR07" at bounding box center [34, 143] width 56 height 15
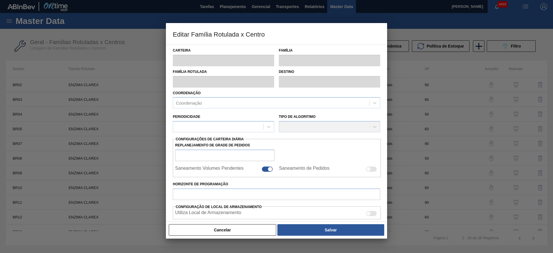
type input "Químicos"
type input "Enzima"
type input "ENZIMA CLAREX"
type input "BR07 - Macacu"
type input "90"
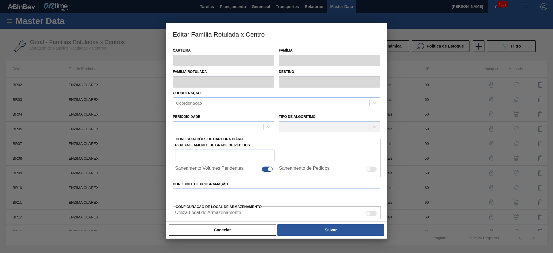
type input "200"
type input "800"
type input "50"
type input "500,000"
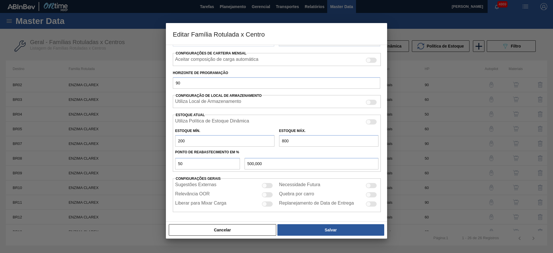
scroll to position [88, 0]
click at [371, 186] on div at bounding box center [371, 184] width 11 height 5
checkbox input "true"
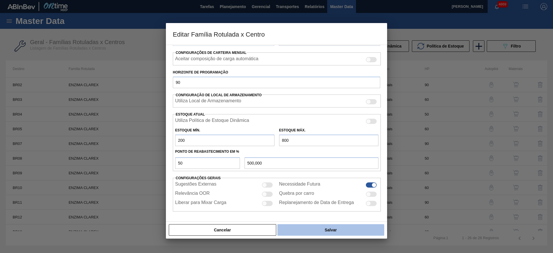
click at [347, 227] on button "Salvar" at bounding box center [330, 230] width 107 height 12
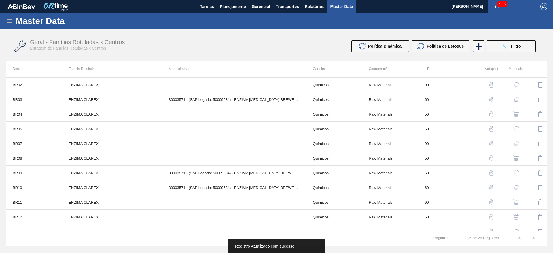
click at [514, 143] on img "button" at bounding box center [516, 144] width 6 height 6
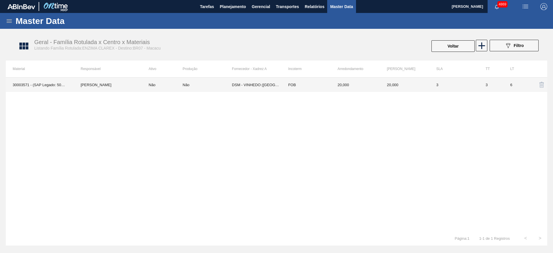
click at [182, 89] on td "Não" at bounding box center [162, 84] width 41 height 14
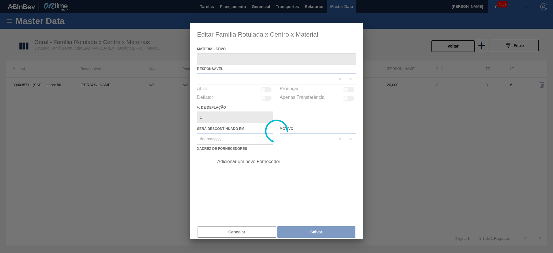
type ativo "30003571 - (SAP Legado: 50009634) - ENZIMA PROTEASE BREWERS CLAREX"
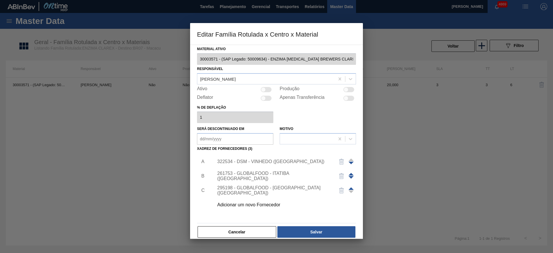
click at [350, 90] on div at bounding box center [348, 89] width 11 height 5
checkbox input "true"
click at [318, 234] on button "Salvar" at bounding box center [316, 232] width 78 height 12
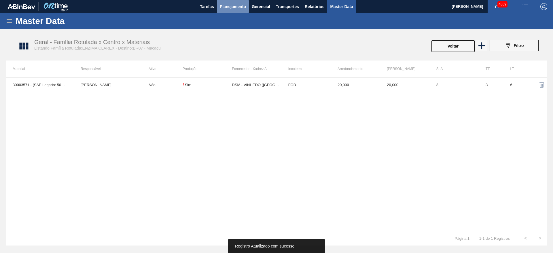
click at [231, 3] on span "Planejamento" at bounding box center [233, 6] width 26 height 7
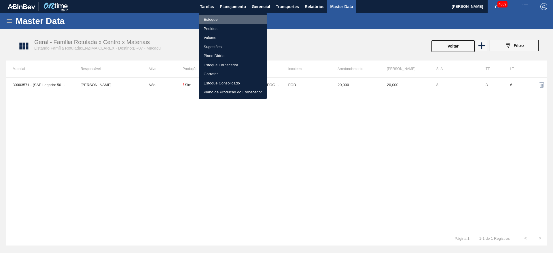
click at [216, 20] on li "Estoque" at bounding box center [233, 19] width 68 height 9
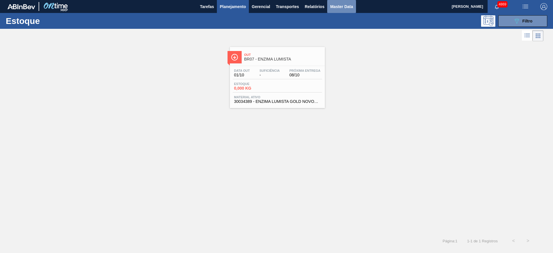
click at [341, 3] on span "Master Data" at bounding box center [341, 6] width 23 height 7
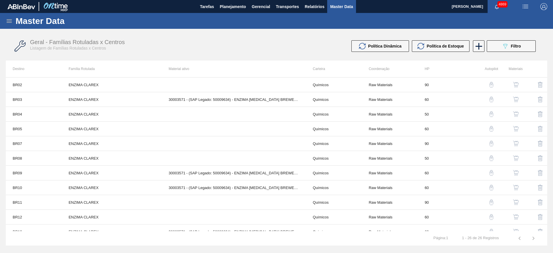
click at [515, 143] on img "button" at bounding box center [516, 144] width 6 height 6
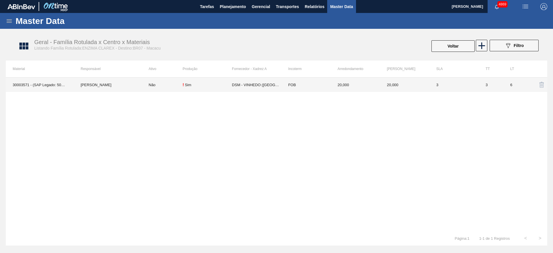
click at [464, 77] on td "3" at bounding box center [453, 84] width 49 height 14
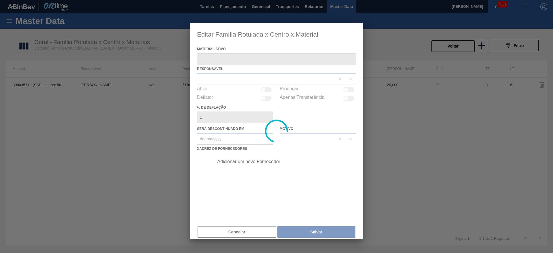
type ativo "30003571 - (SAP Legado: 50009634) - ENZIMA PROTEASE BREWERS CLAREX"
checkbox input "true"
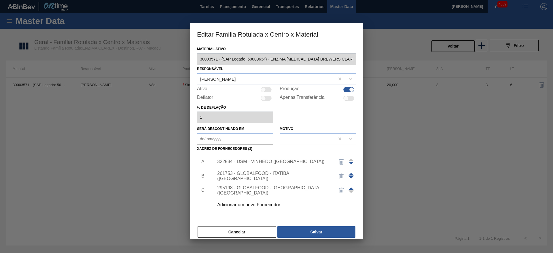
click at [266, 89] on div at bounding box center [266, 89] width 11 height 5
checkbox input "true"
click at [337, 225] on div "Cancelar Salvar" at bounding box center [276, 231] width 159 height 13
click at [333, 234] on button "Salvar" at bounding box center [316, 232] width 78 height 12
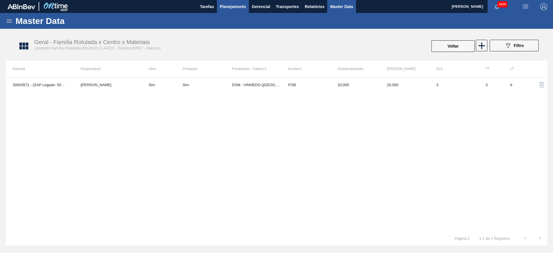
click at [230, 8] on span "Planejamento" at bounding box center [233, 6] width 26 height 7
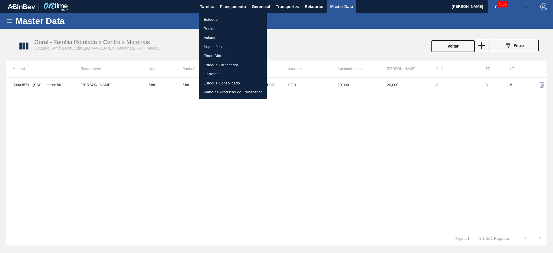
click at [229, 21] on li "Estoque" at bounding box center [233, 19] width 68 height 9
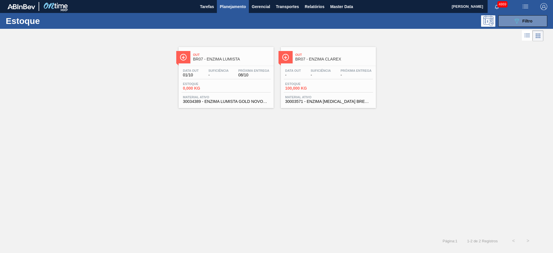
click at [338, 83] on div "Estoque 100,000 KG" at bounding box center [328, 87] width 89 height 10
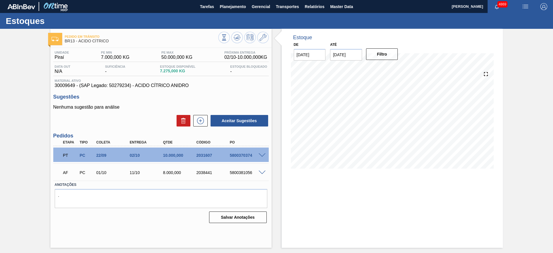
click at [261, 155] on span at bounding box center [262, 155] width 7 height 4
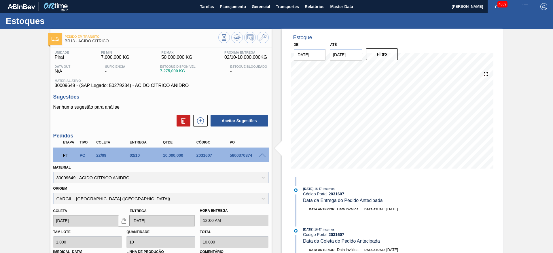
click at [261, 154] on span at bounding box center [262, 155] width 7 height 4
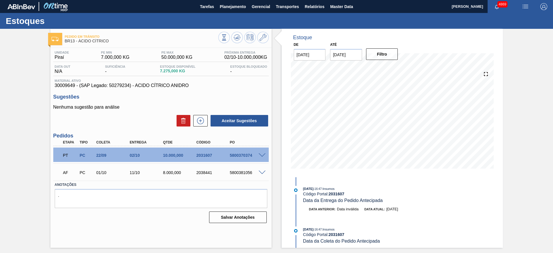
click at [262, 154] on span at bounding box center [262, 155] width 7 height 4
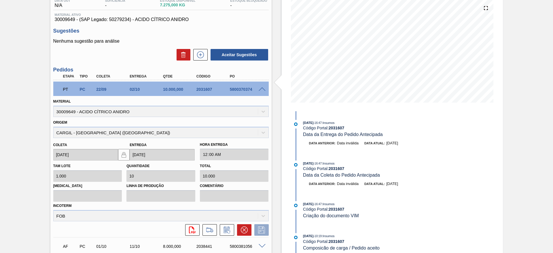
scroll to position [115, 0]
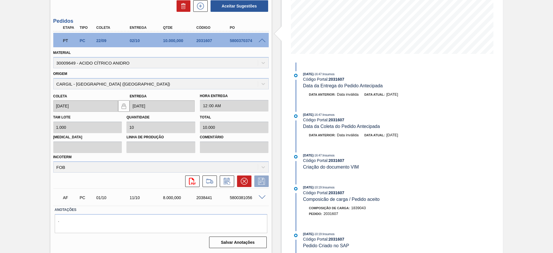
click at [261, 39] on span at bounding box center [262, 41] width 7 height 4
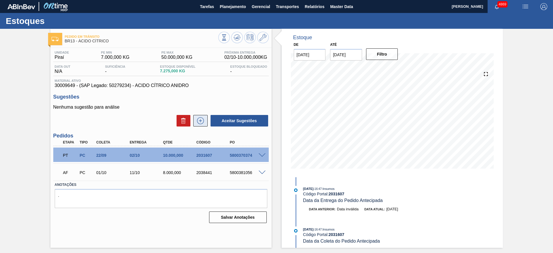
click at [205, 121] on icon at bounding box center [200, 120] width 9 height 7
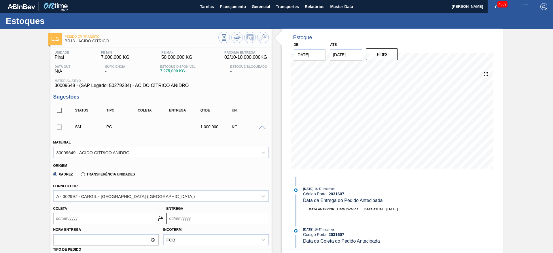
scroll to position [86, 0]
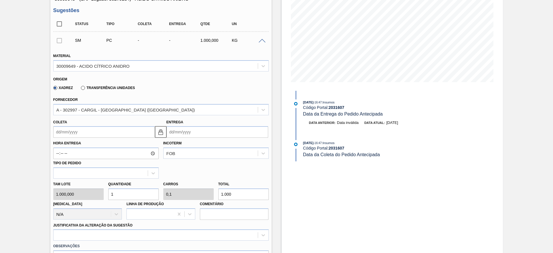
click at [98, 130] on input "Coleta" at bounding box center [104, 132] width 102 height 12
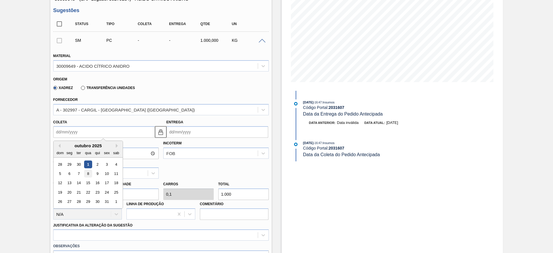
click at [90, 173] on div "8" at bounding box center [88, 174] width 8 height 8
type input "08/10/2025"
type input "18/10/2025"
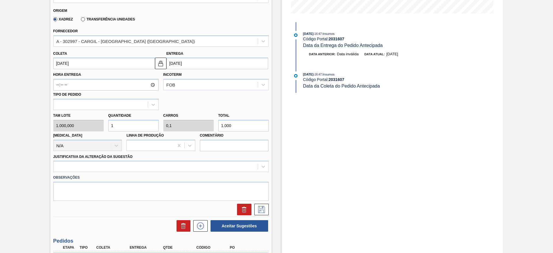
scroll to position [62, 0]
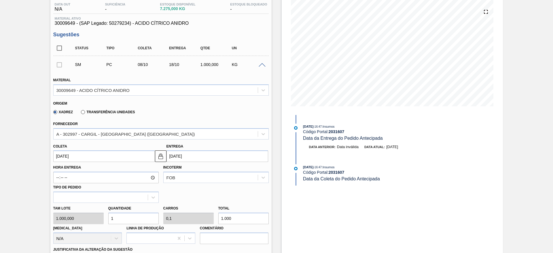
drag, startPoint x: 116, startPoint y: 218, endPoint x: 109, endPoint y: 219, distance: 6.4
click at [109, 219] on input "1" at bounding box center [133, 218] width 50 height 12
type input "4"
type input "0,4"
type input "4.000"
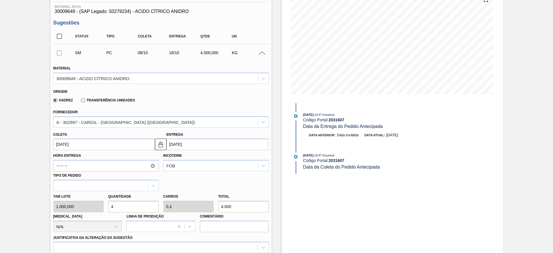
scroll to position [105, 0]
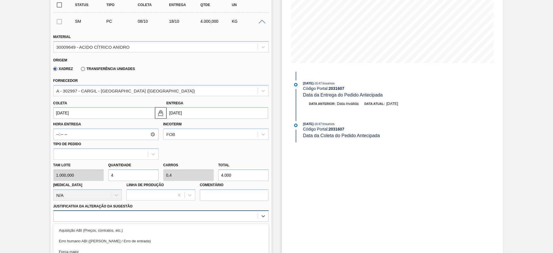
click at [216, 212] on div "option Master data incorreto ABI (LT, MOQ, etc.) focused, 5 of 18. 18 results a…" at bounding box center [160, 215] width 215 height 11
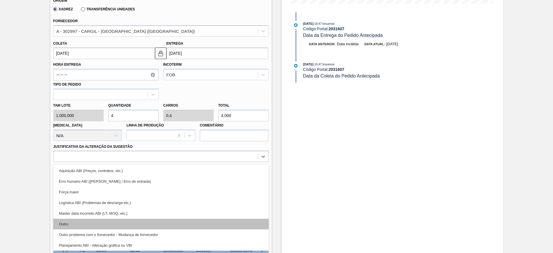
click at [208, 226] on div "Outro" at bounding box center [160, 224] width 215 height 11
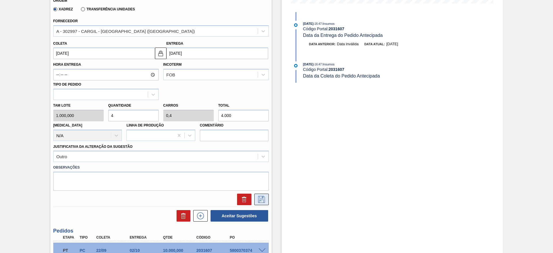
click at [261, 201] on icon at bounding box center [261, 199] width 9 height 7
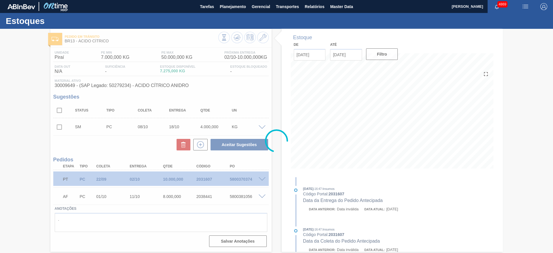
scroll to position [0, 0]
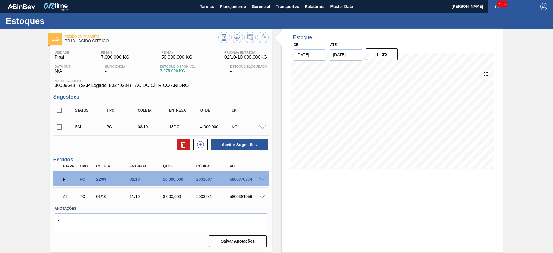
click at [263, 127] on span at bounding box center [262, 127] width 7 height 4
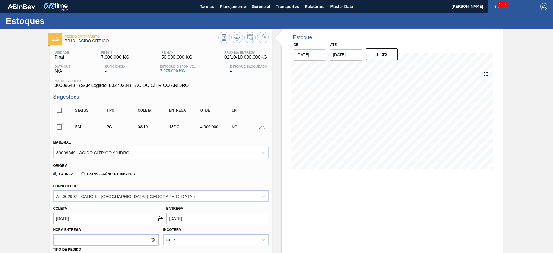
scroll to position [130, 0]
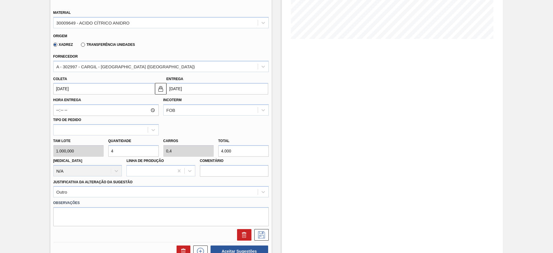
drag, startPoint x: 109, startPoint y: 148, endPoint x: 105, endPoint y: 148, distance: 4.0
click at [105, 148] on div "Tam lote 1.000,000 Quantidade 4 Carros 0,4 Total 4.000 Doca N/A Linha de Produç…" at bounding box center [161, 155] width 220 height 41
type input "6"
type input "0,6"
type input "6.000"
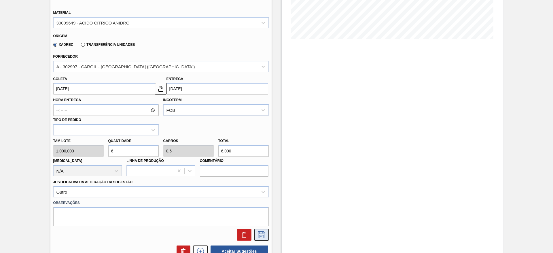
type input "6"
click at [261, 234] on icon at bounding box center [261, 234] width 9 height 7
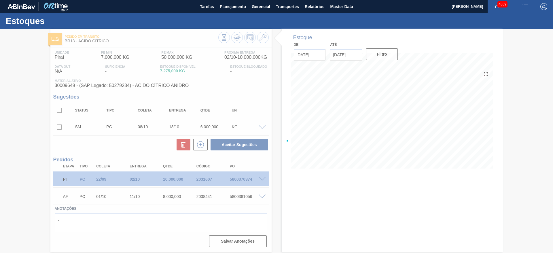
scroll to position [0, 0]
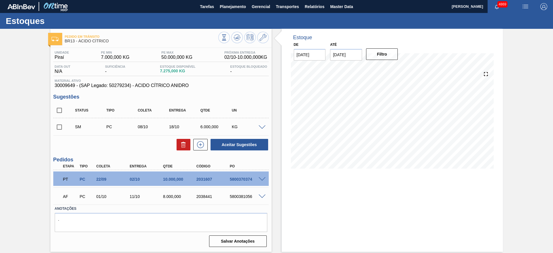
click at [59, 126] on input "checkbox" at bounding box center [59, 127] width 12 height 12
click at [247, 142] on button "Aceitar Sugestões" at bounding box center [239, 145] width 58 height 12
checkbox input "false"
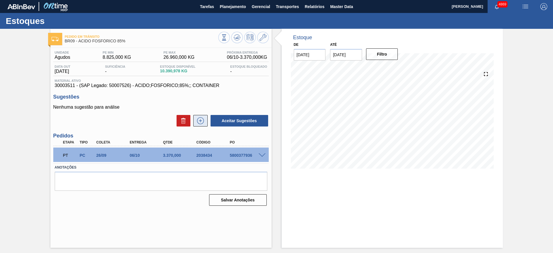
click at [204, 120] on icon at bounding box center [200, 120] width 9 height 7
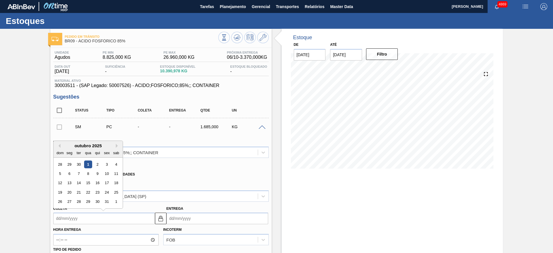
click at [75, 221] on input "Coleta" at bounding box center [104, 218] width 102 height 12
click at [69, 171] on div "6" at bounding box center [69, 174] width 8 height 8
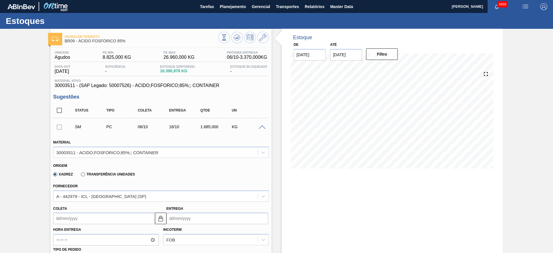
type input "[DATE]"
type input "16/10/2025"
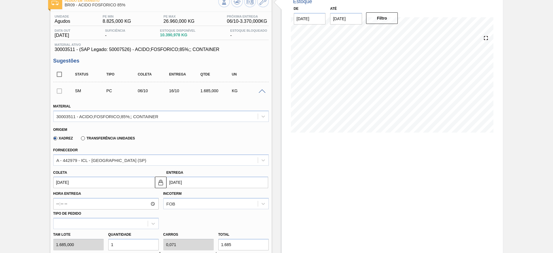
scroll to position [86, 0]
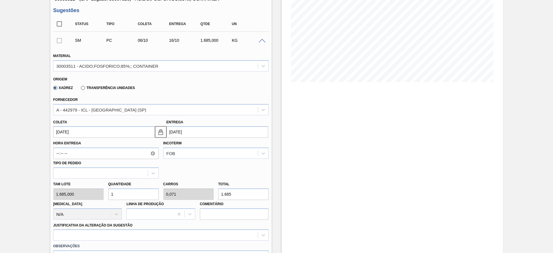
drag, startPoint x: 116, startPoint y: 196, endPoint x: 107, endPoint y: 198, distance: 9.0
click at [107, 198] on div "Quantidade 1" at bounding box center [133, 190] width 55 height 20
type input "3"
type input "0,214"
type input "5.055"
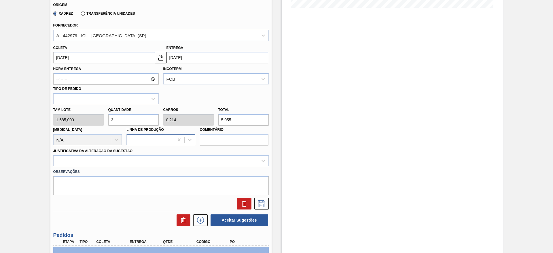
scroll to position [173, 0]
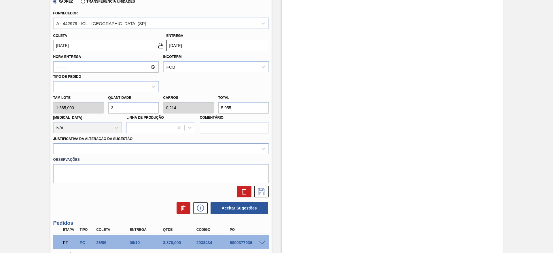
type input "3"
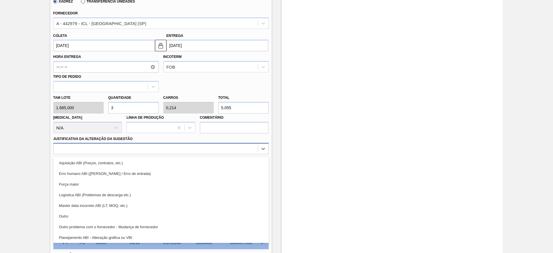
click at [183, 147] on div at bounding box center [156, 149] width 204 height 8
click at [156, 216] on div "Outro" at bounding box center [160, 216] width 215 height 11
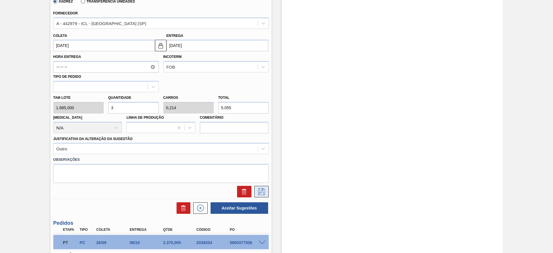
click at [264, 191] on icon at bounding box center [261, 191] width 7 height 7
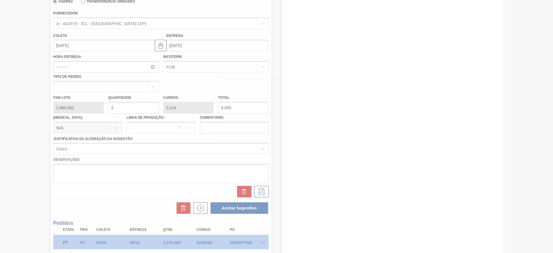
scroll to position [0, 0]
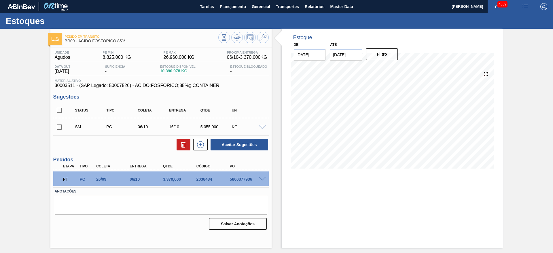
click at [58, 129] on input "checkbox" at bounding box center [59, 127] width 12 height 12
click at [238, 145] on button "Aceitar Sugestões" at bounding box center [239, 145] width 58 height 12
checkbox input "false"
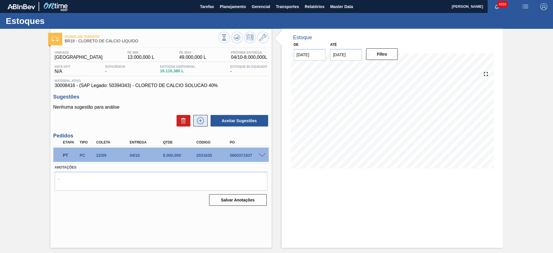
click at [198, 123] on icon at bounding box center [200, 120] width 9 height 7
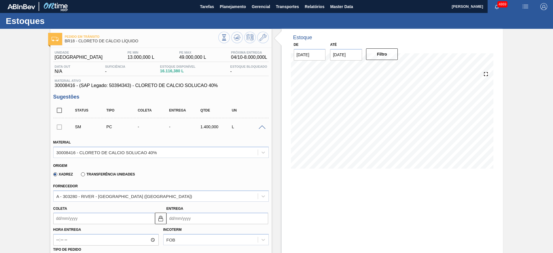
click at [99, 216] on input "Coleta" at bounding box center [104, 218] width 102 height 12
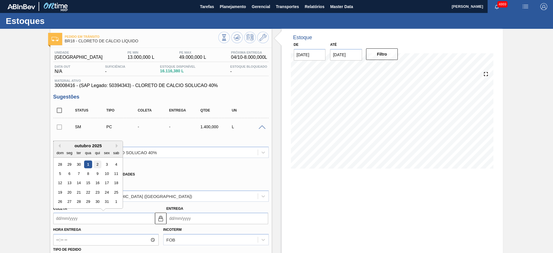
click at [95, 164] on div "2" at bounding box center [97, 164] width 8 height 8
type input "[DATE]"
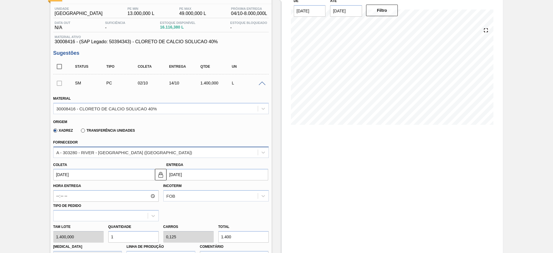
scroll to position [86, 0]
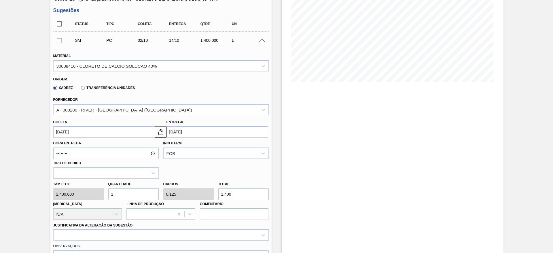
drag, startPoint x: 113, startPoint y: 196, endPoint x: 107, endPoint y: 195, distance: 6.7
click at [107, 195] on div "Quantidade 1" at bounding box center [133, 190] width 55 height 20
type input "7"
type input "0,875"
type input "9.800"
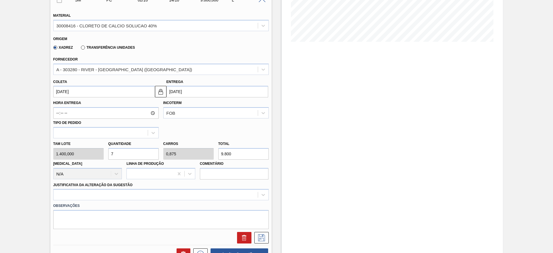
scroll to position [173, 0]
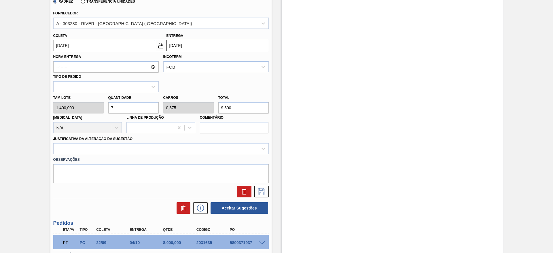
click at [108, 111] on input "7" at bounding box center [133, 108] width 50 height 12
type input "6"
type input "0,75"
type input "8.400"
type input "6"
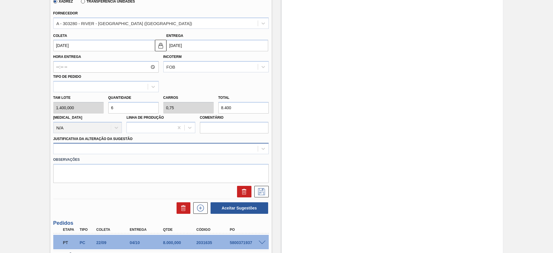
click at [204, 145] on div at bounding box center [156, 149] width 204 height 8
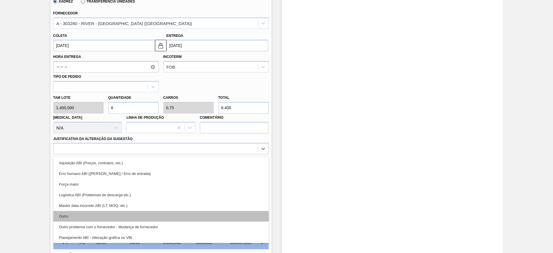
click at [160, 214] on div "Outro" at bounding box center [160, 216] width 215 height 11
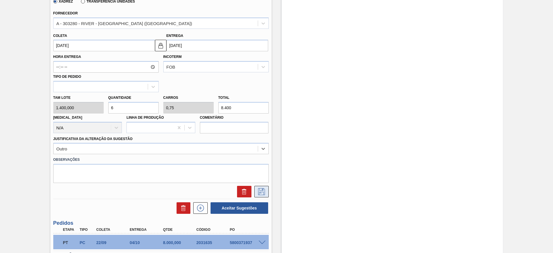
click at [263, 188] on icon at bounding box center [261, 191] width 9 height 7
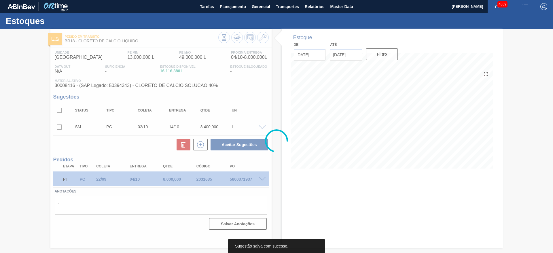
scroll to position [0, 0]
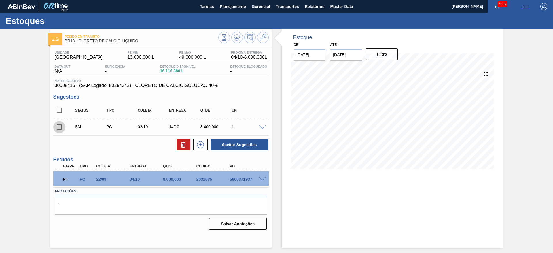
click at [59, 127] on input "checkbox" at bounding box center [59, 127] width 12 height 12
click at [259, 145] on button "Aceitar Sugestões" at bounding box center [239, 145] width 58 height 12
checkbox input "false"
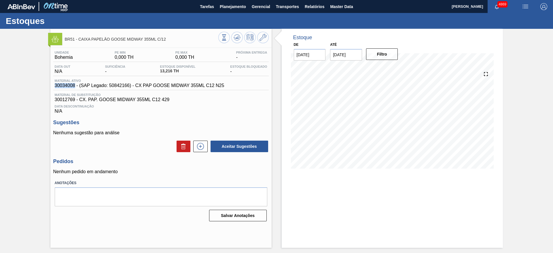
drag, startPoint x: 53, startPoint y: 87, endPoint x: 74, endPoint y: 86, distance: 21.6
click at [74, 86] on div "Material ativo 30034008 - (SAP Legado: 50842166) - CX PAP GOOSE MIDWAY 355ML C1…" at bounding box center [139, 83] width 172 height 9
click at [52, 88] on div "Unidade Bohemia PE MIN 0,000 TH PE MAX 0,000 TH Próxima Entrega - Data out N/A …" at bounding box center [160, 135] width 221 height 175
drag, startPoint x: 52, startPoint y: 88, endPoint x: 228, endPoint y: 87, distance: 175.9
click at [228, 87] on div "Unidade Bohemia PE MIN 0,000 TH PE MAX 0,000 TH Próxima Entrega - Data out N/A …" at bounding box center [160, 135] width 221 height 175
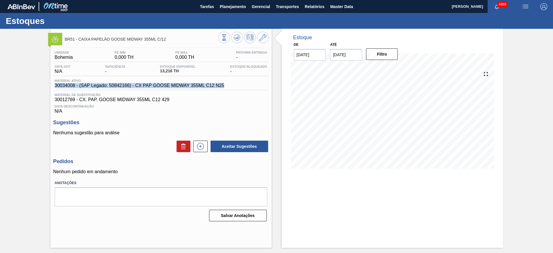
copy span "30034008 - (SAP Legado: 50842166) - CX PAP GOOSE MIDWAY 355ML C12 N25"
click at [200, 145] on icon at bounding box center [200, 146] width 9 height 7
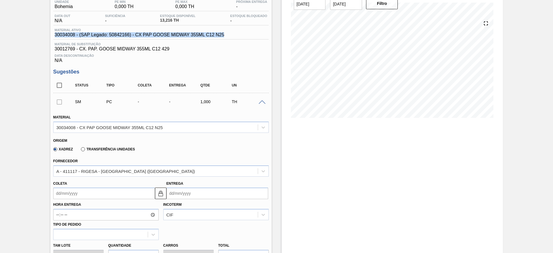
scroll to position [86, 0]
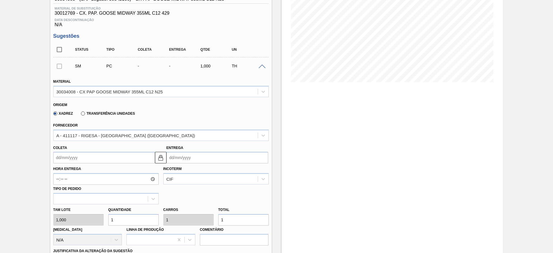
click at [176, 159] on input "Entrega" at bounding box center [217, 158] width 102 height 12
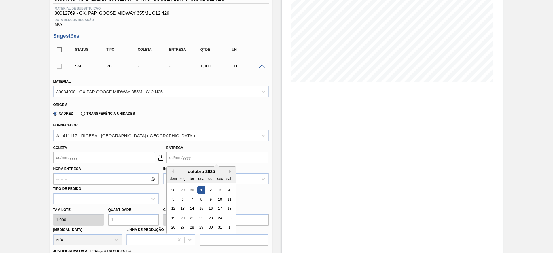
click at [229, 170] on button "Next Month" at bounding box center [231, 171] width 4 height 4
click at [202, 199] on div "5" at bounding box center [201, 199] width 8 height 8
type input "04/11/2025"
type input "05/11/2025"
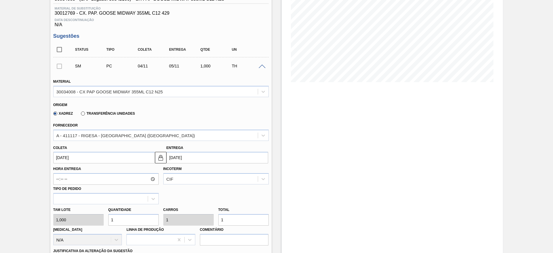
click at [229, 221] on input "1" at bounding box center [243, 220] width 50 height 12
type input "17"
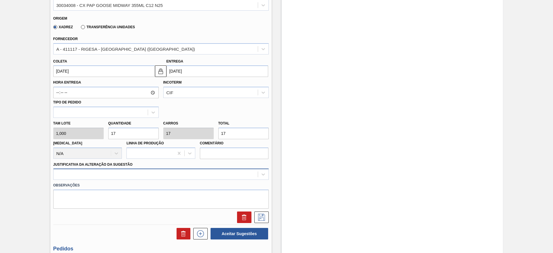
type input "17"
click at [169, 174] on div at bounding box center [160, 173] width 215 height 11
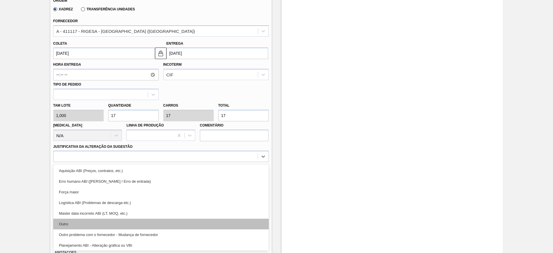
click at [159, 221] on div "Outro" at bounding box center [160, 224] width 215 height 11
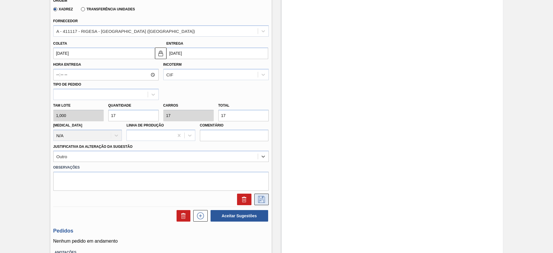
click at [260, 200] on icon at bounding box center [261, 199] width 9 height 7
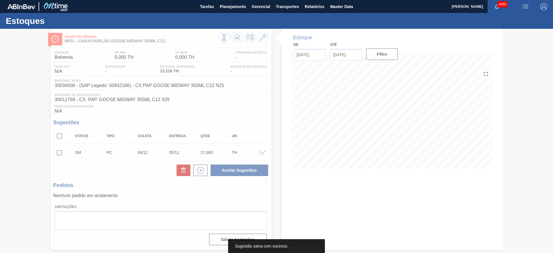
scroll to position [0, 0]
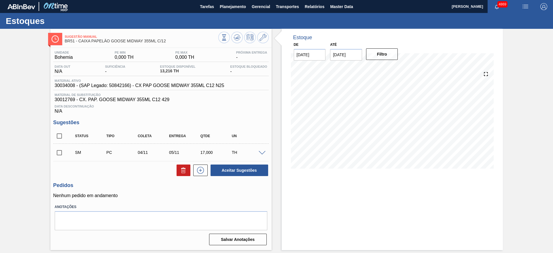
click at [60, 154] on input "checkbox" at bounding box center [59, 153] width 12 height 12
click at [244, 169] on button "Aceitar Sugestões" at bounding box center [239, 170] width 58 height 12
checkbox input "false"
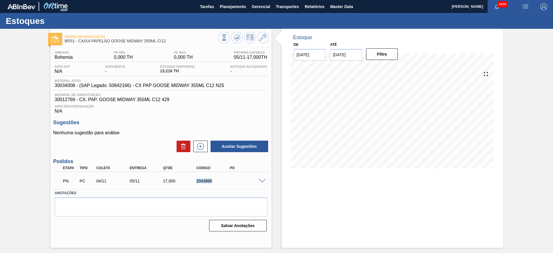
drag, startPoint x: 194, startPoint y: 182, endPoint x: 238, endPoint y: 177, distance: 43.8
click at [238, 177] on div "PN PC 04/11 05/11 17,000 2043880" at bounding box center [159, 180] width 200 height 12
copy div "2043880"
click at [236, 39] on icon at bounding box center [237, 37] width 7 height 7
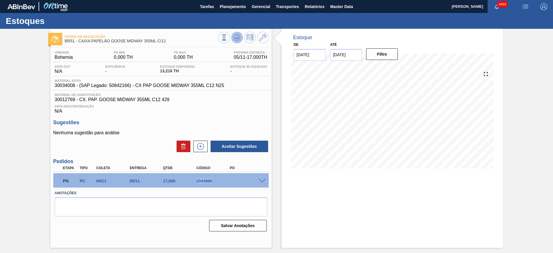
click at [237, 37] on icon at bounding box center [237, 37] width 4 height 3
click at [372, 185] on div "Estoque De 01/10/2025 Até 30/11/2025 Filtro 29/10 Projeção de Estoque 13.216 Ne…" at bounding box center [392, 138] width 221 height 219
click at [240, 39] on icon at bounding box center [237, 37] width 7 height 7
click at [239, 39] on icon at bounding box center [237, 37] width 7 height 7
click at [408, 44] on div "Estoque De 01/10/2025 Até 30/11/2025 Filtro 10/11 Projeção de Estoque 30.216 Ne…" at bounding box center [392, 103] width 221 height 148
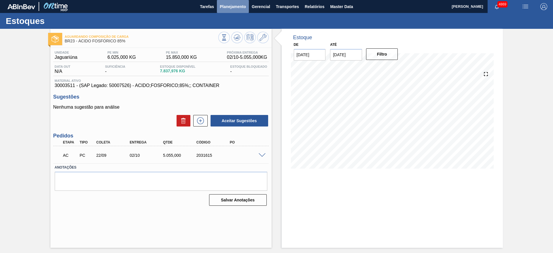
click at [227, 3] on span "Planejamento" at bounding box center [233, 6] width 26 height 7
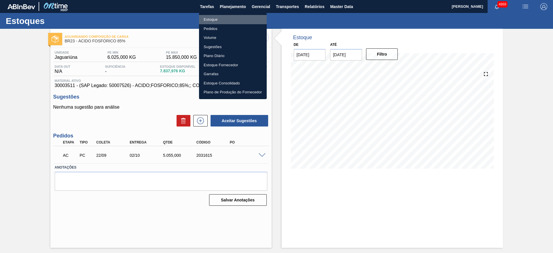
click at [229, 19] on li "Estoque" at bounding box center [233, 19] width 68 height 9
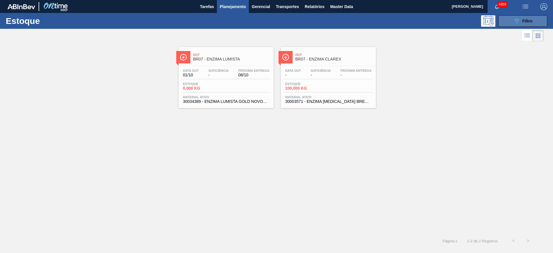
click at [510, 20] on button "089F7B8B-B2A5-4AFE-B5C0-19BA573D28AC Filtro" at bounding box center [522, 21] width 49 height 12
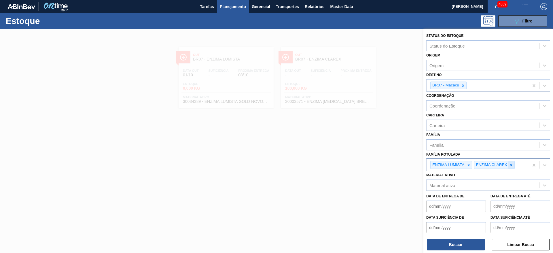
click at [508, 168] on div at bounding box center [511, 164] width 6 height 7
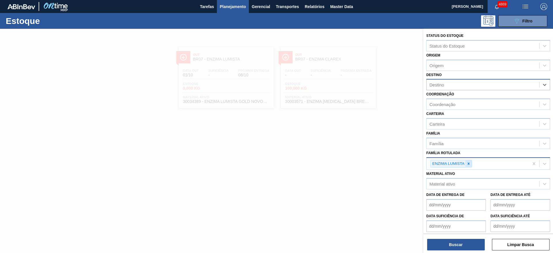
click at [467, 166] on div at bounding box center [468, 163] width 6 height 7
click at [228, 152] on div at bounding box center [276, 155] width 553 height 253
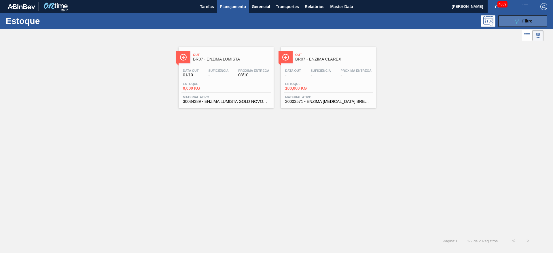
click at [516, 19] on icon "089F7B8B-B2A5-4AFE-B5C0-19BA573D28AC" at bounding box center [516, 21] width 7 height 7
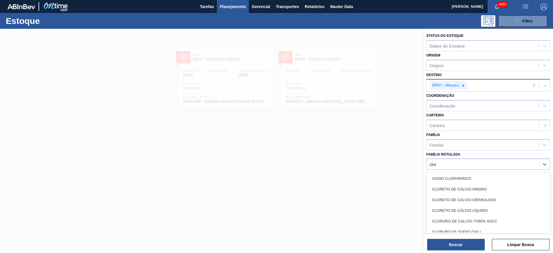
type Rotulada "clore"
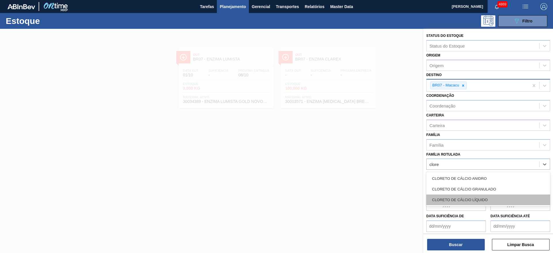
click at [507, 199] on div "CLORETO DE CÁLCIO LÍQUIDO" at bounding box center [488, 199] width 124 height 11
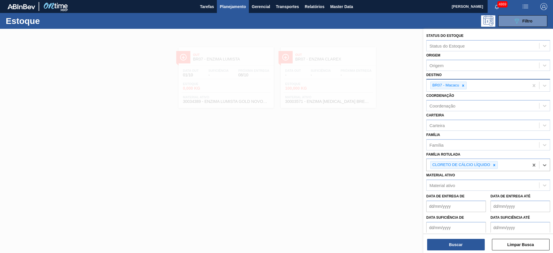
drag, startPoint x: 460, startPoint y: 86, endPoint x: 463, endPoint y: 89, distance: 4.1
click at [461, 86] on div at bounding box center [463, 85] width 6 height 7
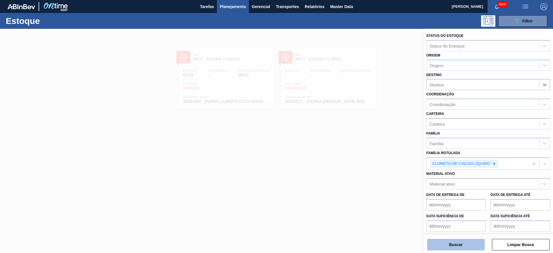
click at [462, 247] on button "Buscar" at bounding box center [456, 245] width 58 height 12
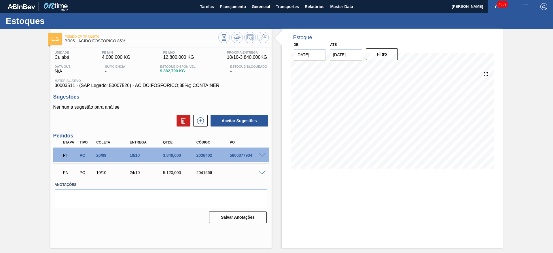
click at [261, 173] on span at bounding box center [262, 172] width 7 height 4
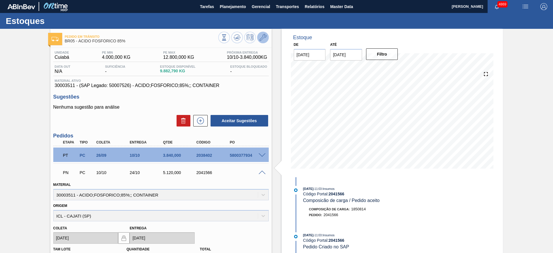
click at [257, 38] on button at bounding box center [263, 38] width 12 height 12
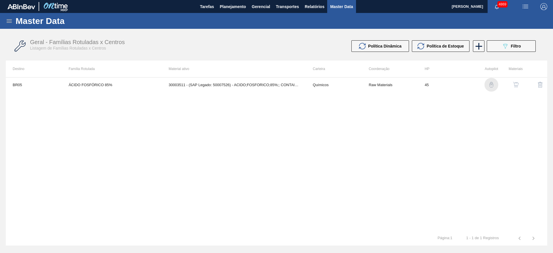
click at [490, 85] on img "button" at bounding box center [491, 85] width 6 height 6
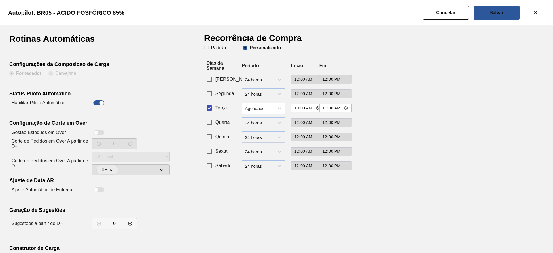
click at [146, 60] on div "Rotinas Automáticas Configurações da Composicao de Carga Fornecedor Cervejaria …" at bounding box center [106, 165] width 195 height 260
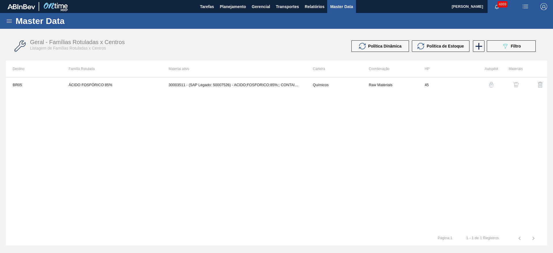
click at [491, 87] on button "button" at bounding box center [491, 85] width 14 height 14
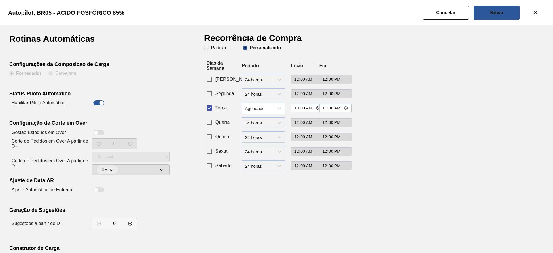
click at [102, 101] on div at bounding box center [101, 102] width 5 height 5
checkbox input "false"
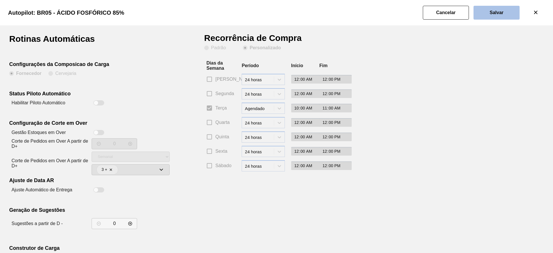
click at [0, 0] on slot "Salvar" at bounding box center [0, 0] width 0 height 0
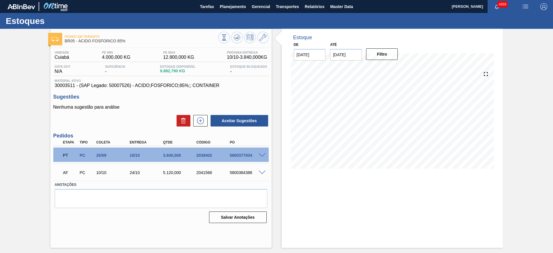
click at [263, 174] on span at bounding box center [262, 172] width 7 height 4
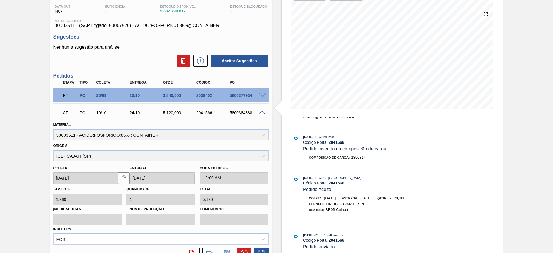
scroll to position [115, 0]
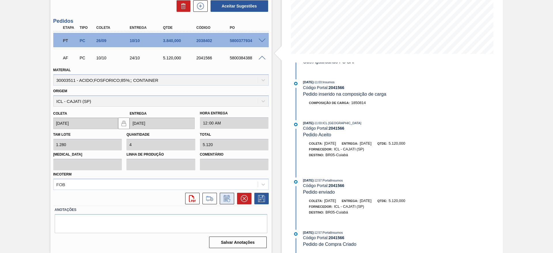
click at [222, 200] on icon at bounding box center [226, 198] width 9 height 7
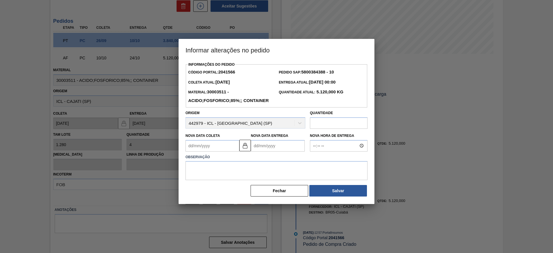
click at [219, 151] on Coleta2041566 "Nova Data Coleta" at bounding box center [212, 146] width 54 height 12
click at [221, 200] on div "15" at bounding box center [220, 197] width 8 height 8
type Coleta2041566 "15/10/2025"
type Entrega2041566 "29/10/2025"
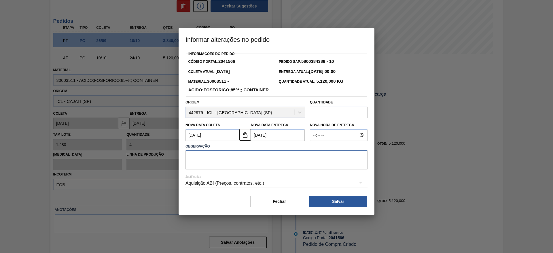
click at [269, 169] on textarea at bounding box center [276, 159] width 182 height 19
type textarea "data ajustada"
click at [262, 191] on div "Aquisição ABI (Preços, contratos, etc.)" at bounding box center [276, 183] width 182 height 16
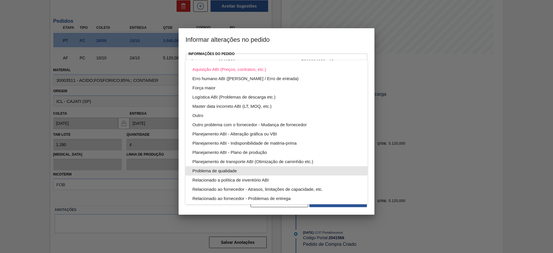
scroll to position [31, 0]
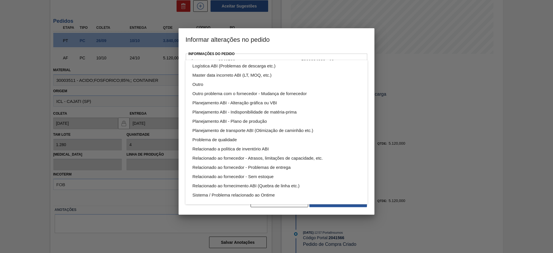
click at [256, 200] on div "Aquisição ABI (Preços, contratos, etc.) Erro humano ABI (Cálculo / Erro de entr…" at bounding box center [276, 116] width 182 height 175
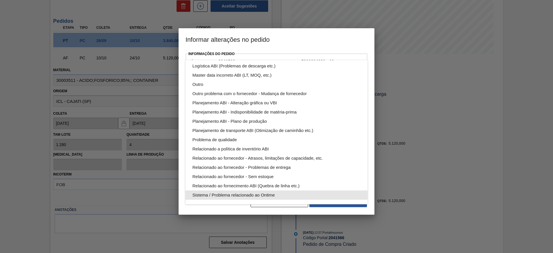
drag, startPoint x: 289, startPoint y: 198, endPoint x: 331, endPoint y: 208, distance: 43.7
click at [289, 198] on div "Sistema / Problema relacionado ao Ontime" at bounding box center [276, 194] width 168 height 9
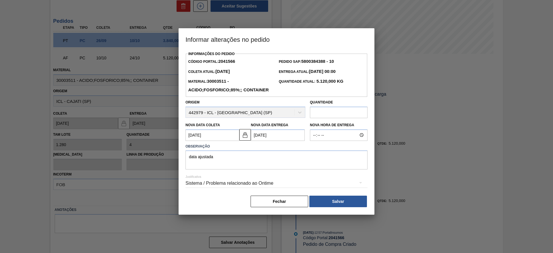
click at [337, 210] on div "Aquisição ABI (Preços, contratos, etc.) Erro humano ABI (Cálculo / Erro de entr…" at bounding box center [276, 126] width 553 height 253
click at [337, 207] on button "Salvar" at bounding box center [338, 202] width 58 height 12
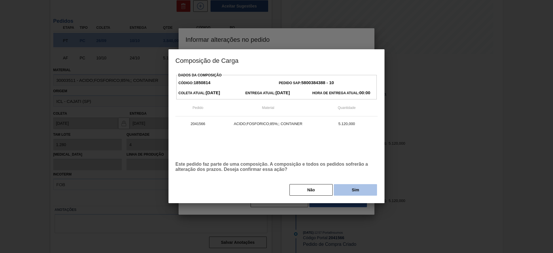
click at [365, 188] on button "Sim" at bounding box center [355, 190] width 43 height 12
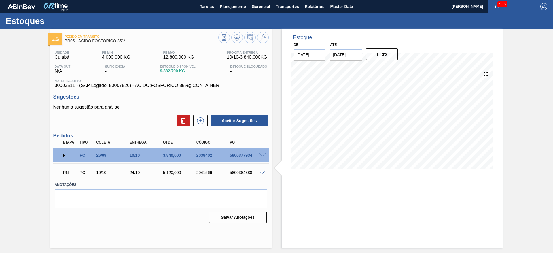
scroll to position [0, 0]
click at [236, 39] on icon at bounding box center [237, 37] width 7 height 7
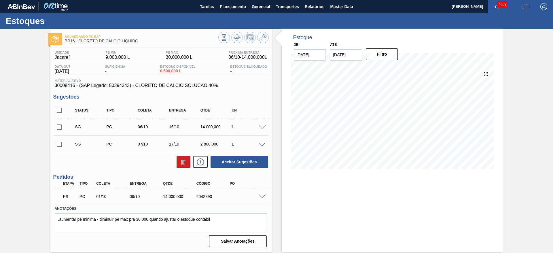
click at [260, 196] on span at bounding box center [262, 196] width 7 height 4
type input "1.400"
type input "14.000"
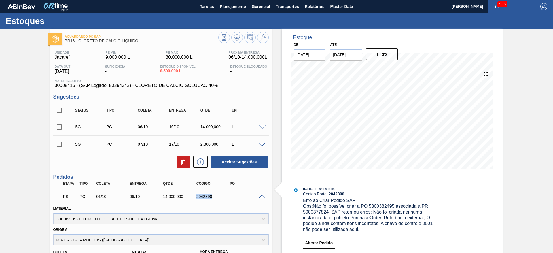
drag, startPoint x: 191, startPoint y: 192, endPoint x: 217, endPoint y: 196, distance: 26.8
click at [217, 196] on div "PS PC 01/10 06/10 14.000,000 2042390" at bounding box center [159, 196] width 200 height 12
copy div "2042390"
click at [229, 8] on span "Planejamento" at bounding box center [233, 6] width 26 height 7
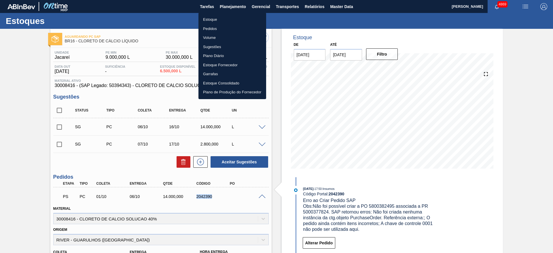
click at [207, 28] on li "Pedidos" at bounding box center [232, 28] width 68 height 9
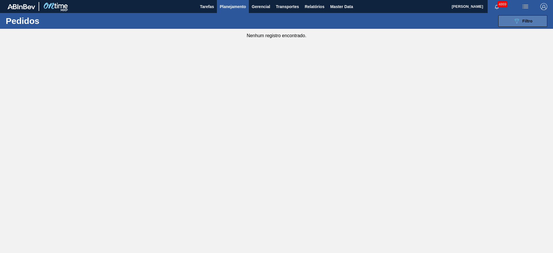
click at [513, 20] on icon "089F7B8B-B2A5-4AFE-B5C0-19BA573D28AC" at bounding box center [516, 21] width 7 height 7
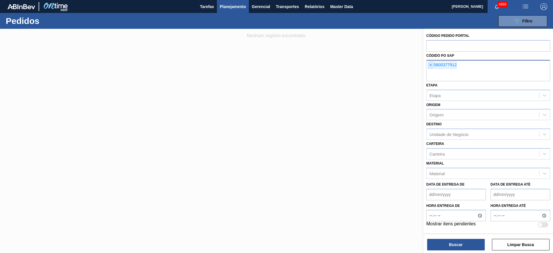
click at [429, 64] on span "×" at bounding box center [430, 65] width 5 height 7
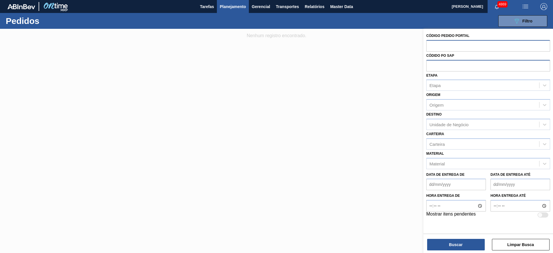
click at [433, 46] on input "text" at bounding box center [488, 45] width 124 height 11
paste input "2042390"
type input "2042390"
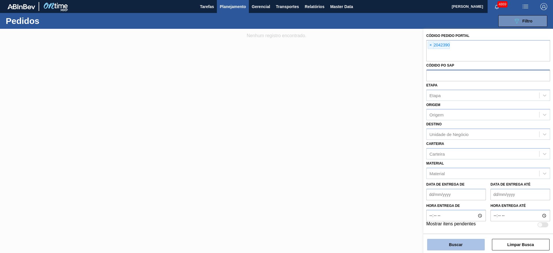
click at [454, 247] on button "Buscar" at bounding box center [456, 245] width 58 height 12
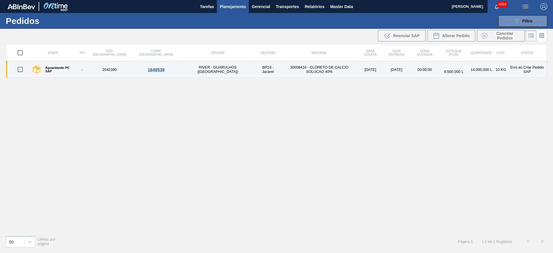
click at [135, 69] on div "1849539" at bounding box center [156, 69] width 46 height 5
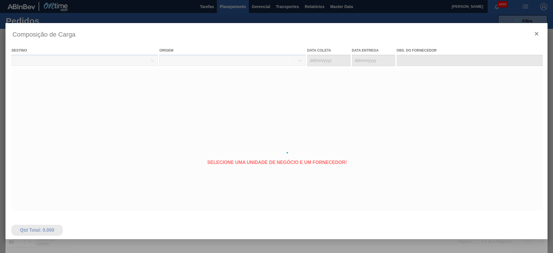
type coleta "[DATE]"
type entrega "[DATE]"
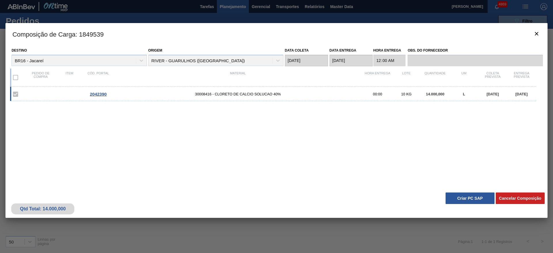
click at [474, 200] on button "Criar PC SAP" at bounding box center [469, 198] width 49 height 12
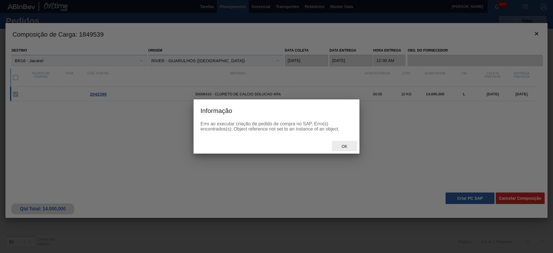
click at [344, 144] on span "Ok" at bounding box center [344, 146] width 15 height 5
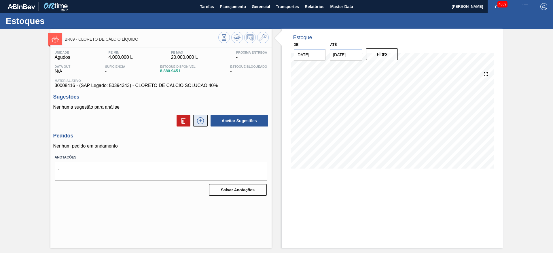
click at [207, 115] on button at bounding box center [200, 121] width 14 height 12
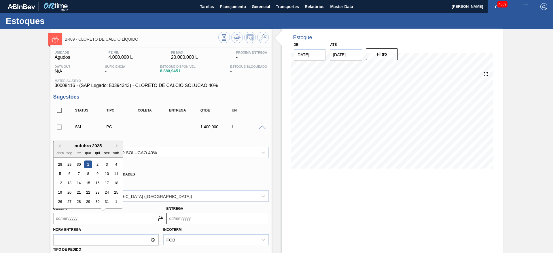
click at [138, 213] on input "Coleta" at bounding box center [104, 218] width 102 height 12
click at [100, 164] on div "2" at bounding box center [97, 164] width 8 height 8
type input "02/10/2025"
type input "10/10/2025"
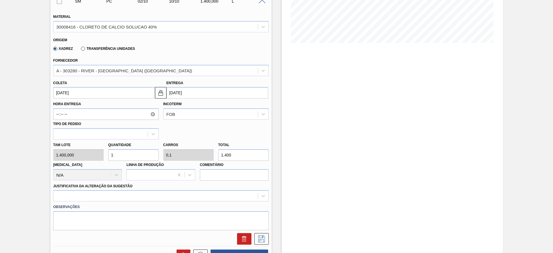
scroll to position [130, 0]
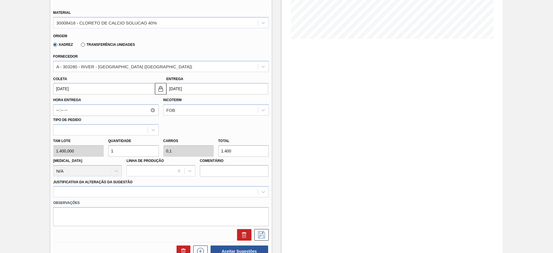
drag, startPoint x: 127, startPoint y: 146, endPoint x: 109, endPoint y: 150, distance: 18.4
click at [109, 150] on input "1" at bounding box center [133, 151] width 50 height 12
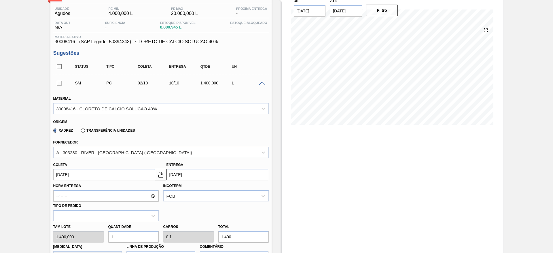
scroll to position [43, 0]
type input "5"
type input "0,5"
type input "7.000"
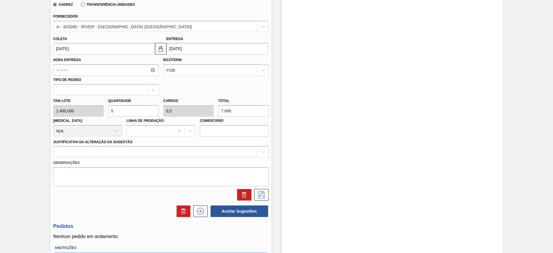
scroll to position [173, 0]
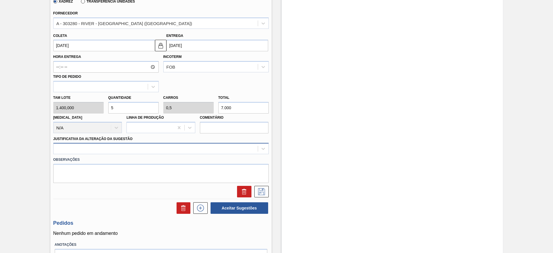
type input "5"
click at [138, 145] on div at bounding box center [156, 149] width 204 height 8
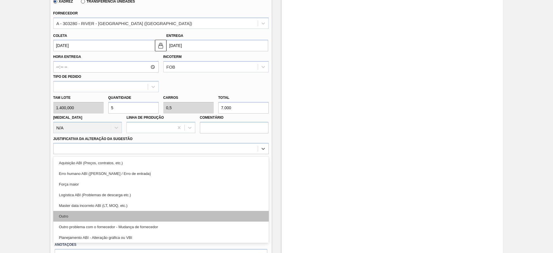
click at [134, 213] on div "Outro" at bounding box center [160, 216] width 215 height 11
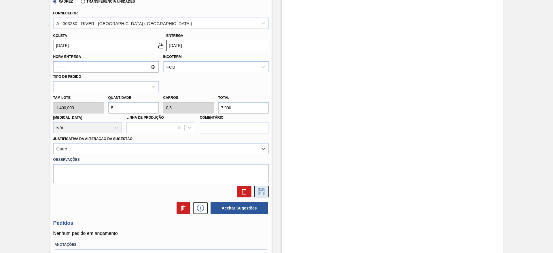
click at [263, 193] on icon at bounding box center [261, 191] width 9 height 7
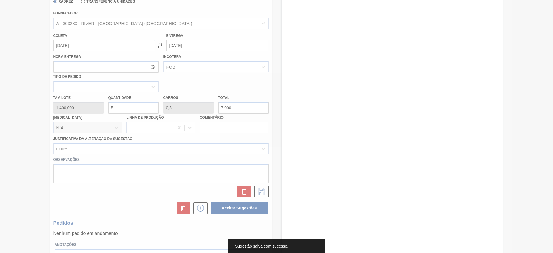
scroll to position [0, 0]
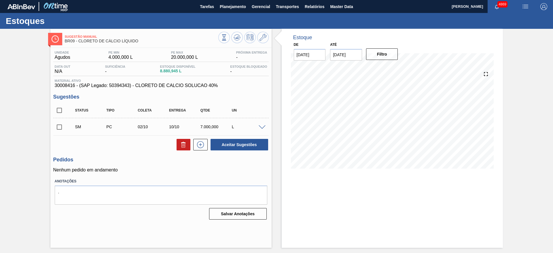
click at [62, 128] on input "checkbox" at bounding box center [59, 127] width 12 height 12
click at [240, 143] on button "Aceitar Sugestões" at bounding box center [239, 145] width 58 height 12
checkbox input "false"
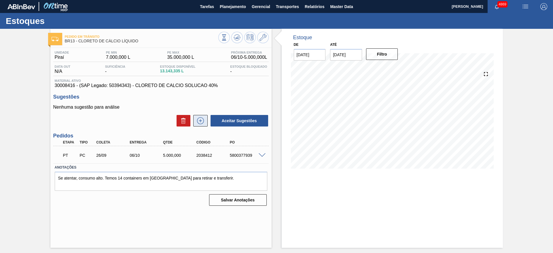
click at [206, 120] on button at bounding box center [200, 121] width 14 height 12
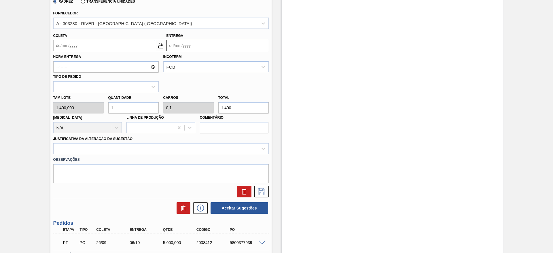
scroll to position [130, 0]
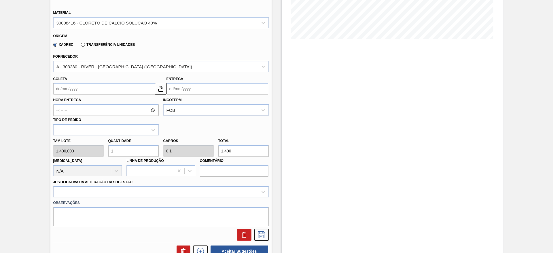
click at [100, 145] on div "Tam lote 1.400,000 Quantidade 1 Carros 0,1 Total 1.400 [MEDICAL_DATA] N/A Linha…" at bounding box center [161, 155] width 220 height 41
type input "7"
type input "0,7"
type input "9.800"
type input "7"
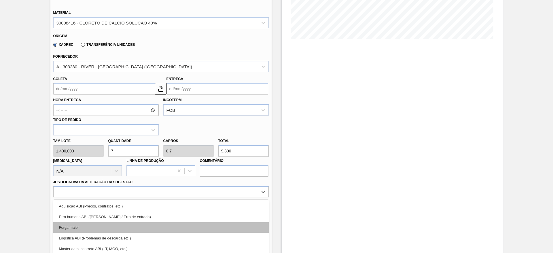
click at [122, 187] on div "option Força maior focused, 3 of 18. 18 results available. Use Up and Down to c…" at bounding box center [160, 191] width 215 height 11
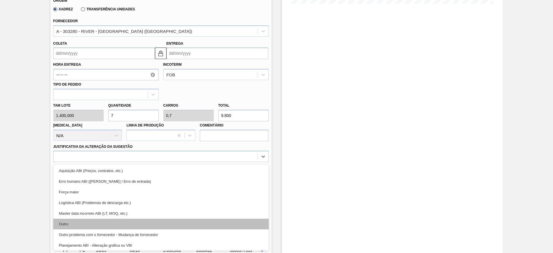
click at [117, 222] on div "Outro" at bounding box center [160, 224] width 215 height 11
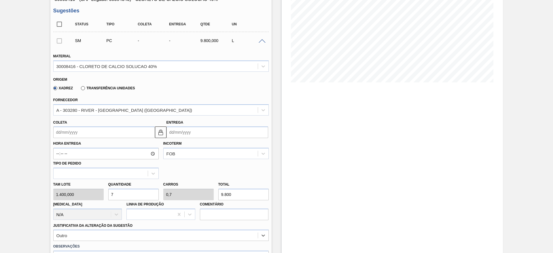
scroll to position [86, 0]
click at [96, 135] on input "Coleta" at bounding box center [104, 132] width 102 height 12
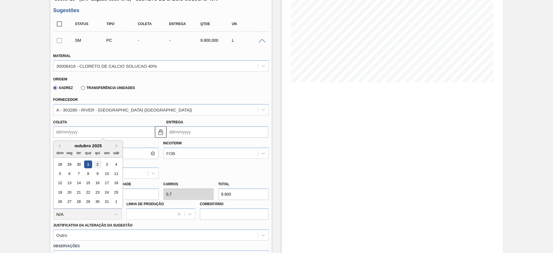
click at [99, 162] on div "2" at bounding box center [97, 164] width 8 height 8
type input "02/10/2025"
type input "12/10/2025"
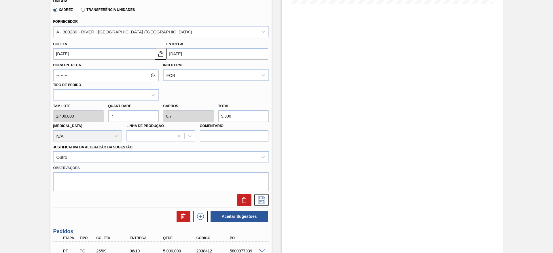
scroll to position [173, 0]
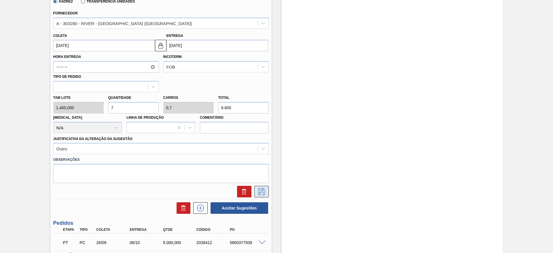
click at [258, 192] on icon at bounding box center [261, 191] width 9 height 7
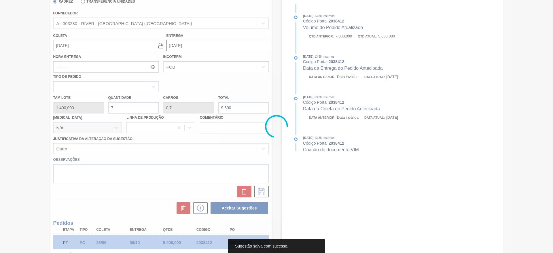
scroll to position [0, 0]
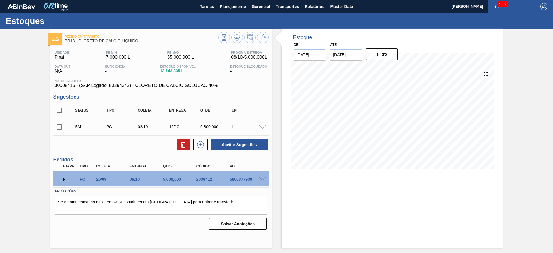
click at [263, 126] on span at bounding box center [262, 127] width 7 height 4
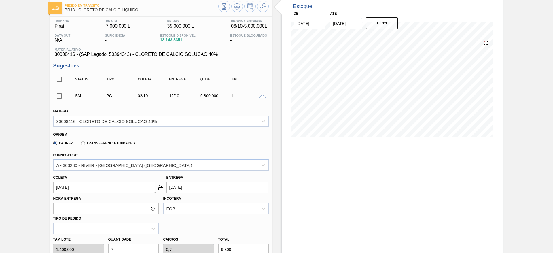
scroll to position [86, 0]
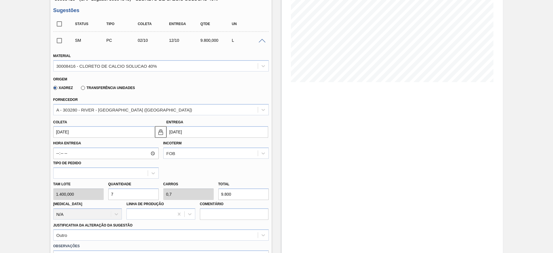
click at [100, 194] on div "Tam lote 1.400,000 Quantidade 7 Carros 0,7 Total 9.800 Doca N/A Linha de Produç…" at bounding box center [161, 199] width 220 height 41
type input "6"
type input "0,6"
type input "8.400"
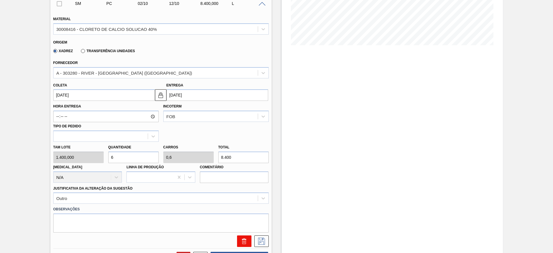
scroll to position [173, 0]
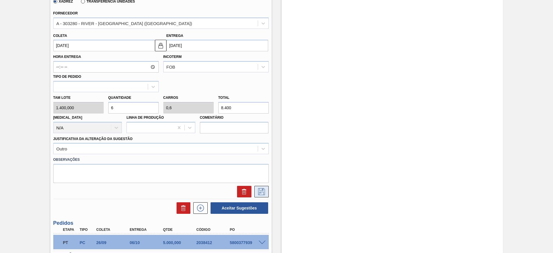
type input "6"
click at [263, 192] on icon at bounding box center [261, 191] width 7 height 7
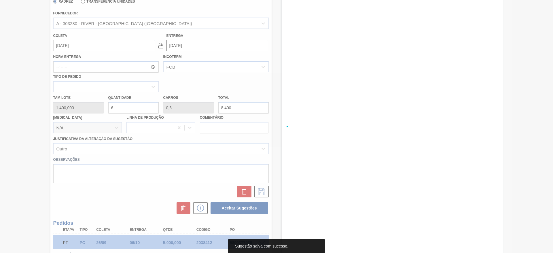
scroll to position [0, 0]
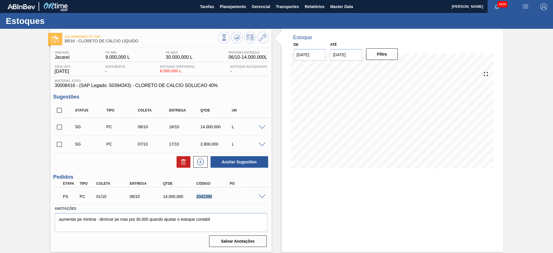
drag, startPoint x: 196, startPoint y: 199, endPoint x: 222, endPoint y: 199, distance: 26.2
click at [222, 199] on div "PS PC 01/10 06/10 14.000,000 2042390" at bounding box center [159, 196] width 200 height 12
copy div "2042390"
click at [237, 37] on icon at bounding box center [237, 37] width 7 height 7
